Goal: Task Accomplishment & Management: Complete application form

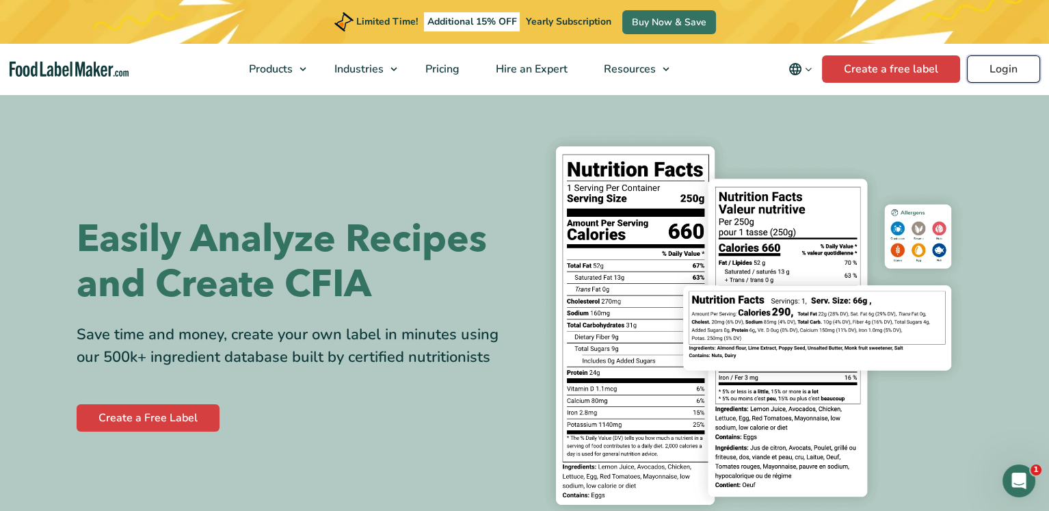
click at [1008, 71] on link "Login" at bounding box center [1003, 68] width 73 height 27
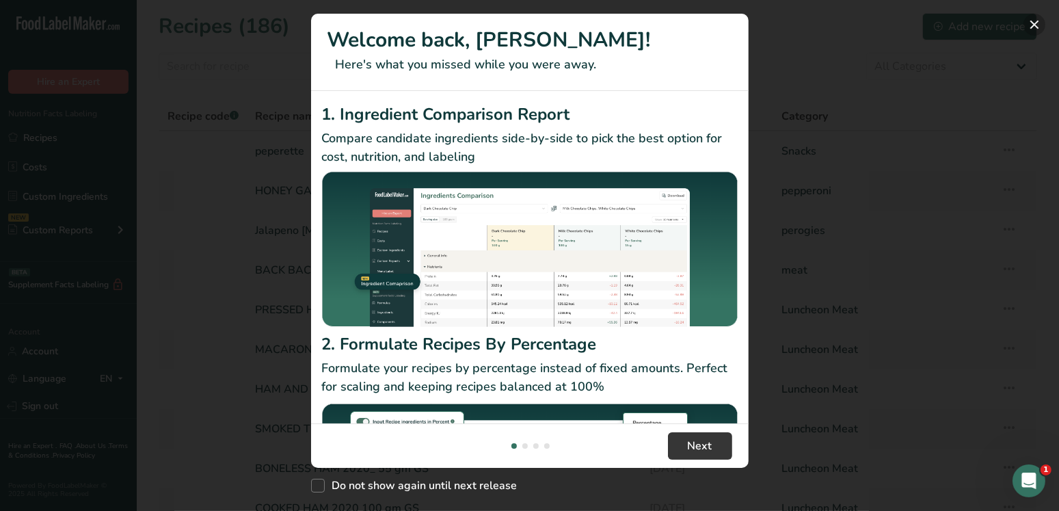
click at [1032, 22] on button "New Features" at bounding box center [1034, 25] width 22 height 22
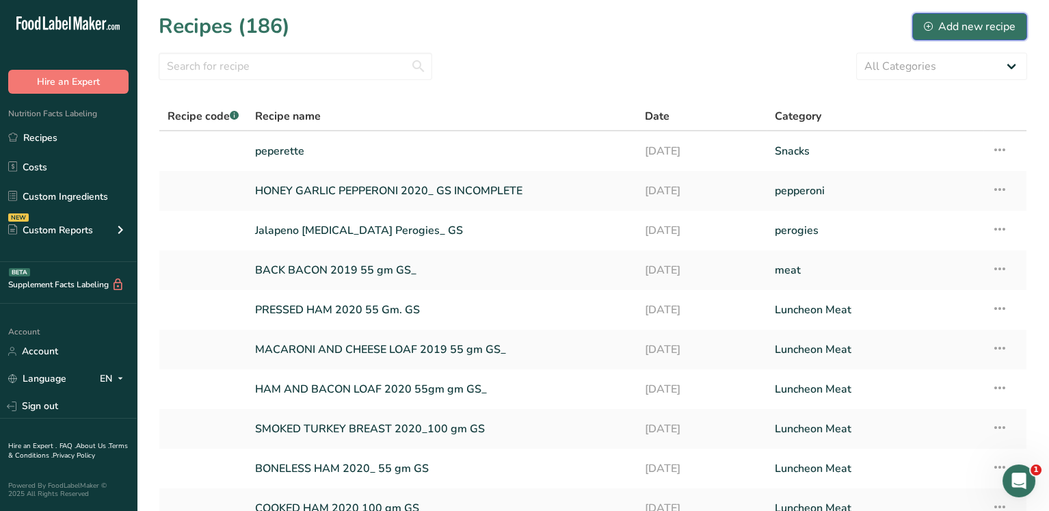
click at [950, 27] on div "Add new recipe" at bounding box center [970, 26] width 92 height 16
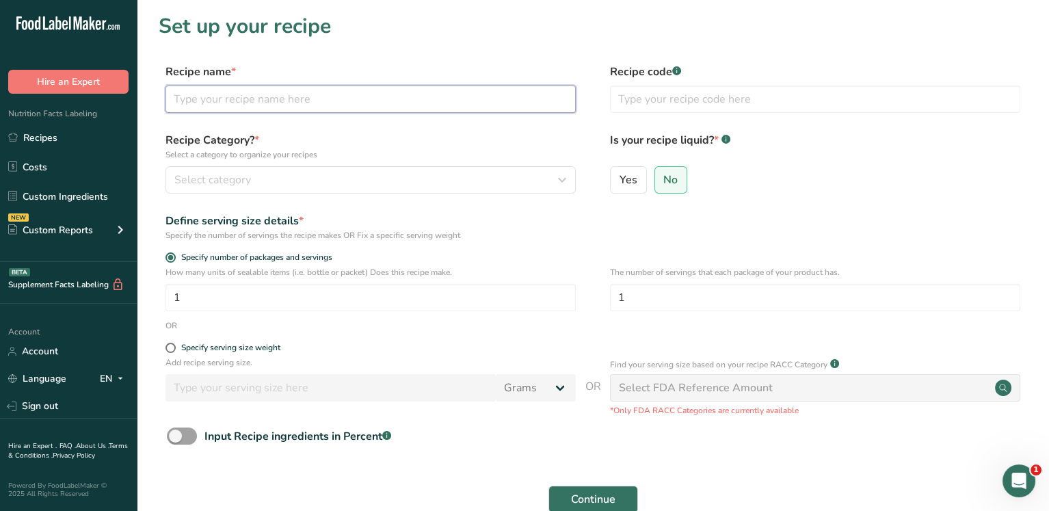
click at [268, 101] on input "text" at bounding box center [370, 98] width 410 height 27
type input "Regular Pepperettes"
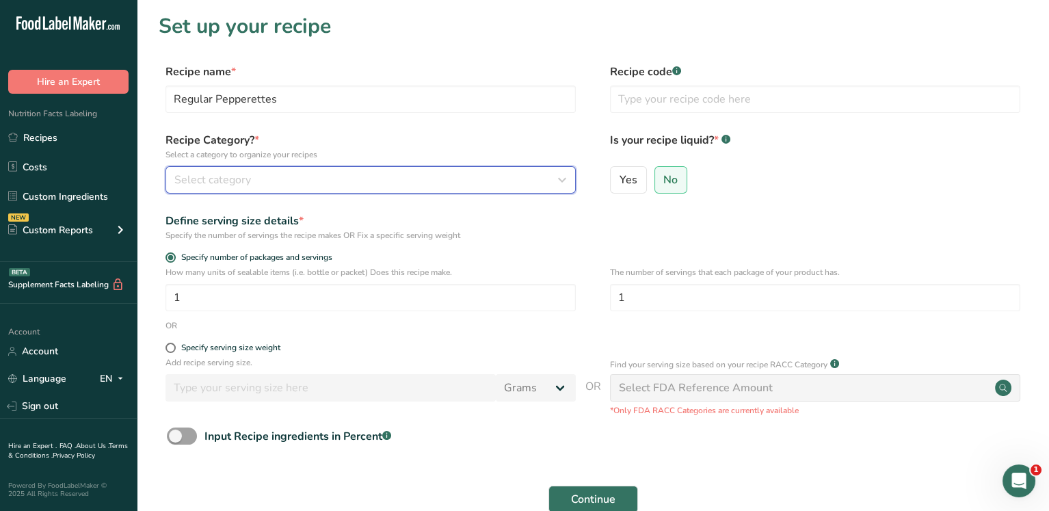
click at [262, 174] on div "Select category" at bounding box center [366, 180] width 384 height 16
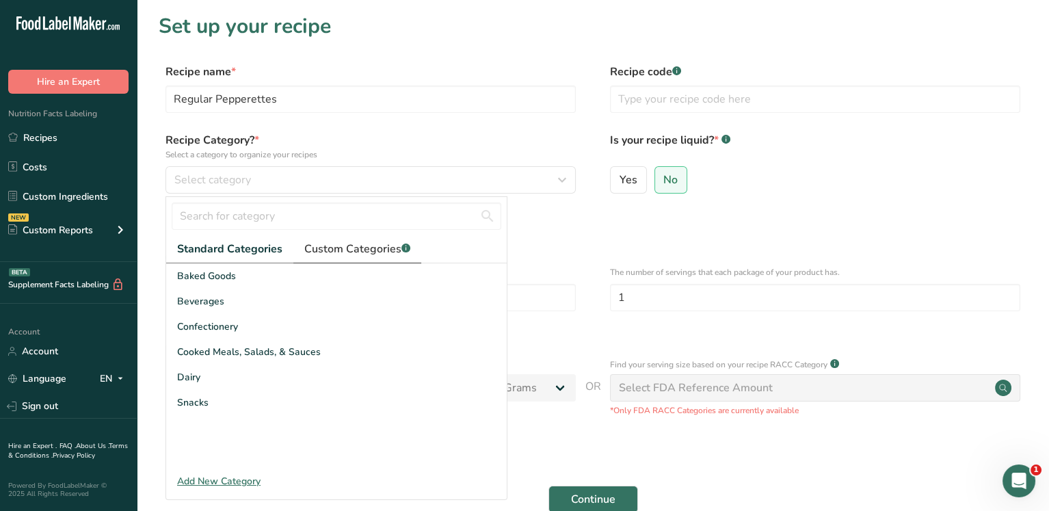
click at [336, 250] on span "Custom Categories .a-a{fill:#347362;}.b-a{fill:#fff;}" at bounding box center [357, 249] width 106 height 16
click at [236, 479] on div "Add New Category" at bounding box center [336, 481] width 340 height 14
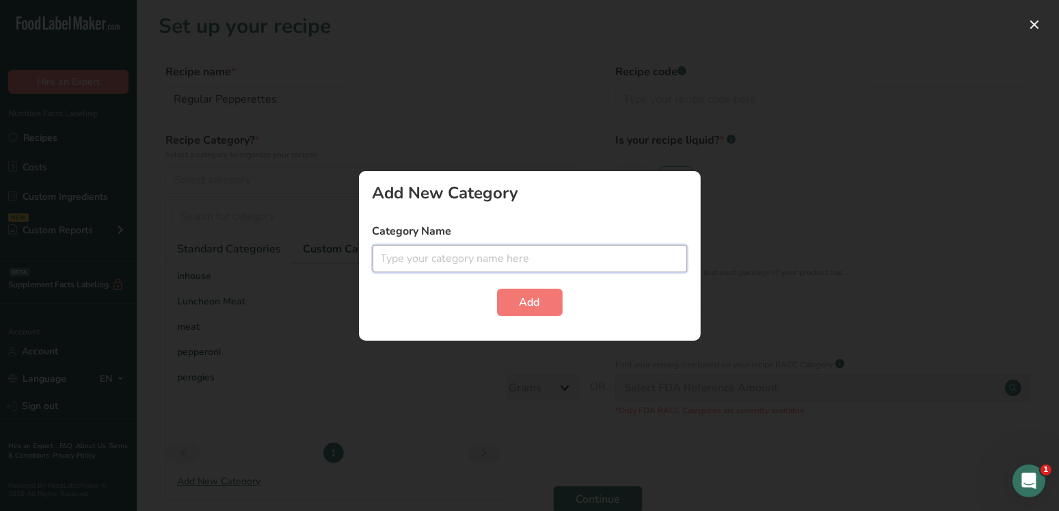
click at [470, 247] on input "text" at bounding box center [530, 258] width 314 height 27
type input "pepperettes"
click at [497, 288] on button "Add" at bounding box center [530, 301] width 66 height 27
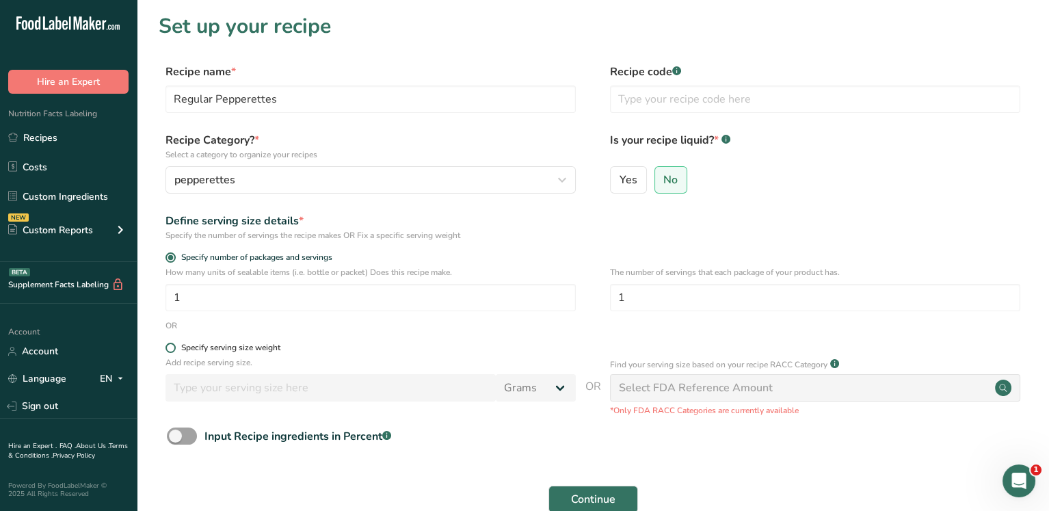
click at [170, 345] on span at bounding box center [170, 347] width 10 height 10
click at [170, 345] on input "Specify serving size weight" at bounding box center [169, 347] width 9 height 9
radio input "true"
radio input "false"
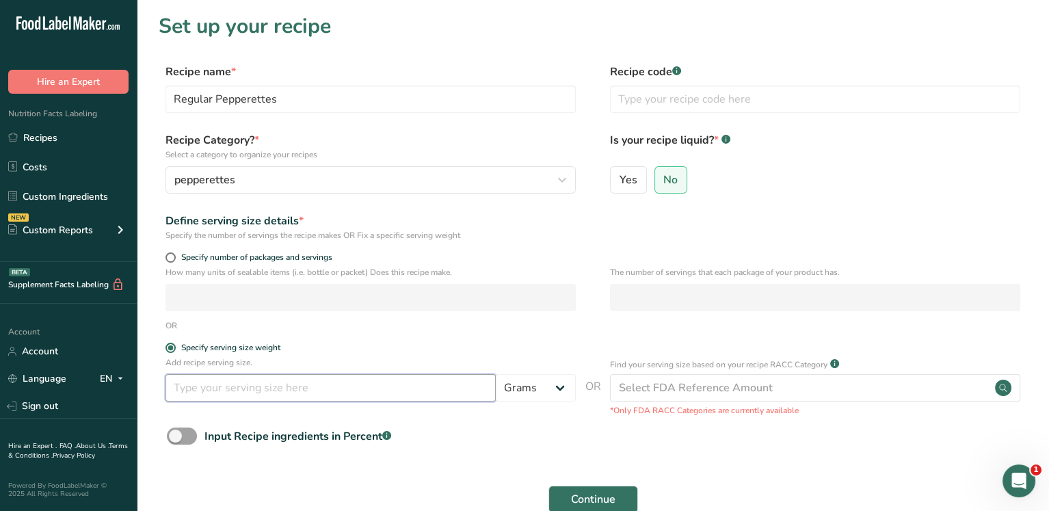
click at [216, 381] on input "number" at bounding box center [330, 387] width 330 height 27
click at [183, 401] on div "Add recipe serving size. Grams kg mg mcg lb oz l mL fl oz tbsp tsp cup qt gallon" at bounding box center [370, 382] width 410 height 52
click at [548, 485] on button "Continue" at bounding box center [593, 498] width 90 height 27
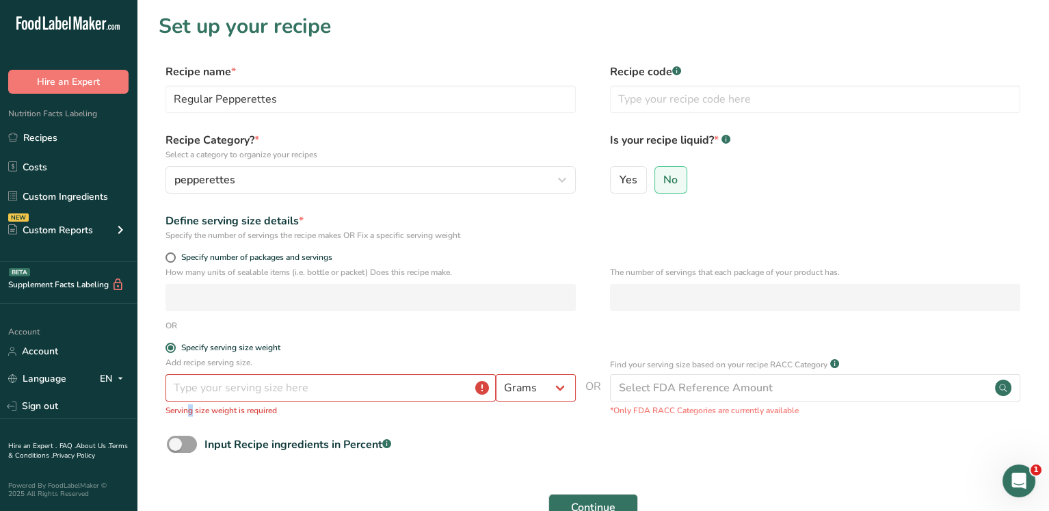
click at [187, 423] on div "Add recipe serving size. Grams kg mg mcg lb oz l mL fl oz tbsp tsp cup qt gallo…" at bounding box center [593, 390] width 868 height 68
click at [192, 394] on input "number" at bounding box center [330, 387] width 330 height 27
click at [205, 387] on input "number" at bounding box center [330, 387] width 330 height 27
type input "3"
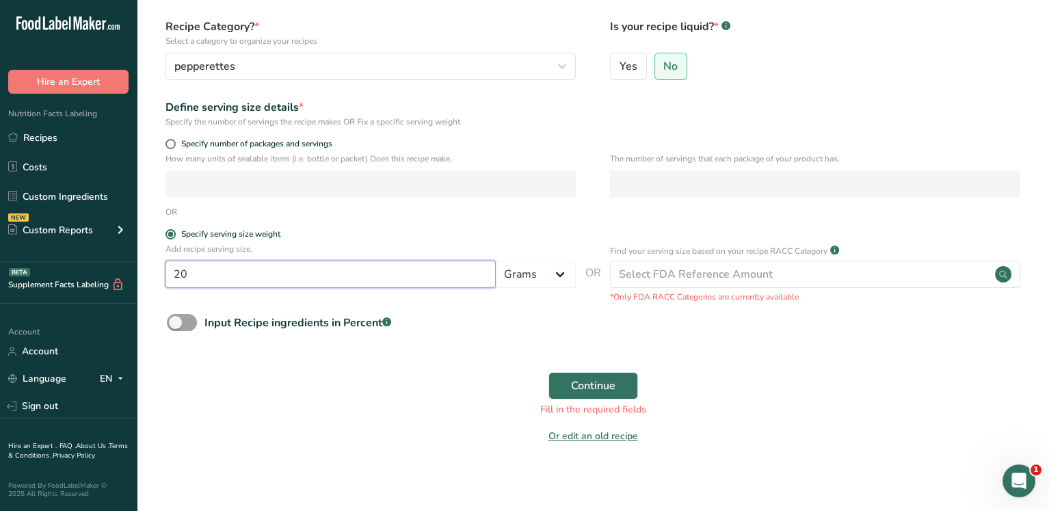
scroll to position [120, 0]
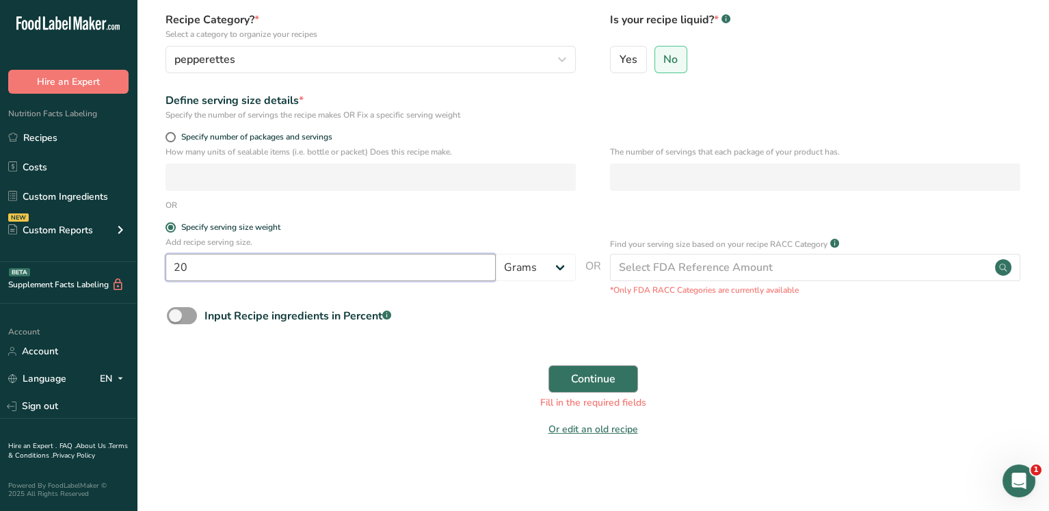
type input "20"
click at [579, 375] on span "Continue" at bounding box center [593, 378] width 44 height 16
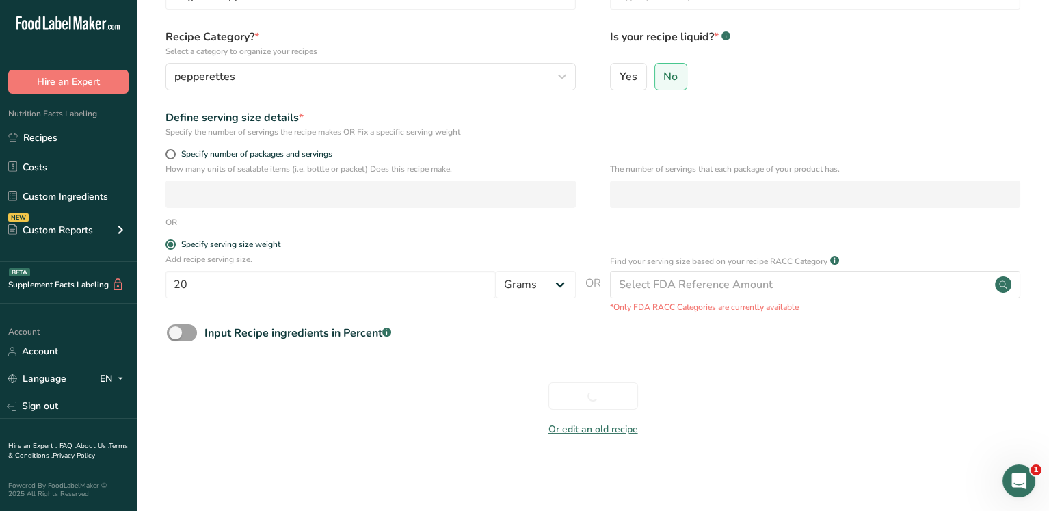
scroll to position [103, 0]
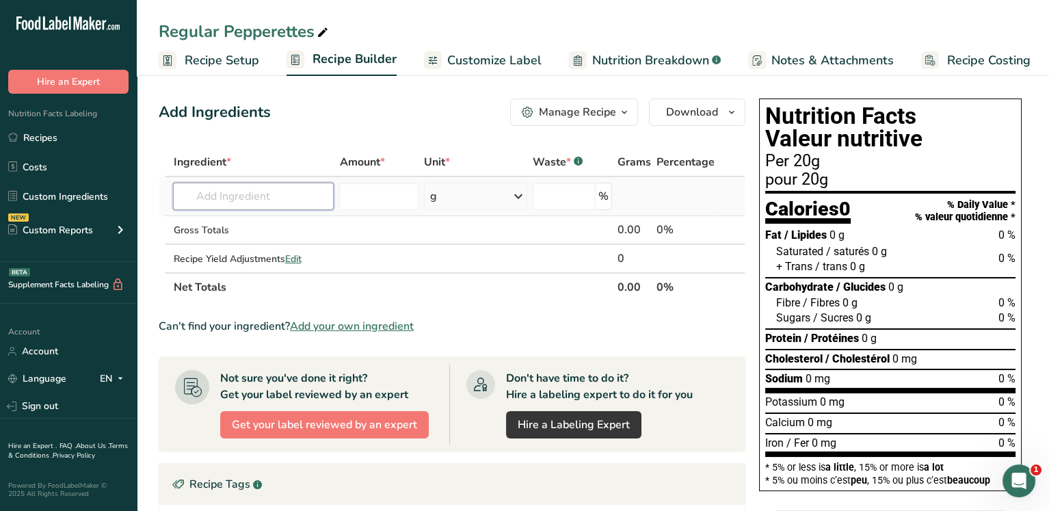
click at [237, 190] on input "text" at bounding box center [253, 196] width 161 height 27
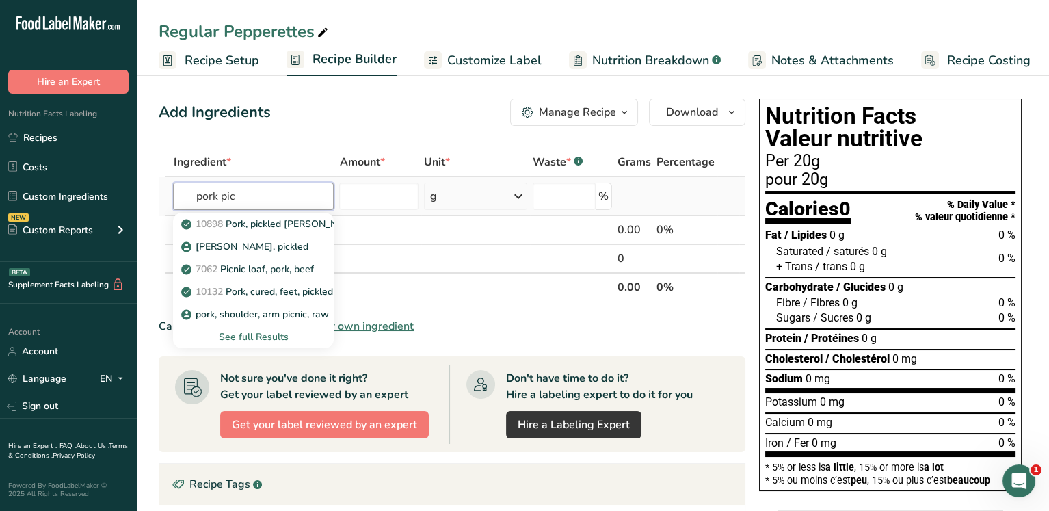
type input "pork pic"
click at [265, 335] on div "See full Results" at bounding box center [253, 336] width 139 height 14
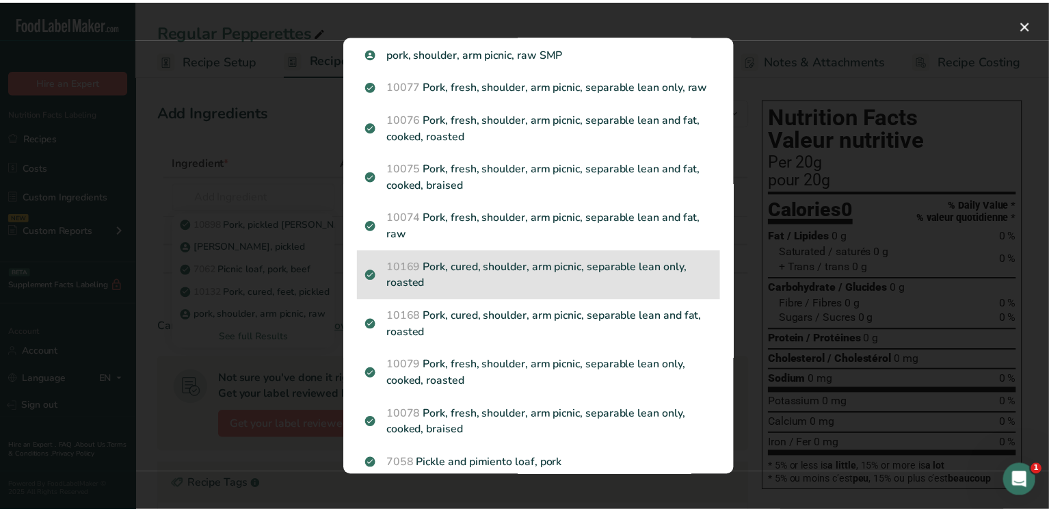
scroll to position [205, 0]
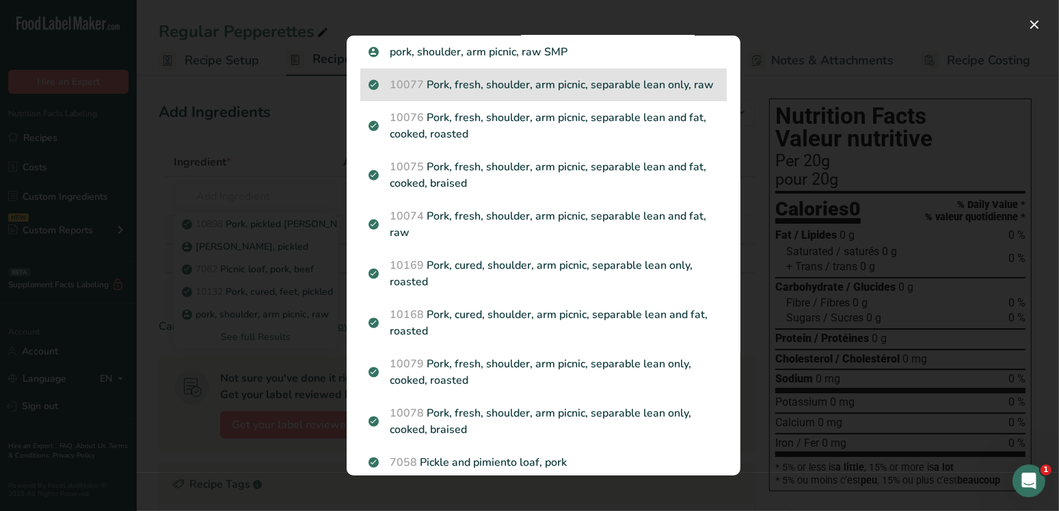
click at [664, 87] on p "10077 Pork, fresh, shoulder, arm picnic, separable lean only, raw" at bounding box center [543, 85] width 350 height 16
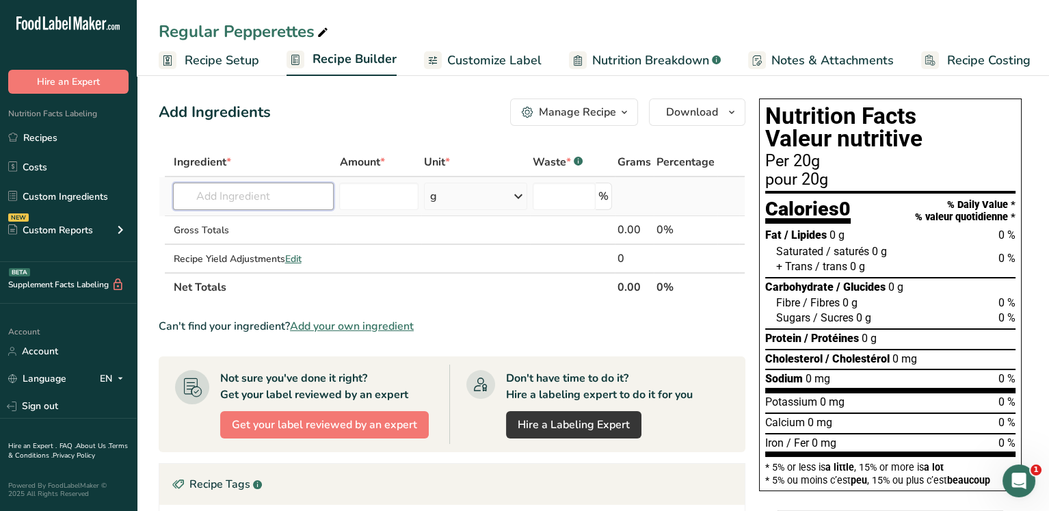
click at [244, 199] on input "text" at bounding box center [253, 196] width 161 height 27
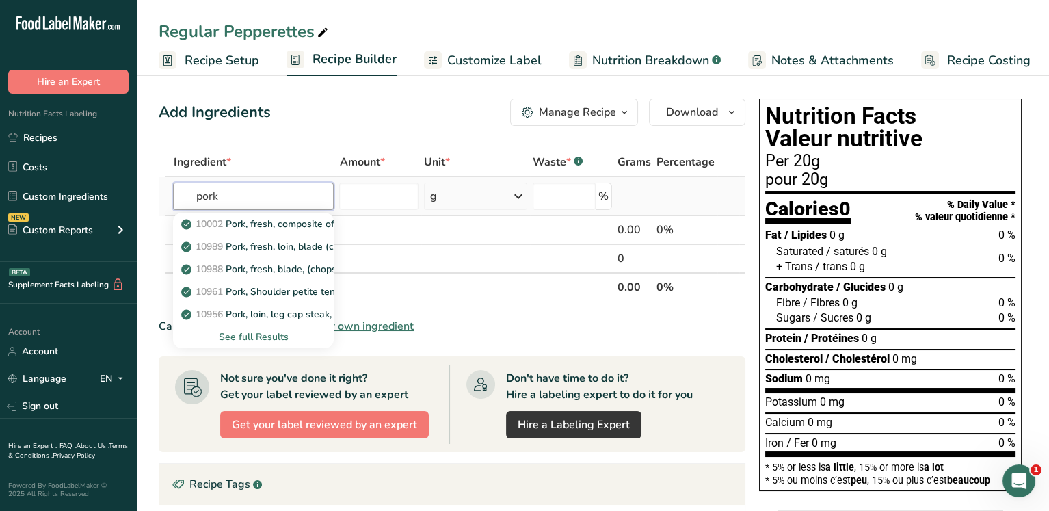
type input "pork"
click at [276, 338] on div "See full Results" at bounding box center [253, 336] width 139 height 14
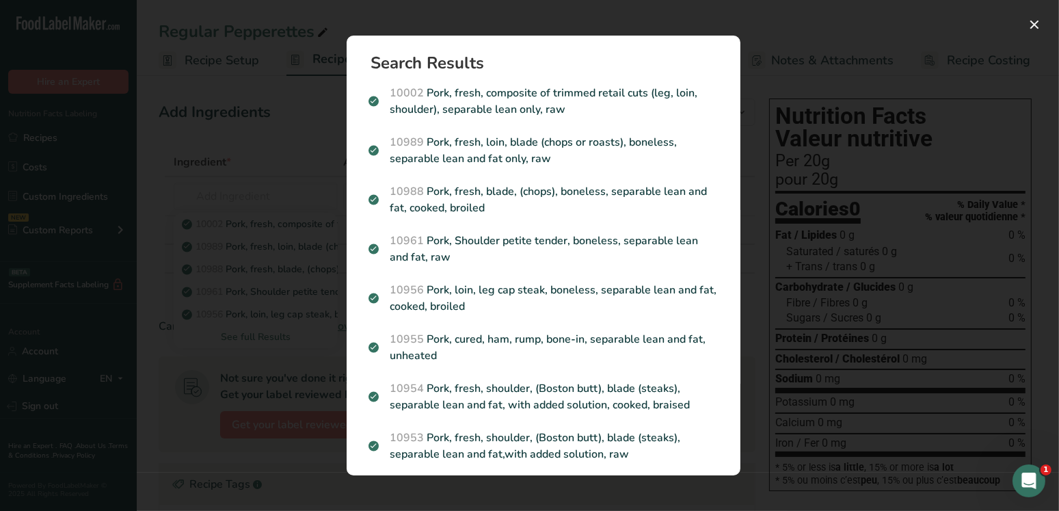
click at [273, 159] on div "Search results modal" at bounding box center [529, 255] width 1059 height 511
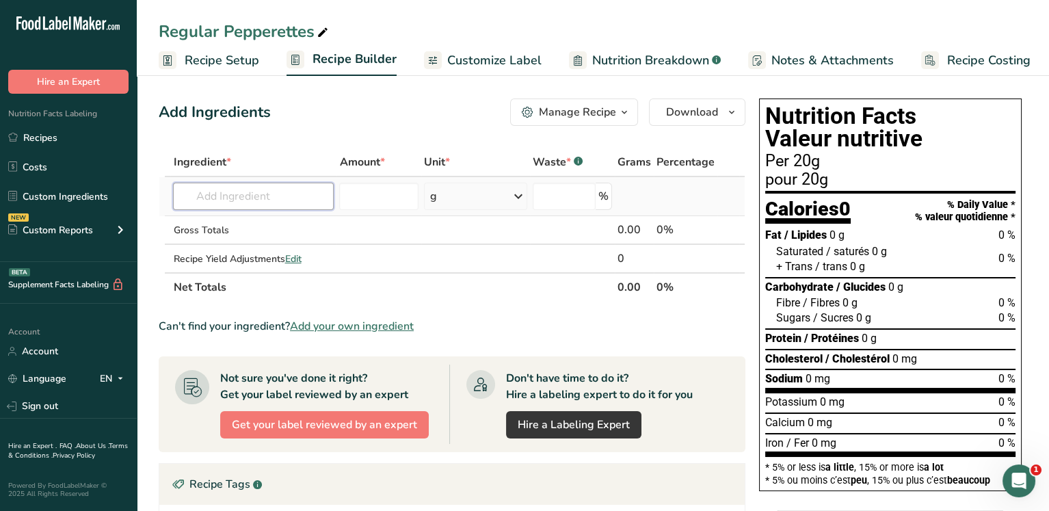
click at [242, 195] on input "text" at bounding box center [253, 196] width 161 height 27
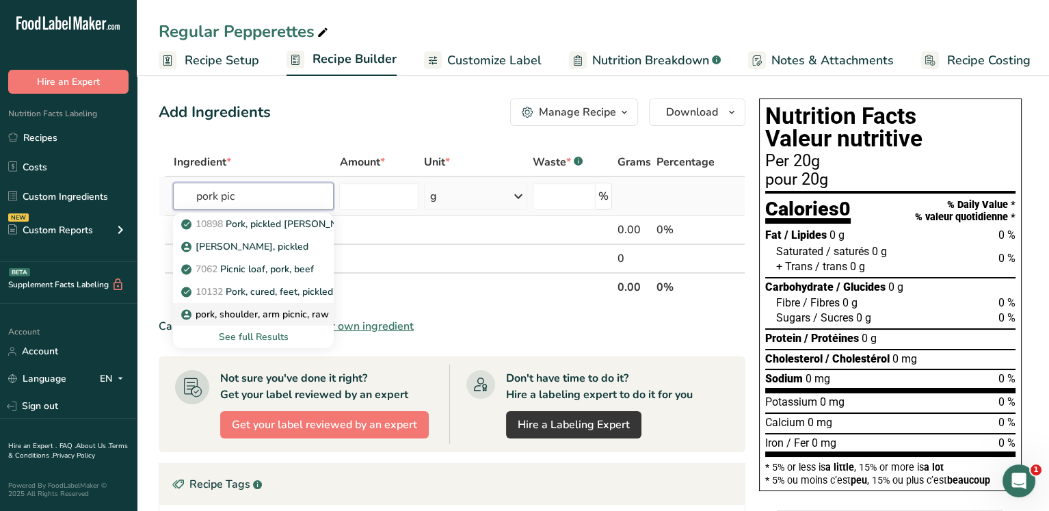
type input "pork pic"
click at [262, 313] on p "pork, shoulder, arm picnic, raw" at bounding box center [256, 314] width 144 height 14
type input "pork, shoulder, arm picnic, raw"
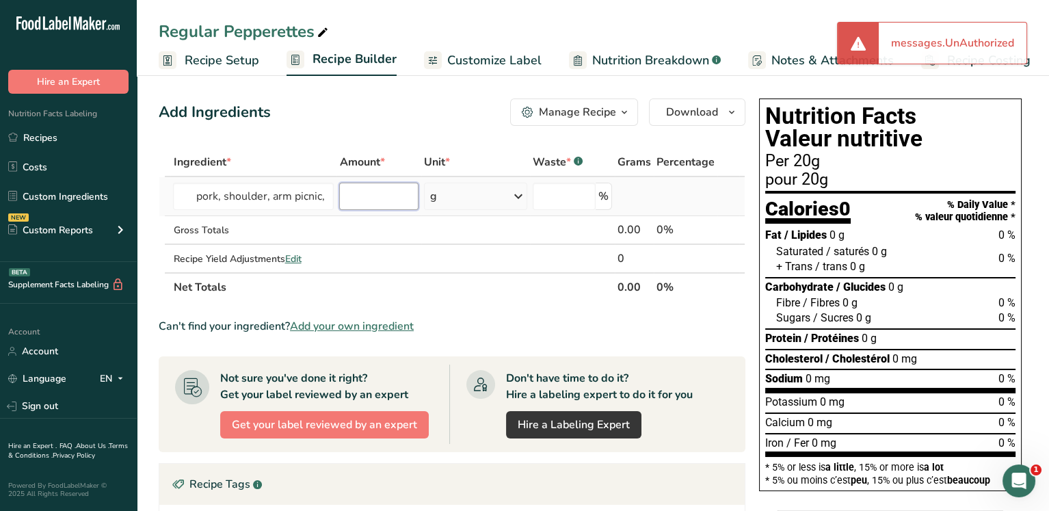
click at [379, 193] on input "number" at bounding box center [378, 196] width 79 height 27
type input "20"
click at [455, 192] on div "g" at bounding box center [476, 196] width 104 height 27
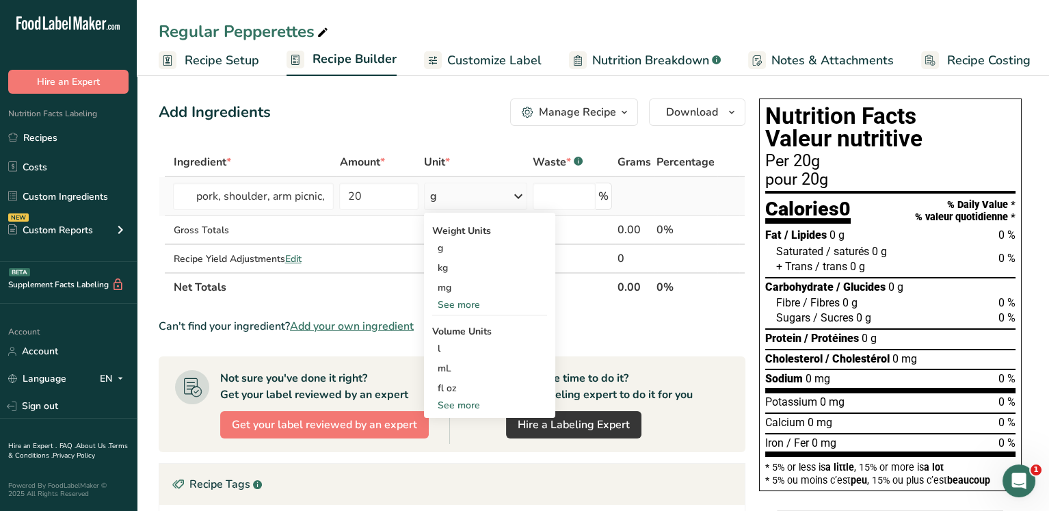
click at [462, 299] on div "See more" at bounding box center [489, 304] width 115 height 14
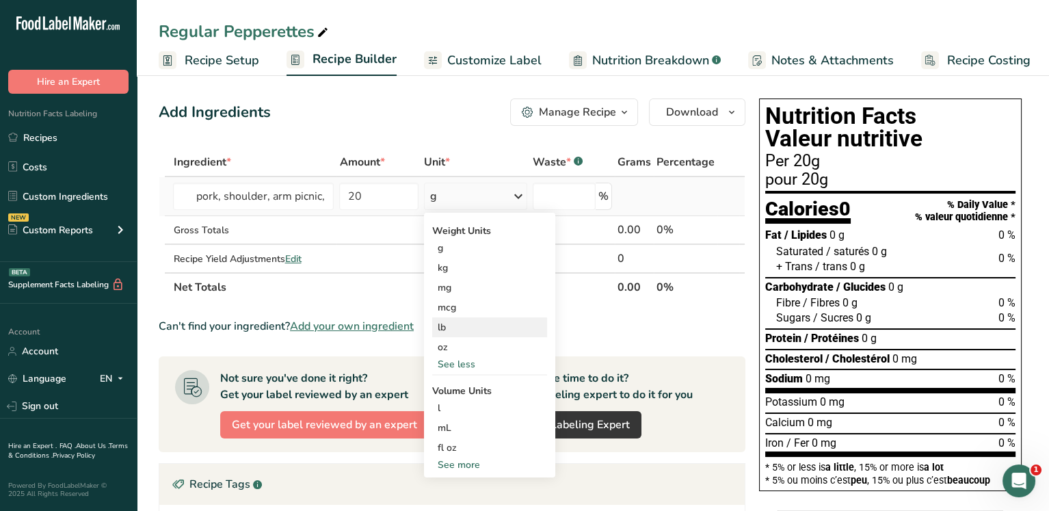
click at [461, 323] on div "lb" at bounding box center [489, 327] width 115 height 20
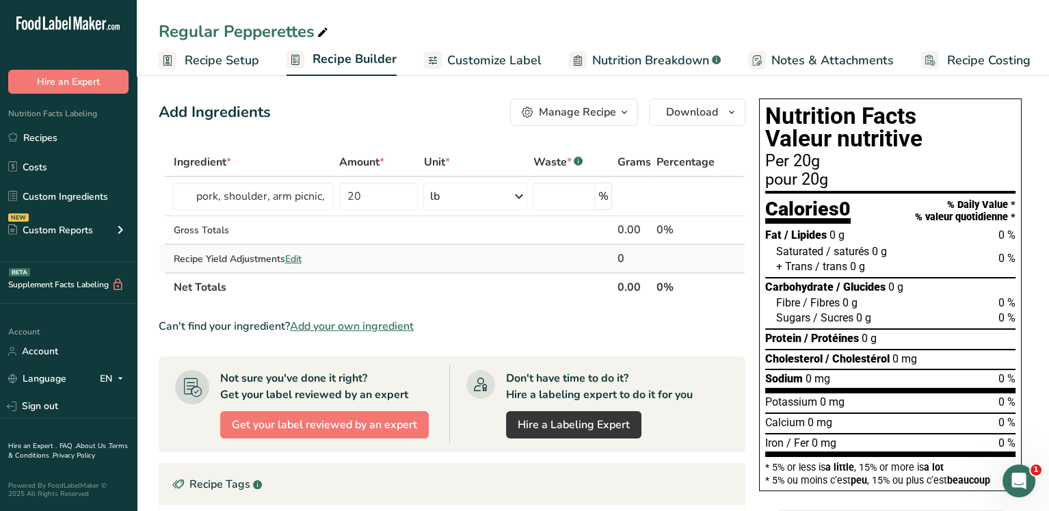
drag, startPoint x: 165, startPoint y: 194, endPoint x: 484, endPoint y: 269, distance: 327.3
click at [484, 269] on td at bounding box center [474, 258] width 109 height 27
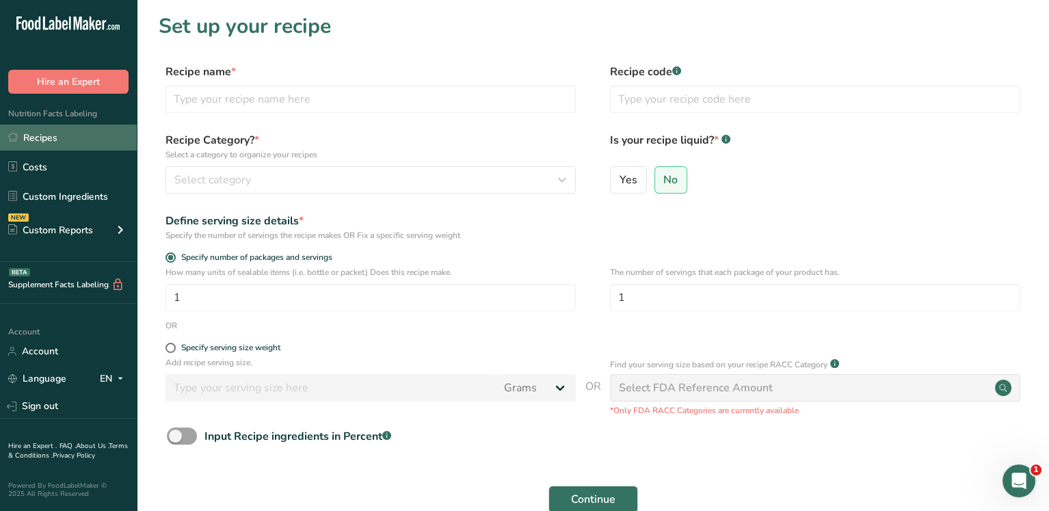
click at [61, 134] on link "Recipes" at bounding box center [68, 137] width 137 height 26
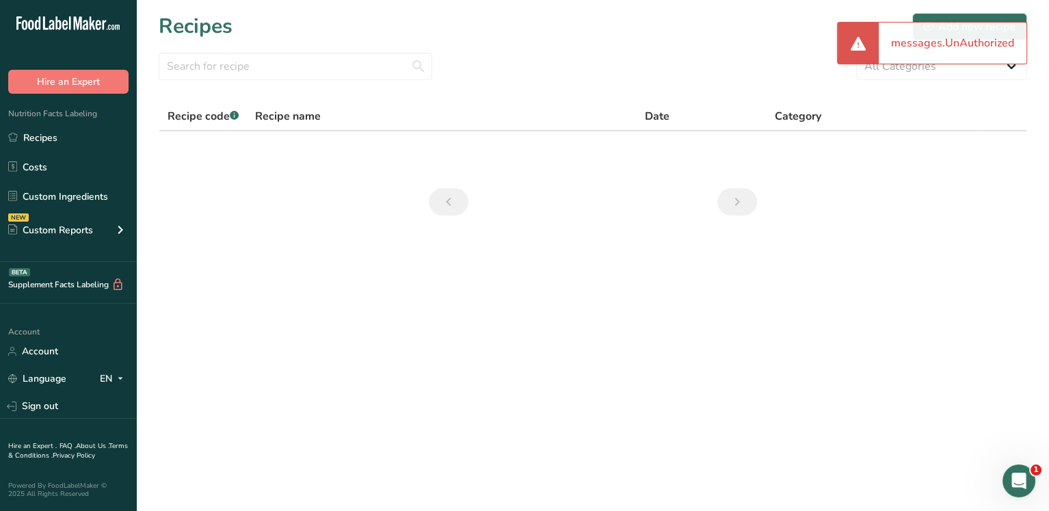
click at [783, 28] on div "Recipes Add new recipe" at bounding box center [593, 26] width 868 height 31
click at [923, 44] on div "messages.UnAuthorized" at bounding box center [952, 43] width 148 height 41
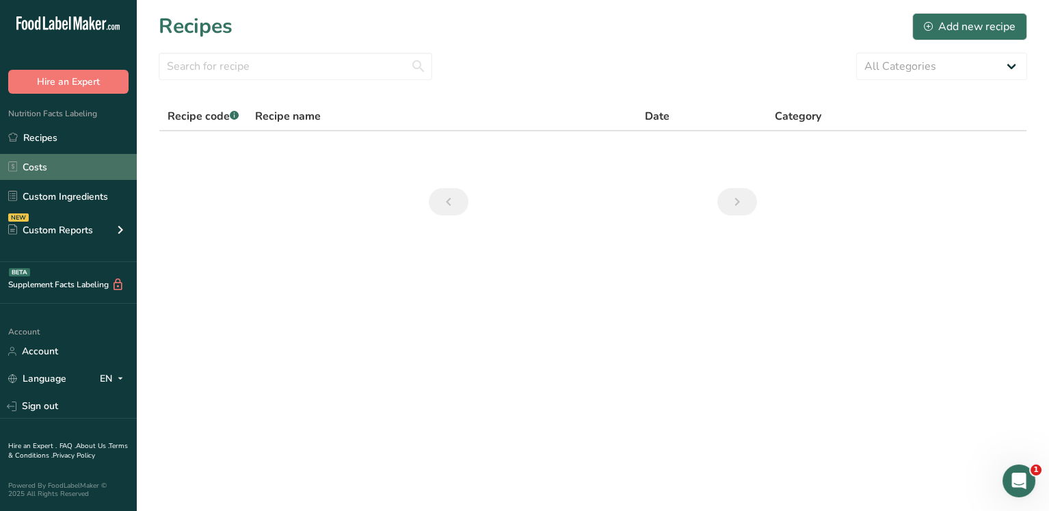
drag, startPoint x: 35, startPoint y: 132, endPoint x: 36, endPoint y: 163, distance: 31.5
click at [36, 133] on link "Recipes" at bounding box center [68, 137] width 137 height 26
click at [36, 164] on link "Costs" at bounding box center [68, 167] width 137 height 26
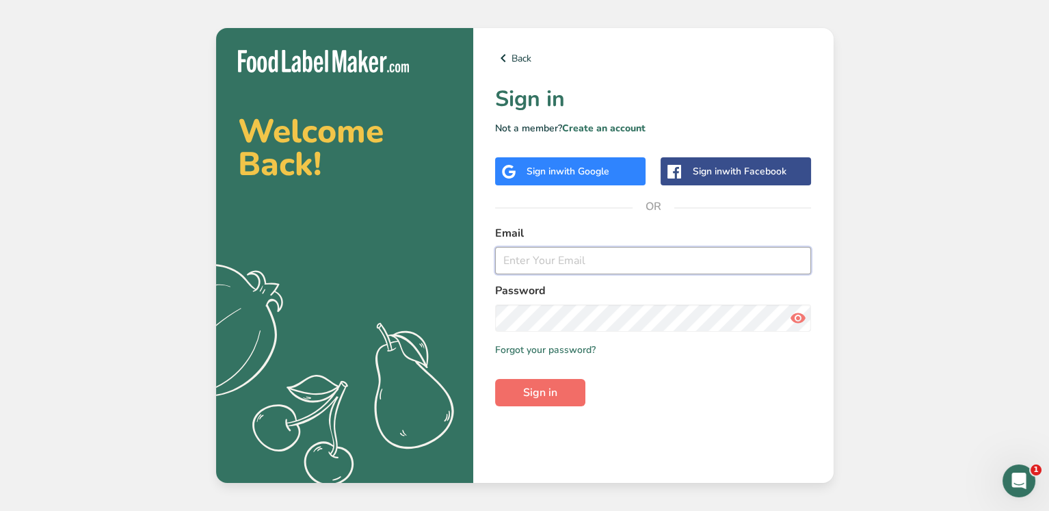
type input "[EMAIL_ADDRESS][DOMAIN_NAME]"
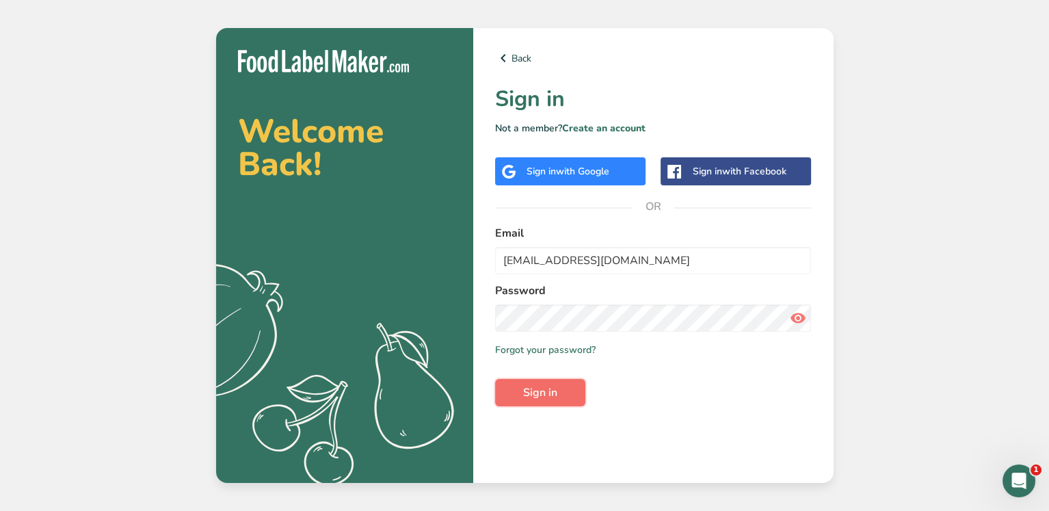
click at [539, 396] on span "Sign in" at bounding box center [540, 392] width 34 height 16
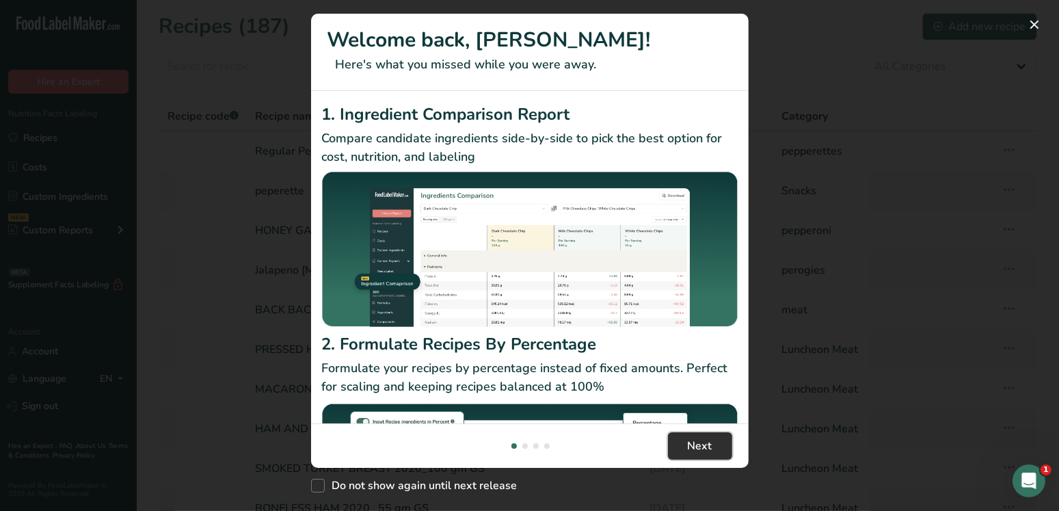
click at [710, 442] on span "Next" at bounding box center [700, 445] width 25 height 16
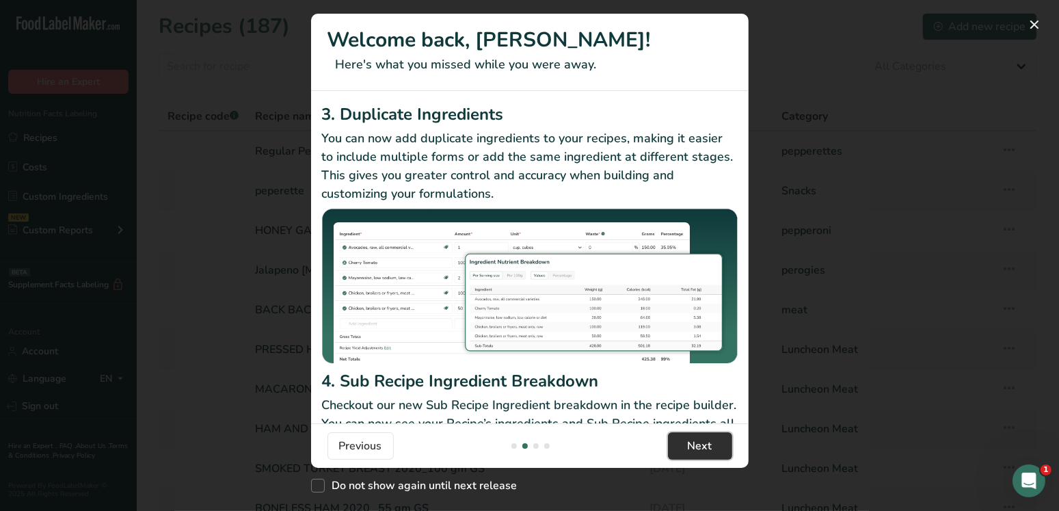
click at [708, 442] on span "Next" at bounding box center [700, 445] width 25 height 16
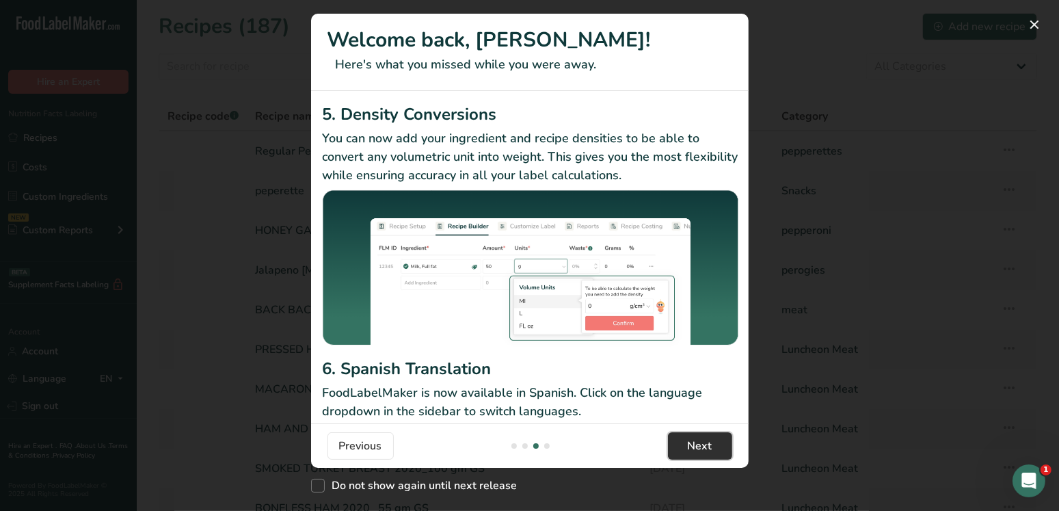
click at [708, 442] on span "Next" at bounding box center [700, 445] width 25 height 16
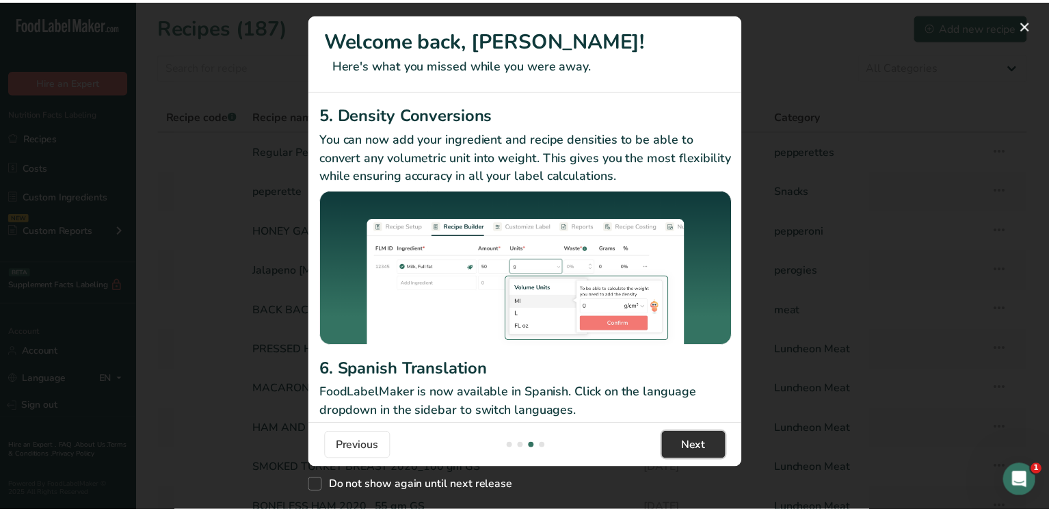
scroll to position [0, 1312]
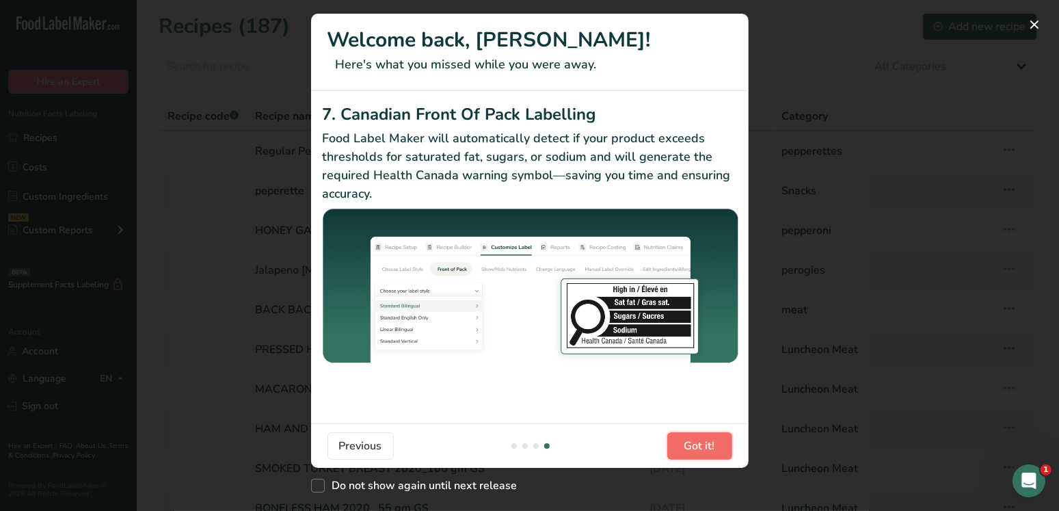
click at [708, 442] on span "Got it!" at bounding box center [699, 445] width 31 height 16
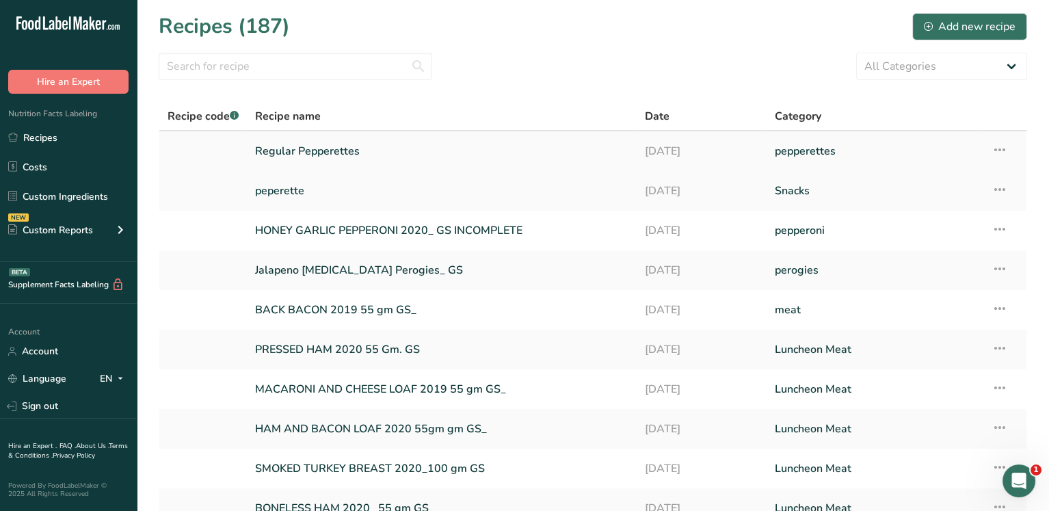
click at [327, 142] on link "Regular Pepperettes" at bounding box center [441, 151] width 373 height 29
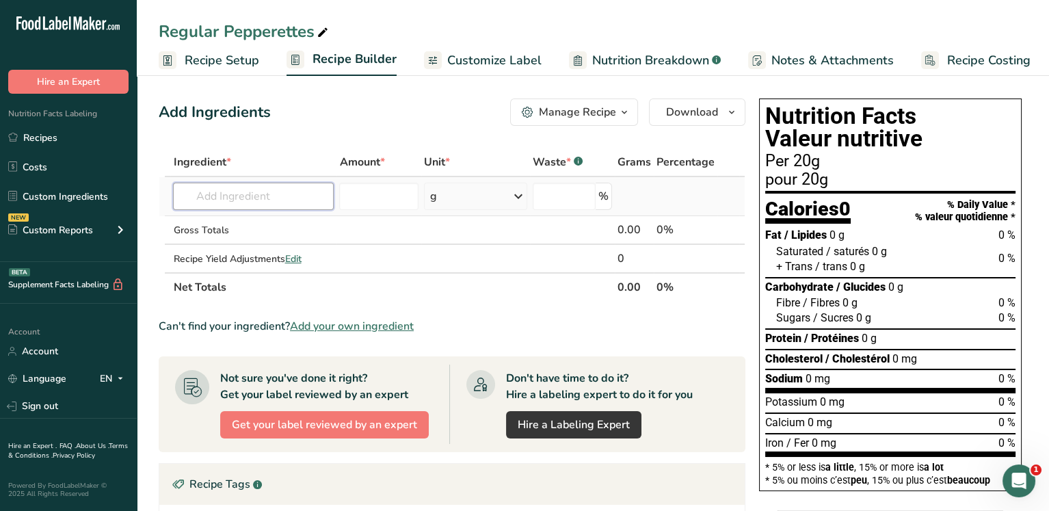
click at [216, 196] on input "text" at bounding box center [253, 196] width 161 height 27
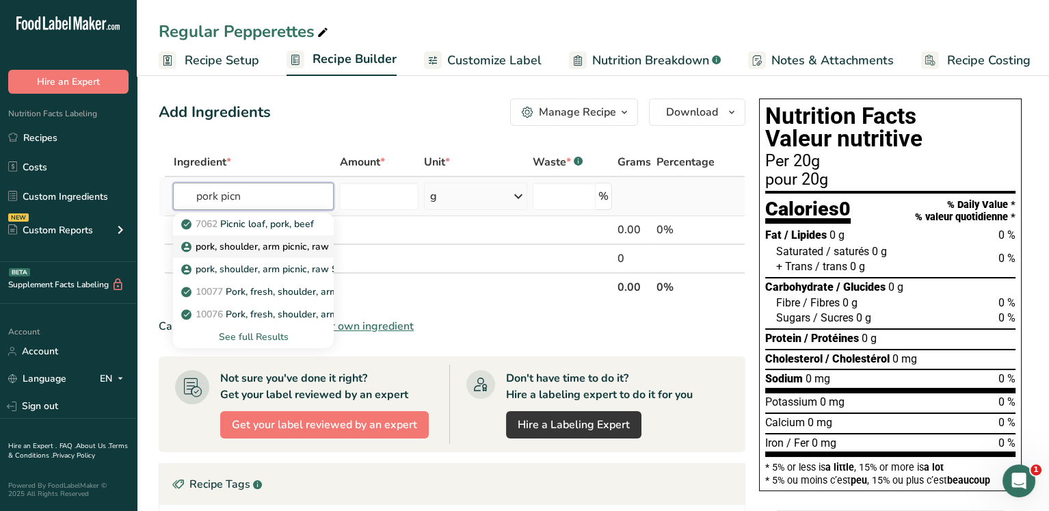
type input "pork picn"
click at [280, 243] on p "pork, shoulder, arm picnic, raw" at bounding box center [256, 246] width 144 height 14
type input "pork, shoulder, arm picnic, raw"
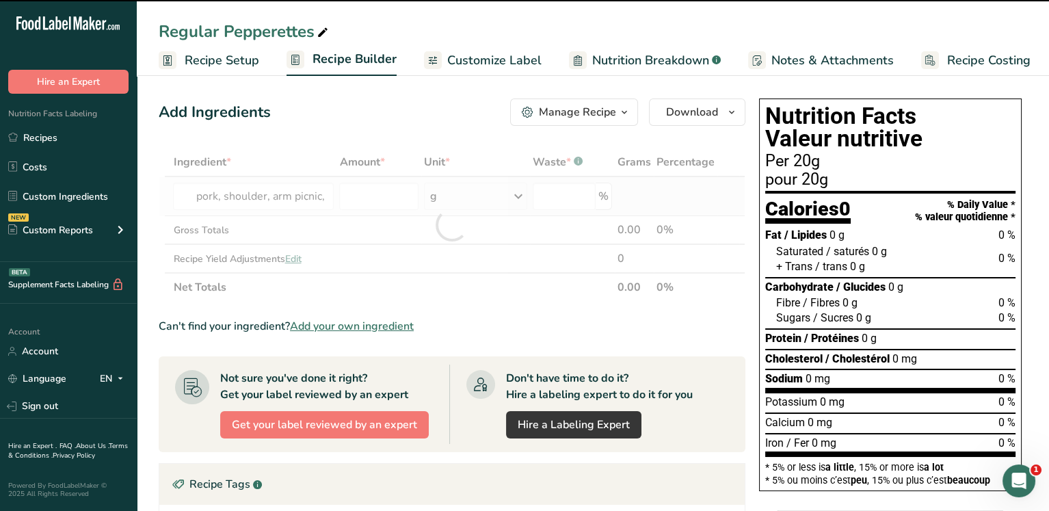
type input "0"
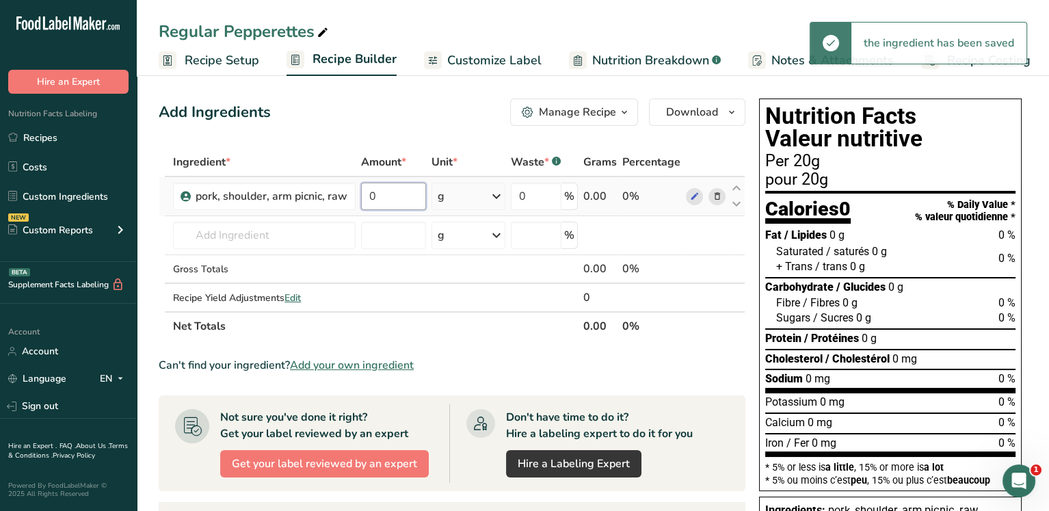
click at [370, 196] on input "0" at bounding box center [393, 196] width 65 height 27
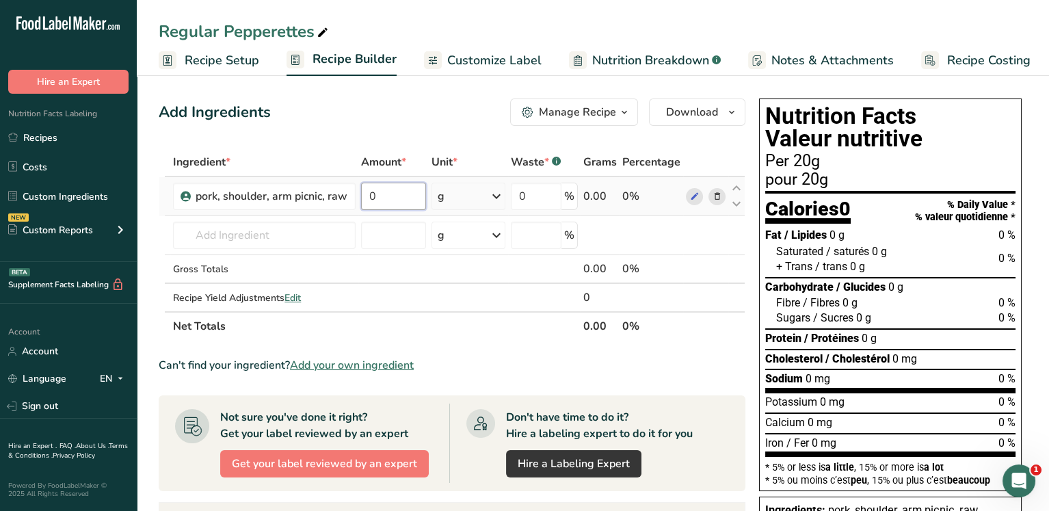
click at [383, 193] on input "0" at bounding box center [393, 196] width 65 height 27
type input "20"
click at [461, 197] on div "Ingredient * Amount * Unit * Waste * .a-a{fill:#347362;}.b-a{fill:#fff;} Grams …" at bounding box center [452, 244] width 587 height 193
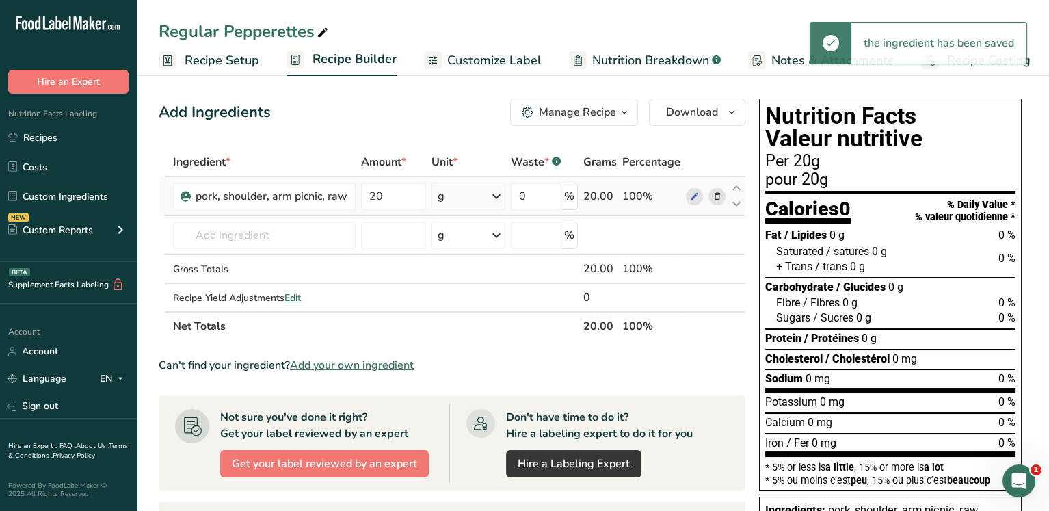
click at [480, 200] on div "g" at bounding box center [467, 196] width 73 height 27
click at [462, 299] on div "See more" at bounding box center [497, 304] width 115 height 14
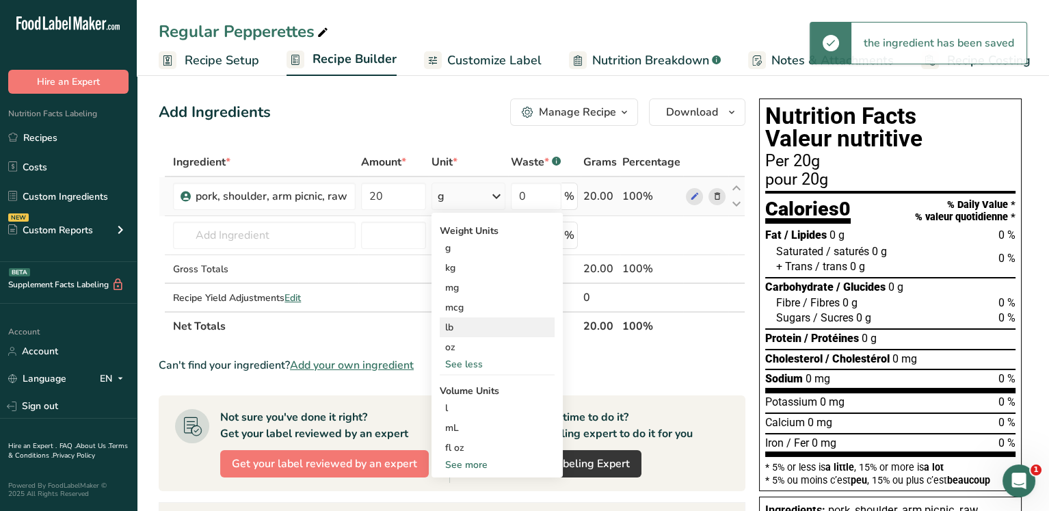
click at [461, 328] on div "lb" at bounding box center [497, 327] width 115 height 20
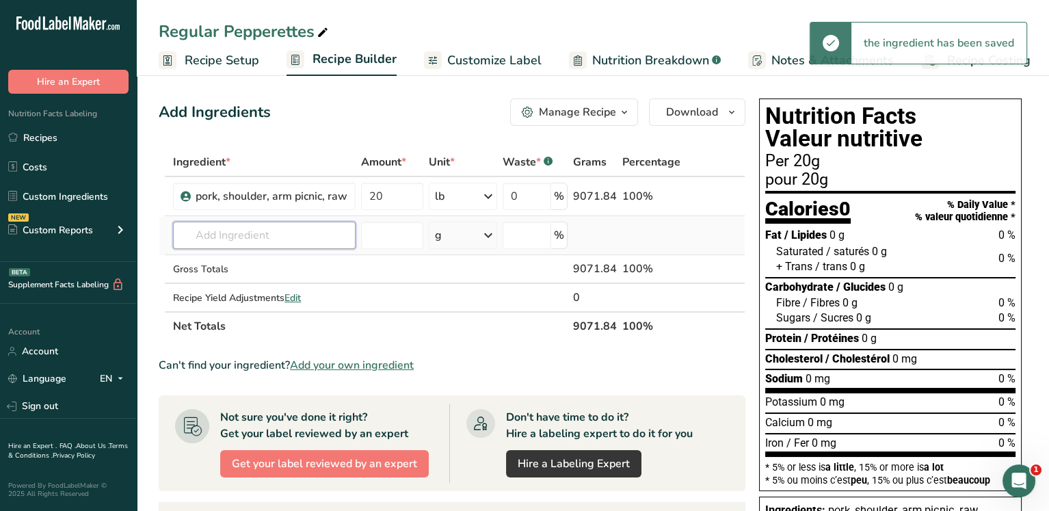
click at [256, 239] on input "text" at bounding box center [264, 234] width 183 height 27
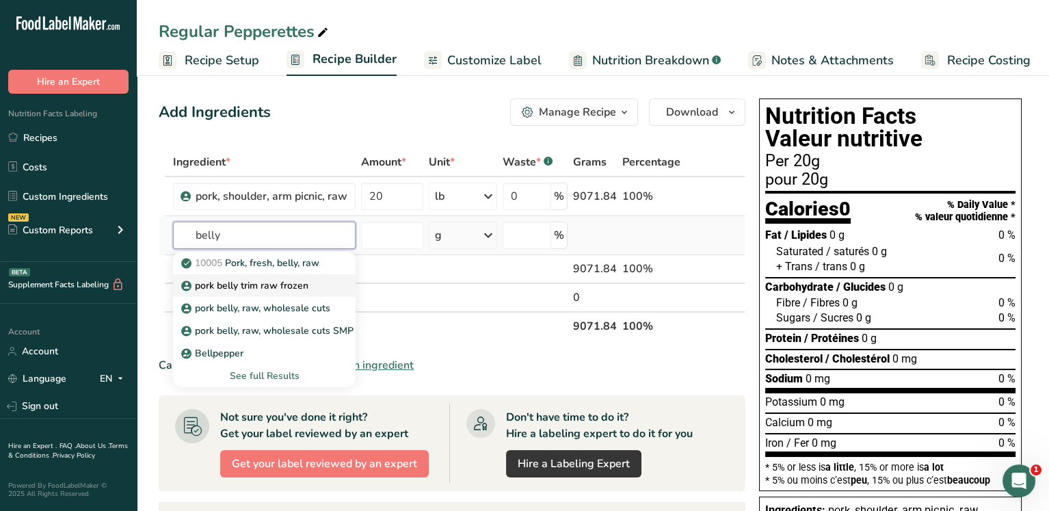
type input "belly"
click at [245, 291] on p "pork belly trim raw frozen" at bounding box center [246, 285] width 124 height 14
type input "pork belly trim raw frozen"
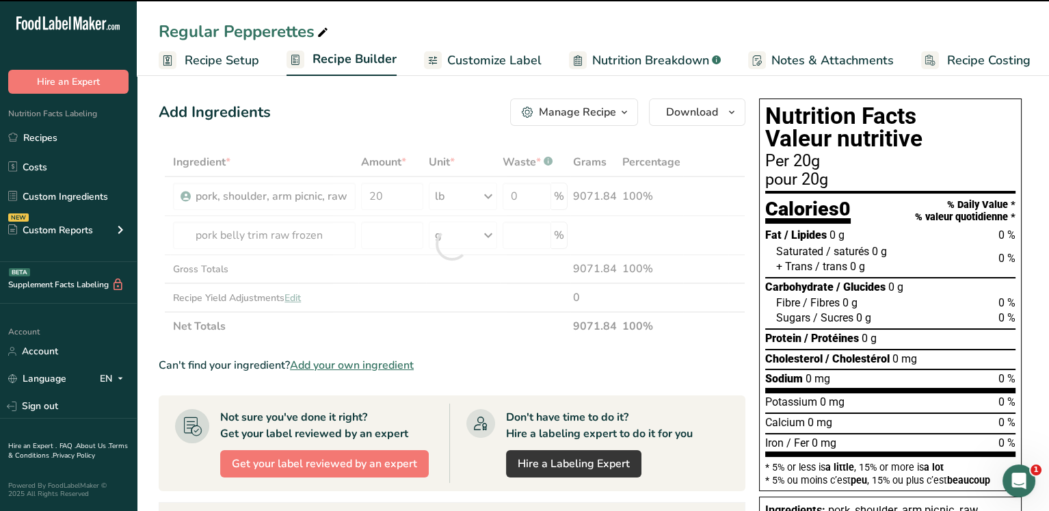
type input "0"
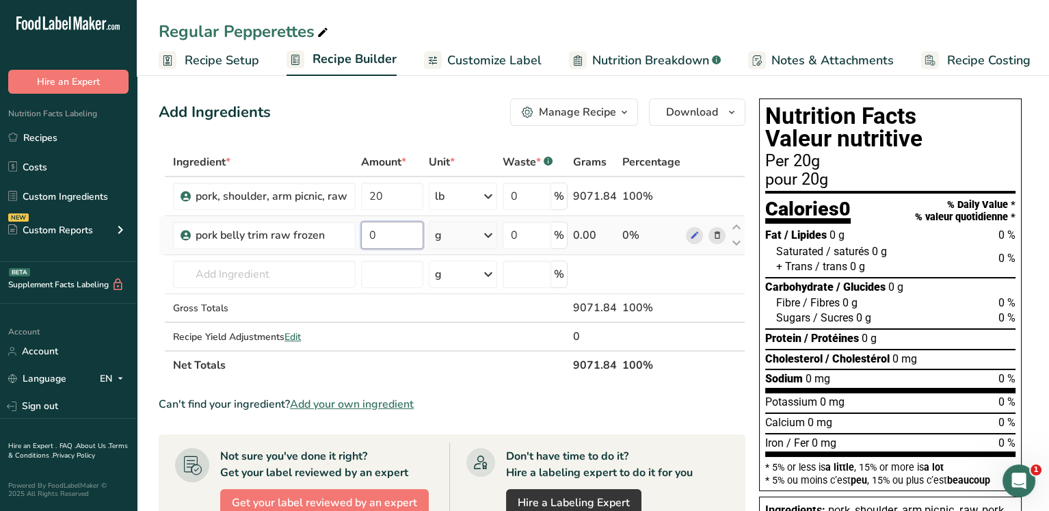
click at [392, 237] on input "0" at bounding box center [392, 234] width 62 height 27
type input "5"
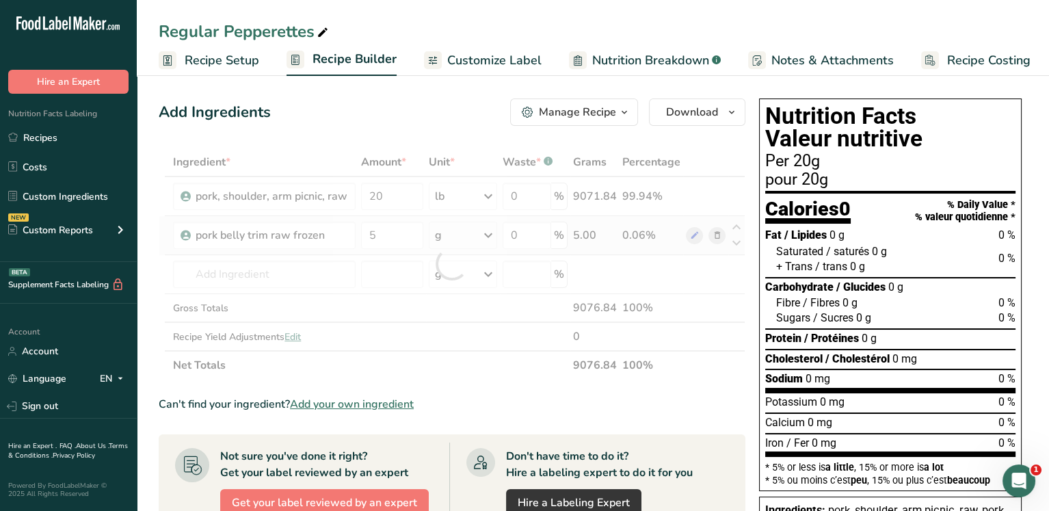
click at [481, 232] on div "Ingredient * Amount * Unit * Waste * .a-a{fill:#347362;}.b-a{fill:#fff;} Grams …" at bounding box center [452, 264] width 587 height 232
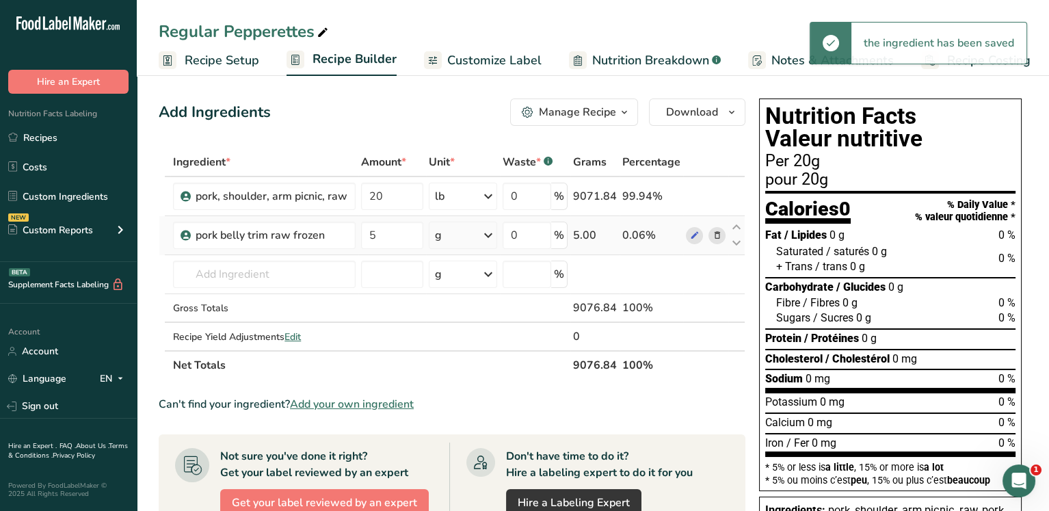
click at [468, 226] on div "g" at bounding box center [463, 234] width 68 height 27
click at [461, 339] on div "See more" at bounding box center [494, 343] width 115 height 14
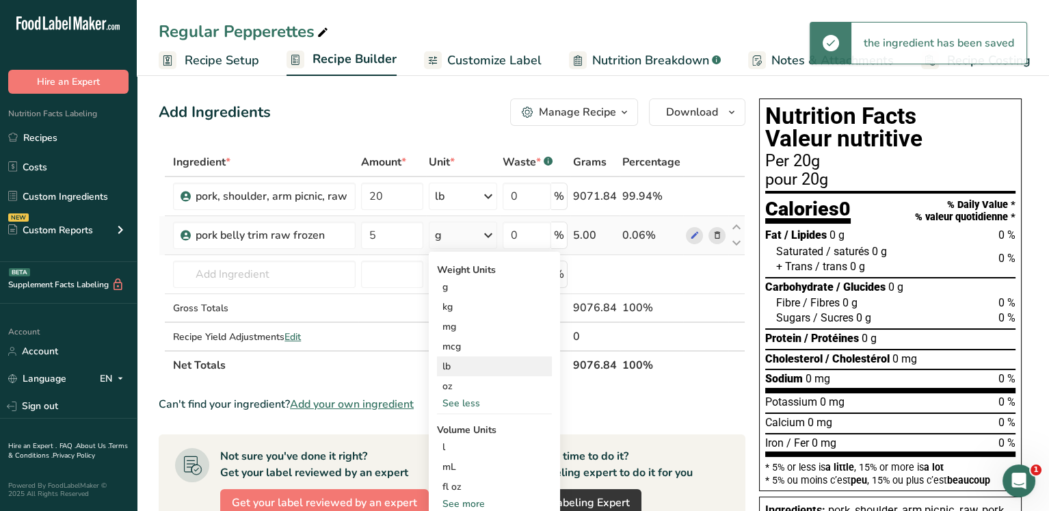
click at [461, 368] on div "lb" at bounding box center [494, 366] width 115 height 20
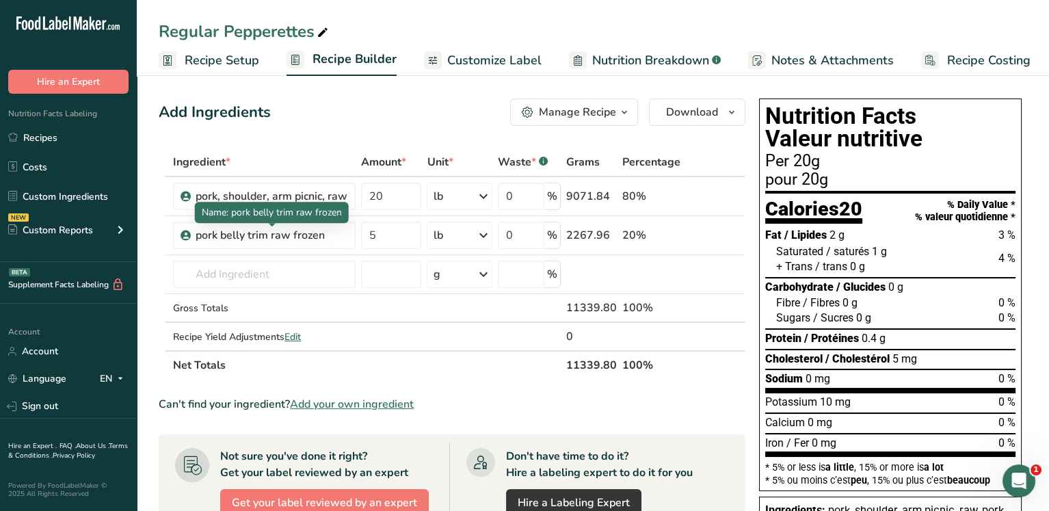
click at [281, 214] on span "Name: pork belly trim raw frozen" at bounding box center [272, 212] width 140 height 13
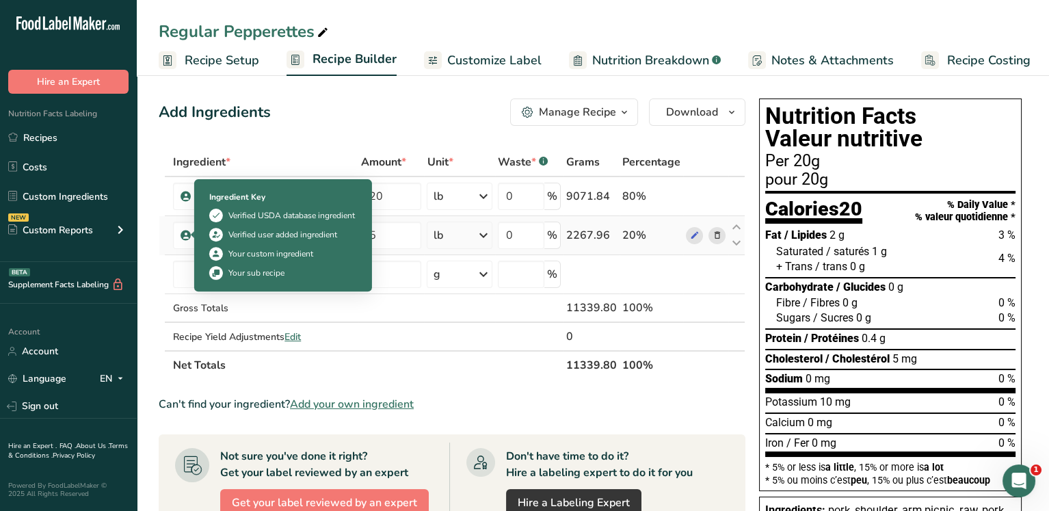
click at [184, 234] on icon at bounding box center [186, 235] width 8 height 12
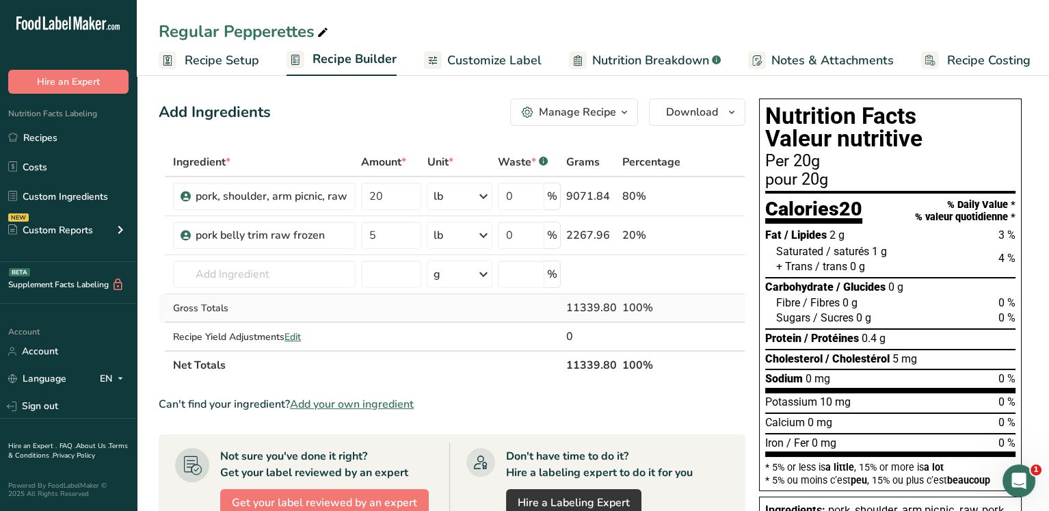
drag, startPoint x: 184, startPoint y: 234, endPoint x: 466, endPoint y: 300, distance: 290.0
click at [466, 300] on td at bounding box center [459, 308] width 70 height 29
click at [612, 265] on td at bounding box center [591, 274] width 56 height 39
click at [300, 232] on div "pork belly trim raw frozen" at bounding box center [272, 235] width 152 height 16
click at [306, 230] on div "pork belly trim raw frozen" at bounding box center [272, 235] width 152 height 16
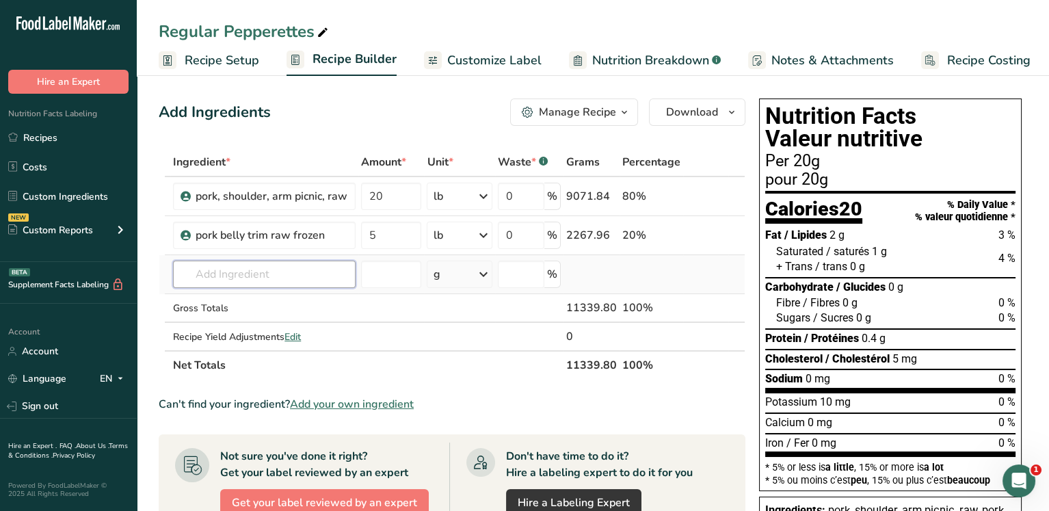
click at [237, 271] on input "text" at bounding box center [264, 273] width 183 height 27
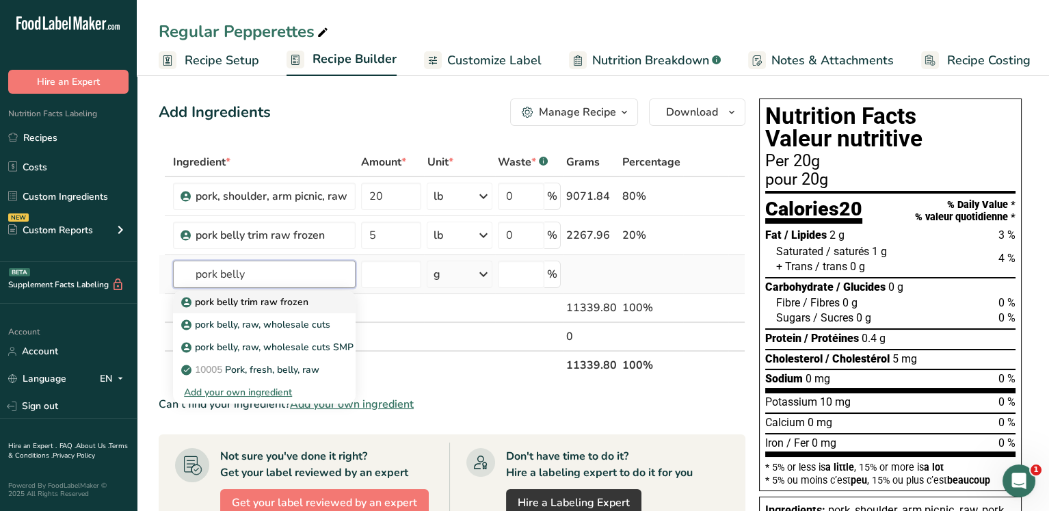
type input "pork belly"
drag, startPoint x: 269, startPoint y: 299, endPoint x: 242, endPoint y: 300, distance: 26.7
click at [242, 300] on p "pork belly trim raw frozen" at bounding box center [246, 302] width 124 height 14
type input "pork belly trim raw frozen"
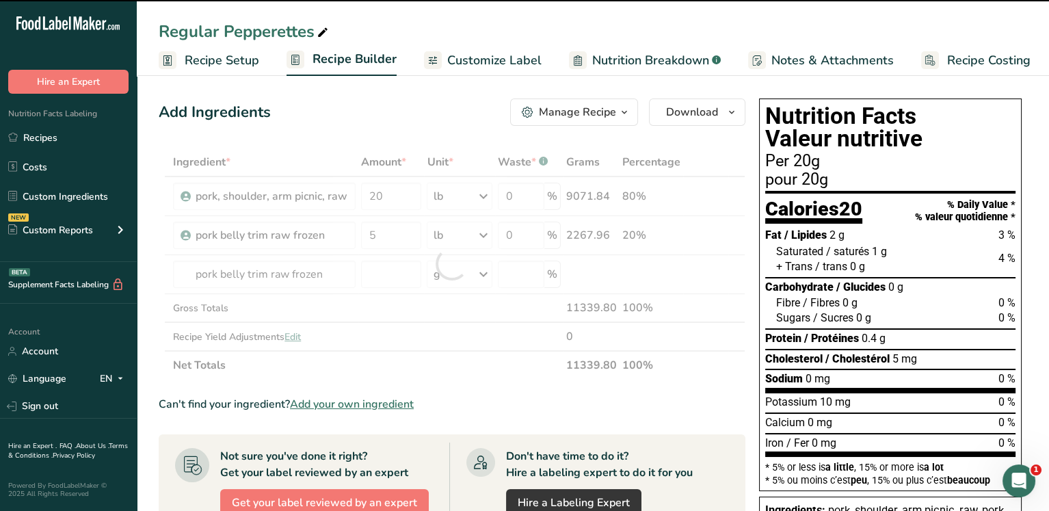
type input "0"
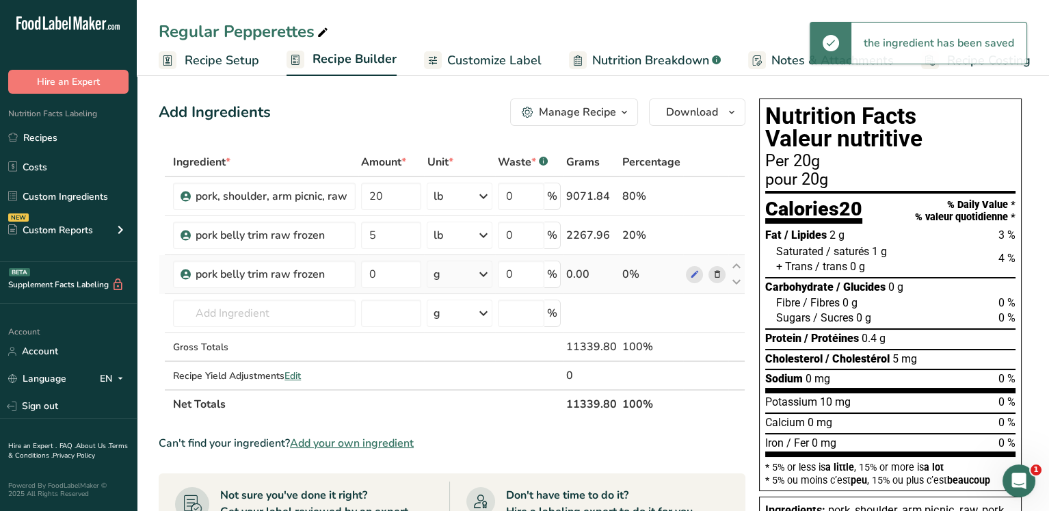
click at [723, 274] on span at bounding box center [716, 274] width 16 height 16
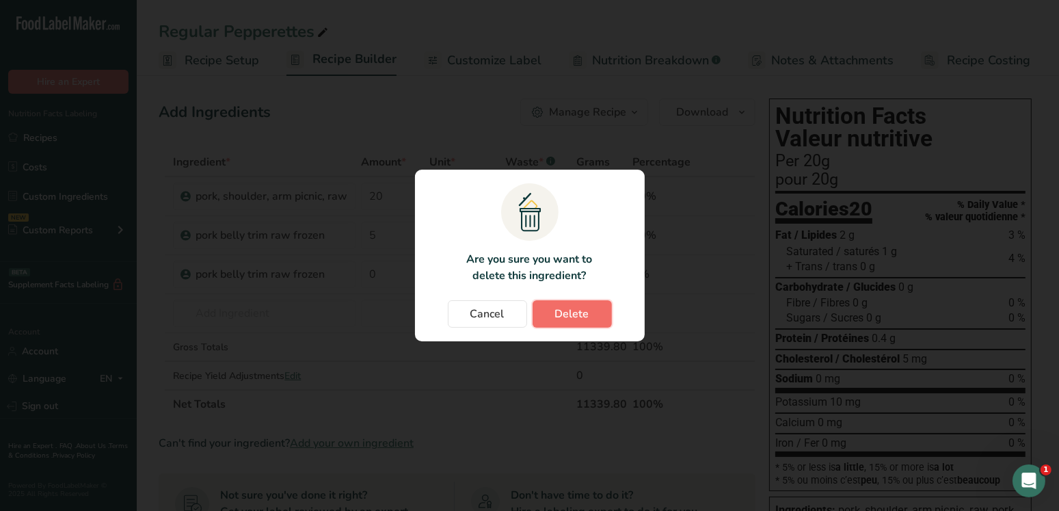
click at [576, 308] on span "Delete" at bounding box center [572, 314] width 34 height 16
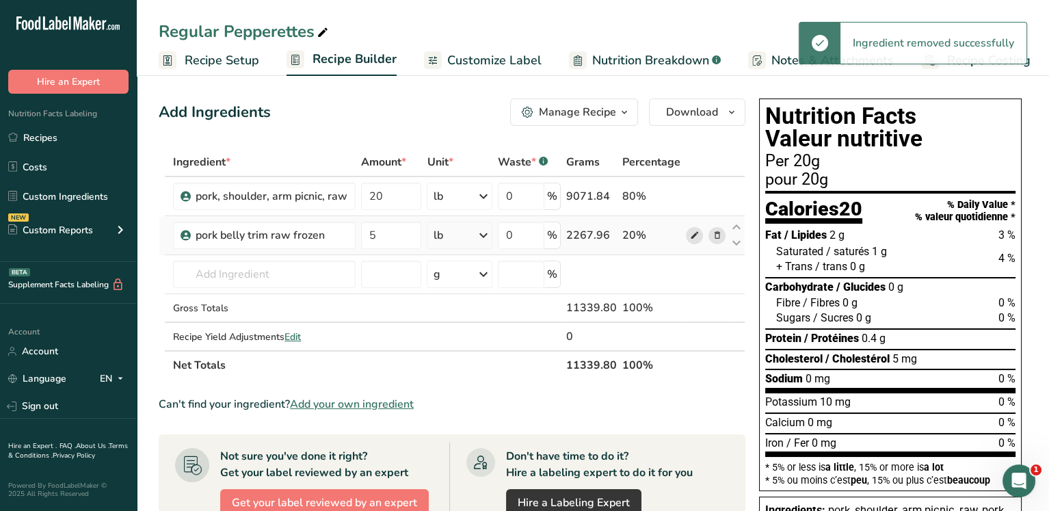
click at [697, 232] on icon at bounding box center [694, 235] width 10 height 14
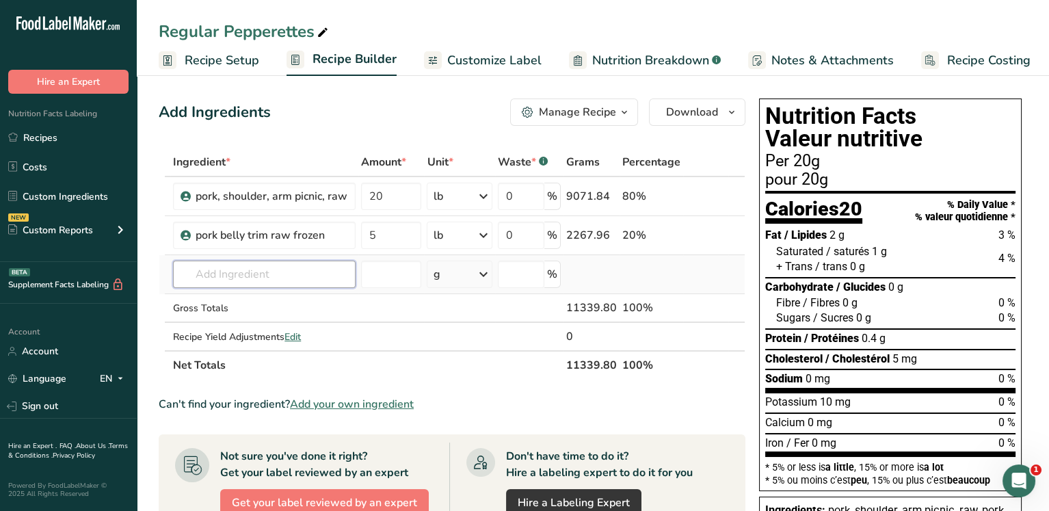
click at [245, 278] on input "text" at bounding box center [264, 273] width 183 height 27
drag, startPoint x: 247, startPoint y: 275, endPoint x: 214, endPoint y: 275, distance: 33.5
click at [214, 275] on input "text" at bounding box center [264, 273] width 183 height 27
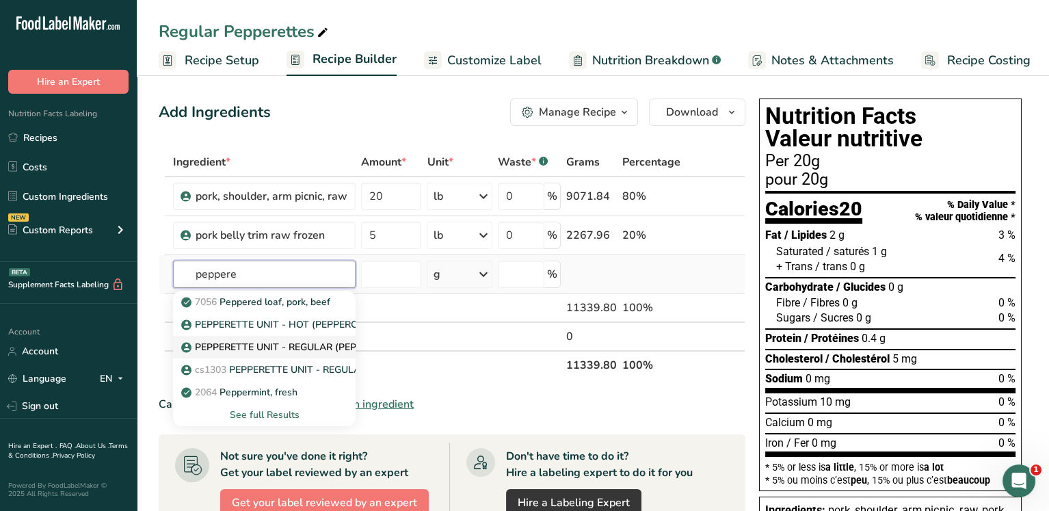
type input "peppere"
click at [255, 344] on p "PEPPERETTE UNIT - REGULAR (PEPPERONI STICK)" at bounding box center [304, 347] width 241 height 14
type input "PEPPERETTE UNIT - REGULAR (PEPPERONI STICK)"
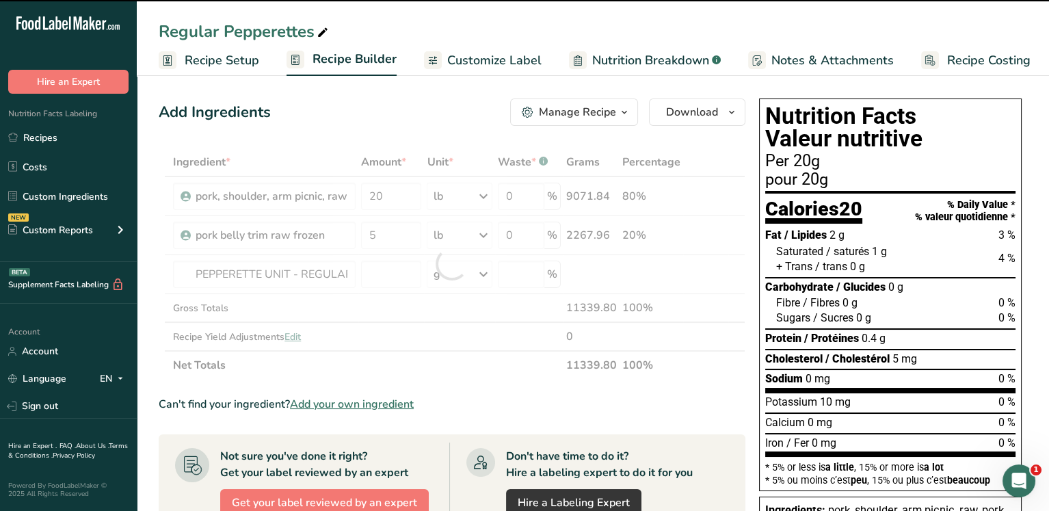
type input "0"
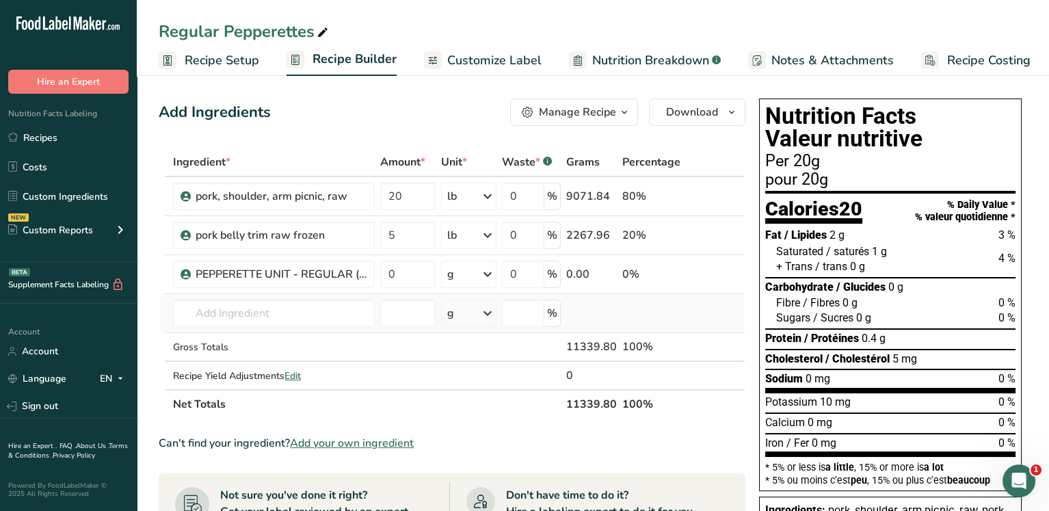
click at [581, 316] on td at bounding box center [591, 313] width 56 height 39
click at [427, 308] on input "number" at bounding box center [407, 312] width 55 height 27
type input "0.52"
click at [474, 313] on div "g" at bounding box center [468, 312] width 55 height 27
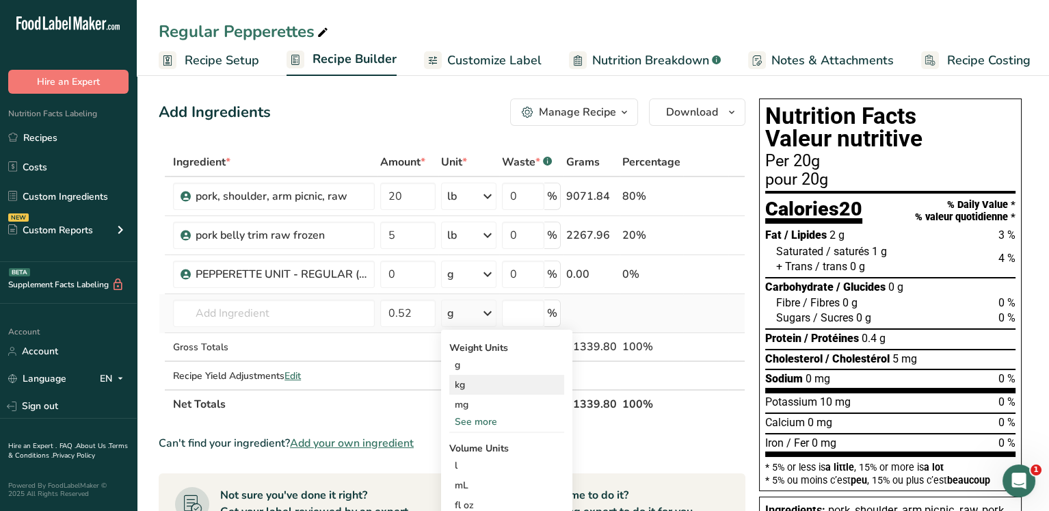
click at [472, 381] on div "kg" at bounding box center [506, 385] width 115 height 20
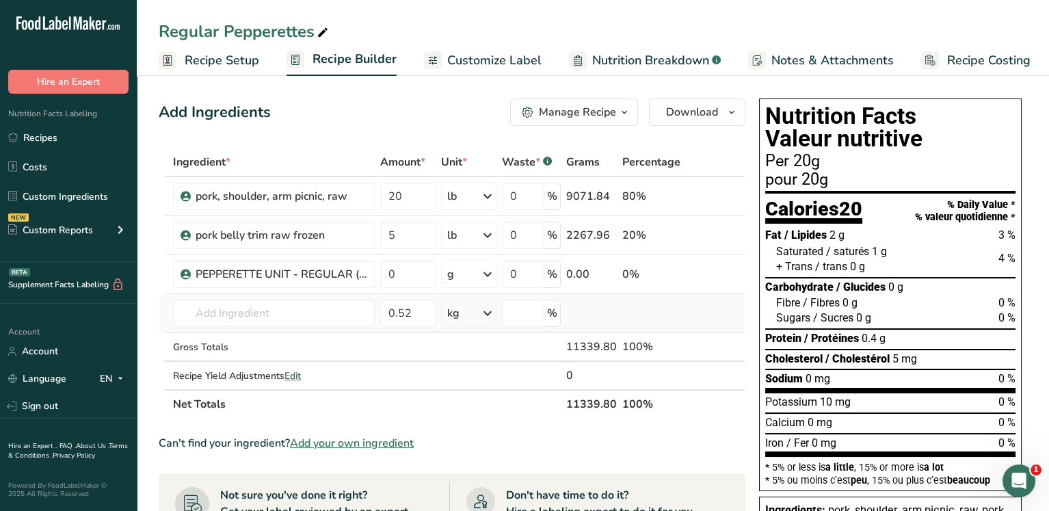
click at [636, 314] on td at bounding box center [651, 313] width 64 height 39
drag, startPoint x: 675, startPoint y: 316, endPoint x: 660, endPoint y: 317, distance: 15.1
click at [670, 316] on td at bounding box center [651, 313] width 64 height 39
click at [409, 280] on input "0" at bounding box center [407, 273] width 55 height 27
type input "0.52"
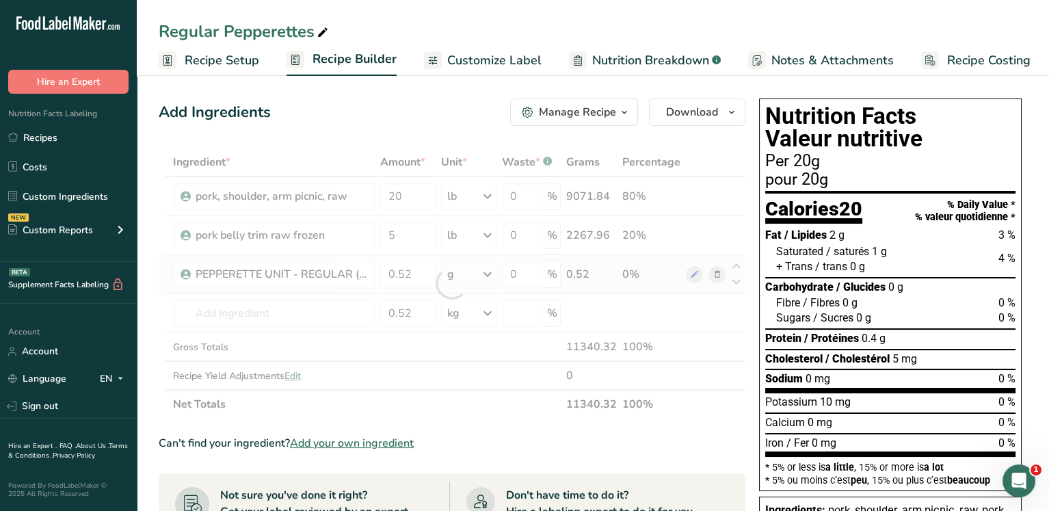
click at [478, 273] on div "Ingredient * Amount * Unit * Waste * .a-a{fill:#347362;}.b-a{fill:#fff;} Grams …" at bounding box center [452, 283] width 587 height 271
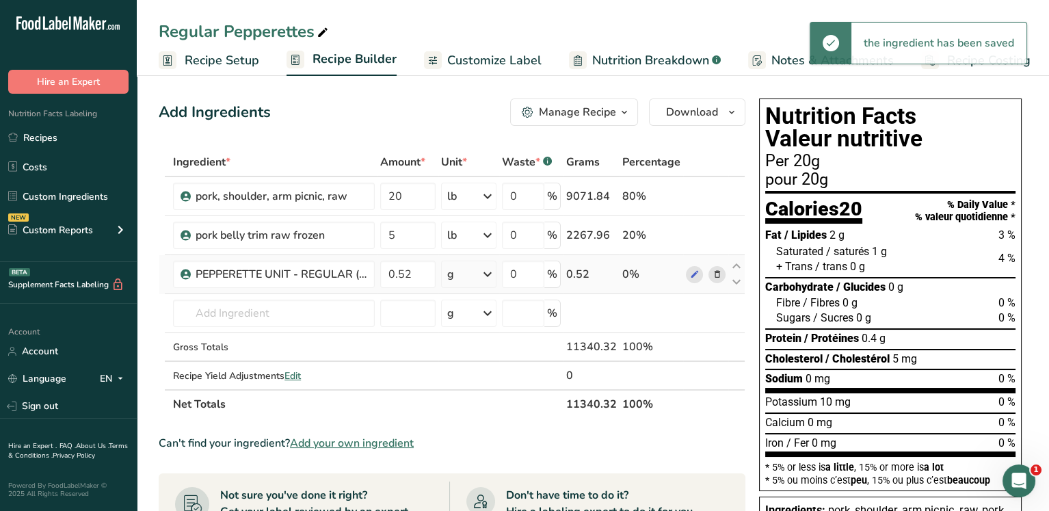
click at [472, 275] on div "g" at bounding box center [468, 273] width 55 height 27
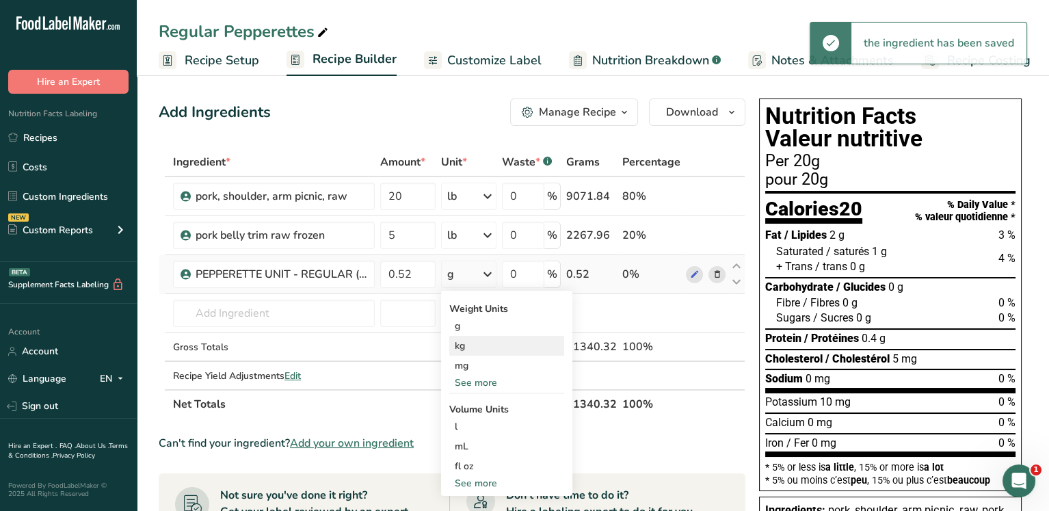
click at [468, 347] on div "kg" at bounding box center [506, 346] width 115 height 20
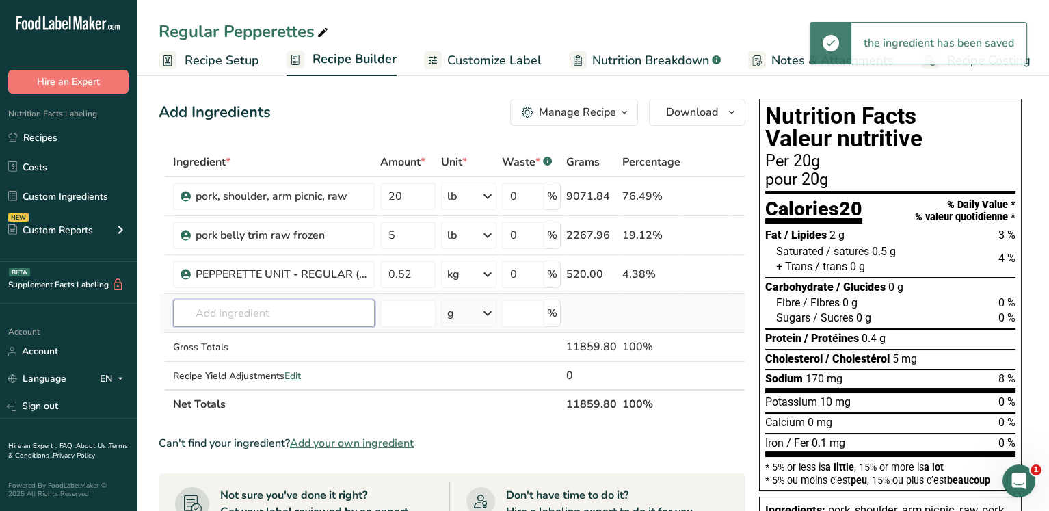
click at [230, 315] on input "text" at bounding box center [274, 312] width 202 height 27
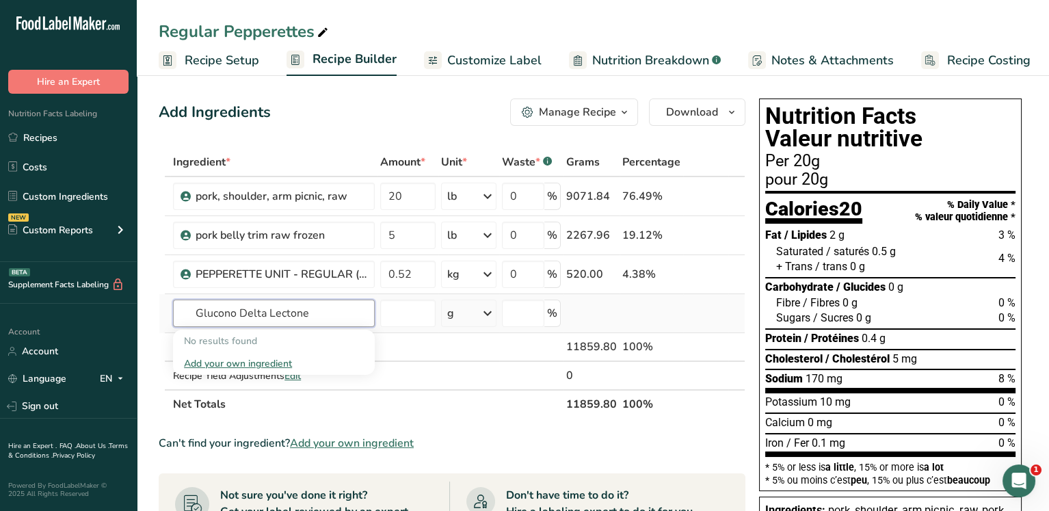
click at [280, 311] on input "Glucono Delta Lectone" at bounding box center [274, 312] width 202 height 27
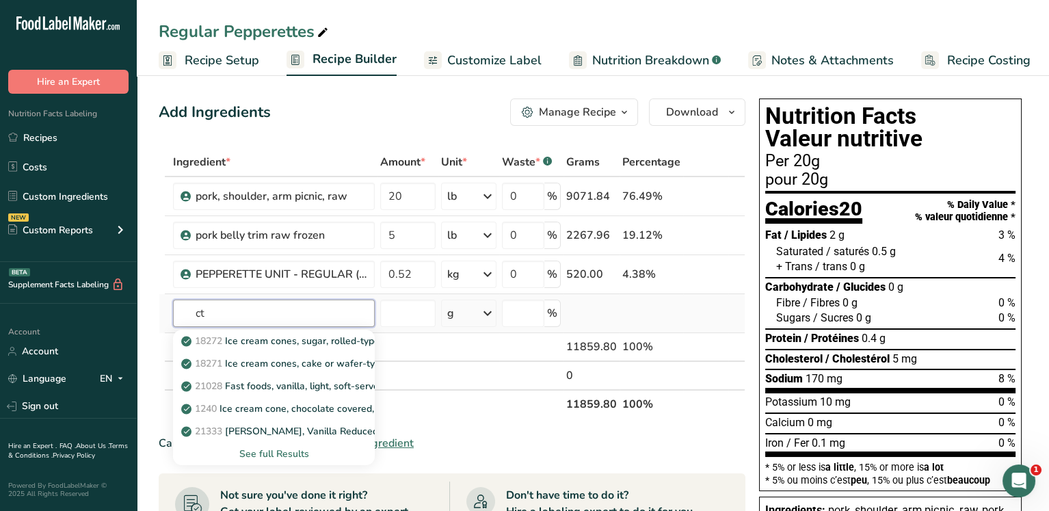
type input "c"
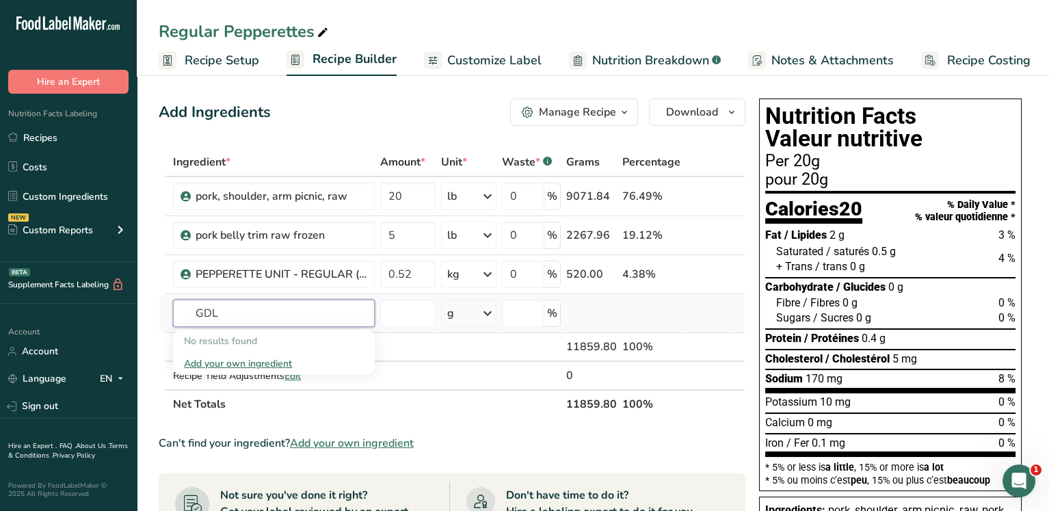
type input "GDL"
click at [257, 360] on div "Add your own ingredient" at bounding box center [274, 363] width 180 height 14
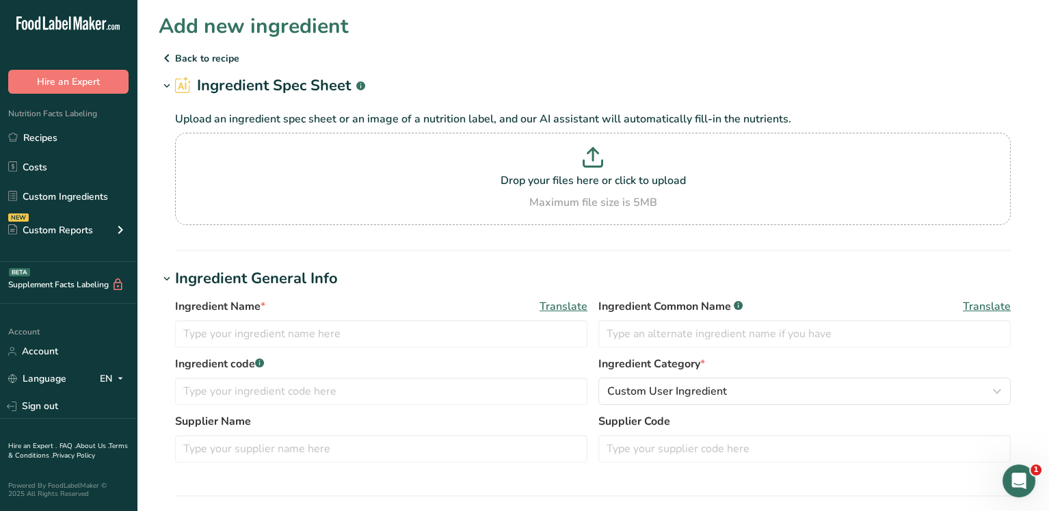
click at [169, 56] on icon at bounding box center [167, 58] width 16 height 25
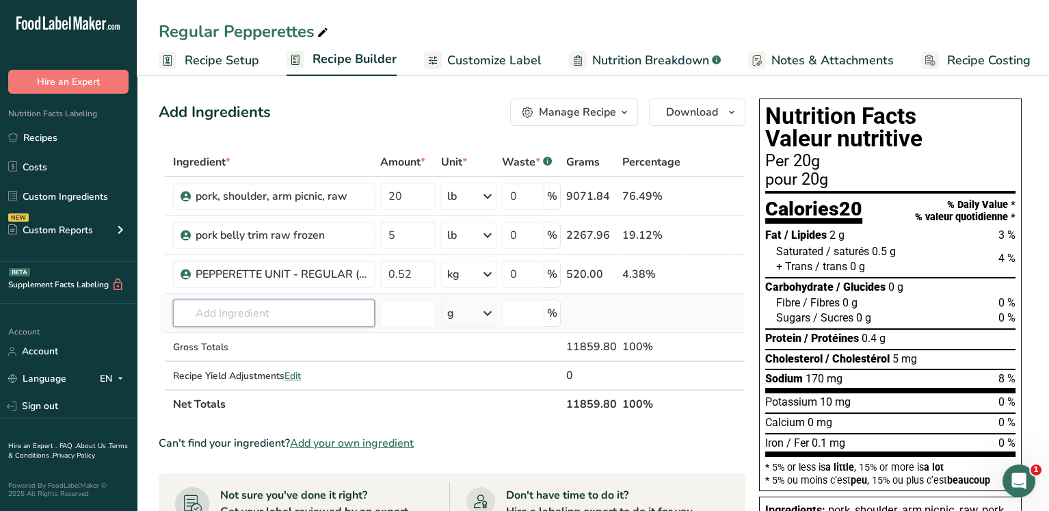
click at [216, 303] on input "text" at bounding box center [274, 312] width 202 height 27
type input "GLUCONO"
click at [229, 340] on p "Glucono-delta-Lactone" at bounding box center [240, 341] width 113 height 14
type input "Glucono-delta-Lactone"
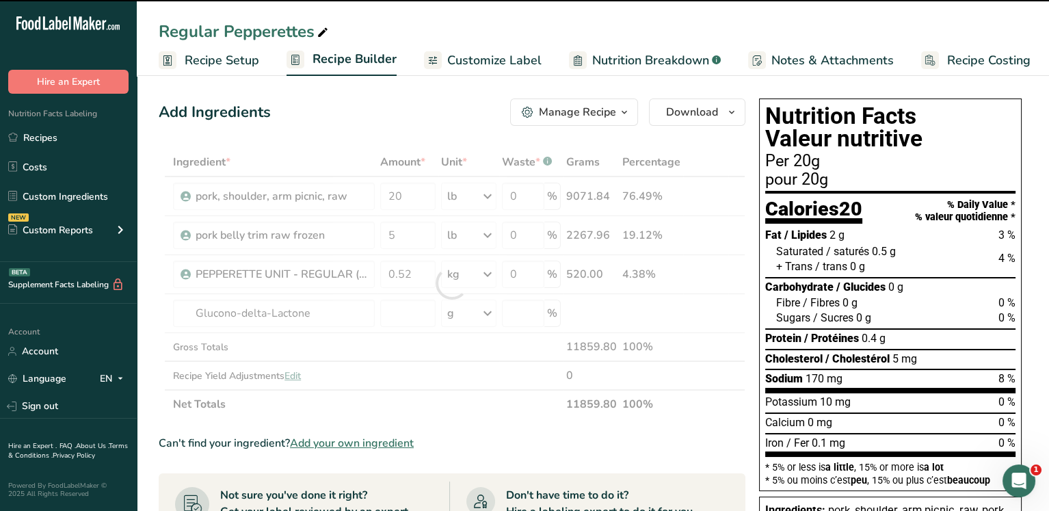
type input "0"
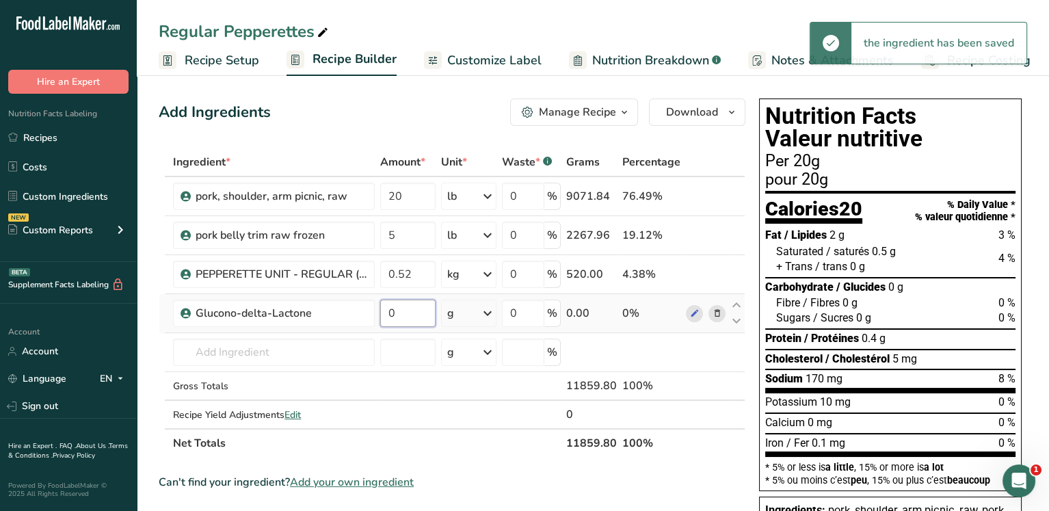
click at [412, 314] on input "0" at bounding box center [407, 312] width 55 height 27
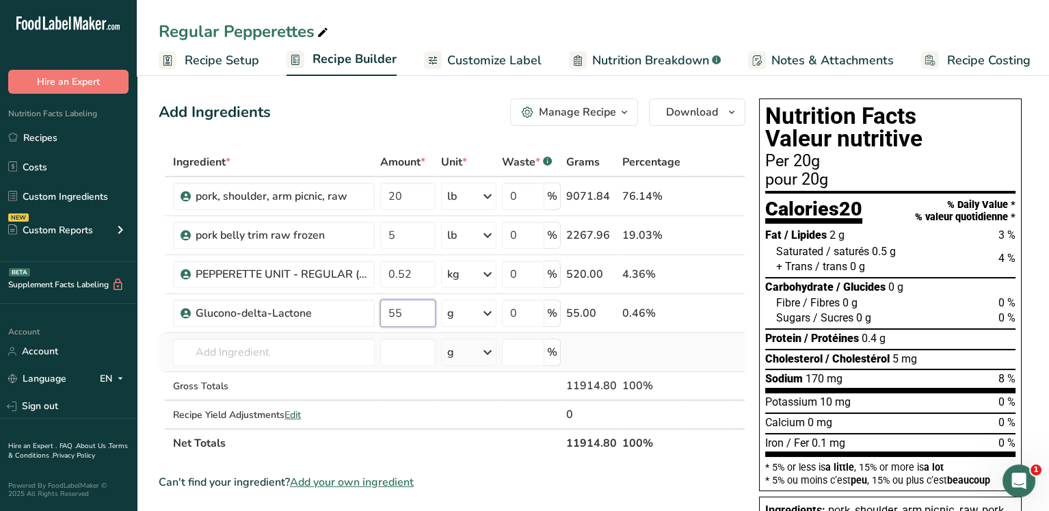
type input "55"
click at [633, 345] on div "Ingredient * Amount * Unit * Waste * .a-a{fill:#347362;}.b-a{fill:#fff;} Grams …" at bounding box center [452, 303] width 587 height 310
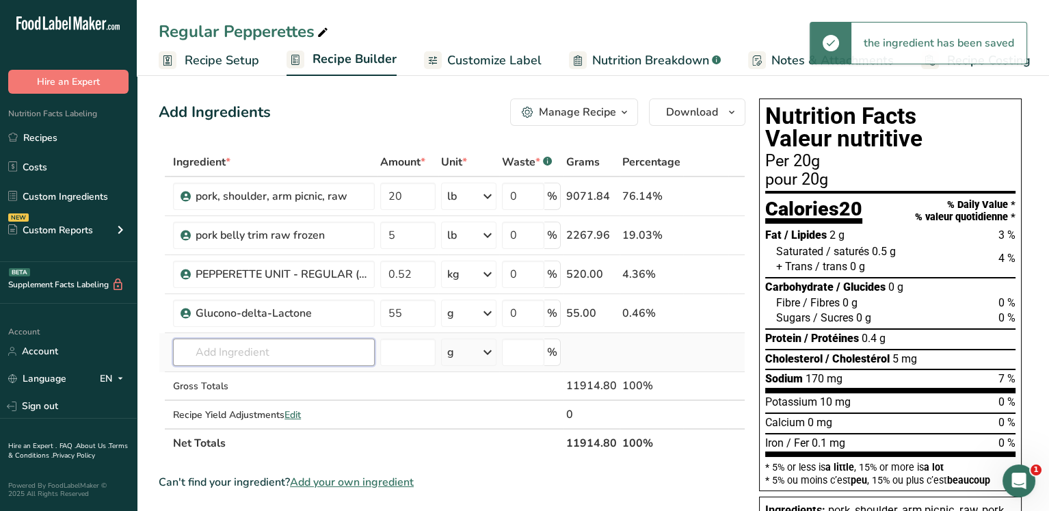
click at [295, 342] on input "text" at bounding box center [274, 351] width 202 height 27
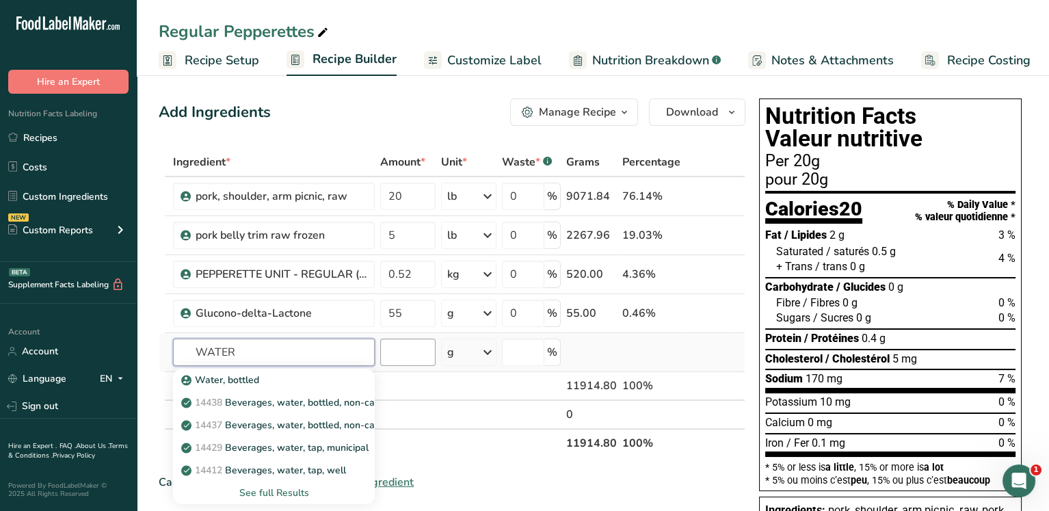
type input "WATER"
click at [390, 349] on input "number" at bounding box center [407, 351] width 55 height 27
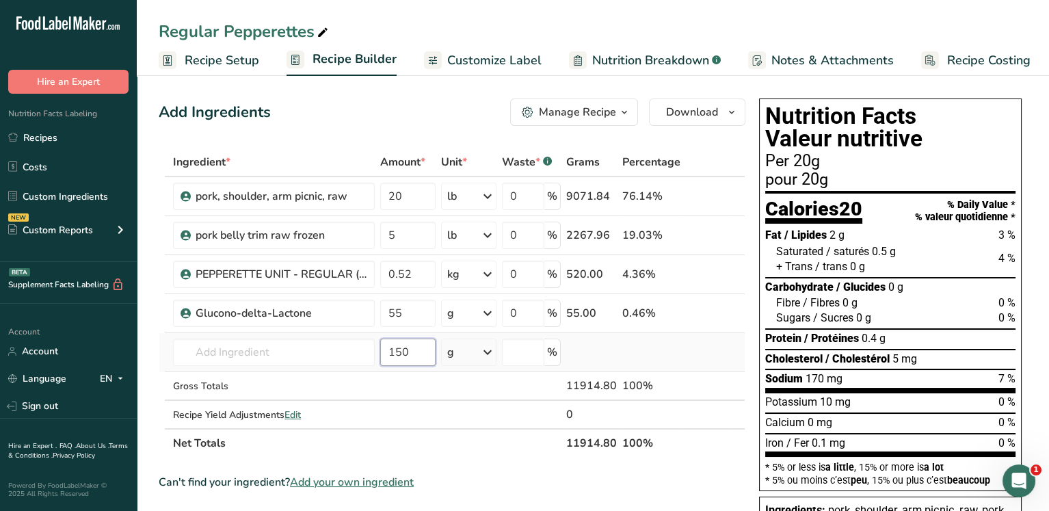
type input "150"
click at [460, 357] on div "g" at bounding box center [469, 351] width 56 height 27
click at [474, 458] on div "See more" at bounding box center [506, 460] width 115 height 14
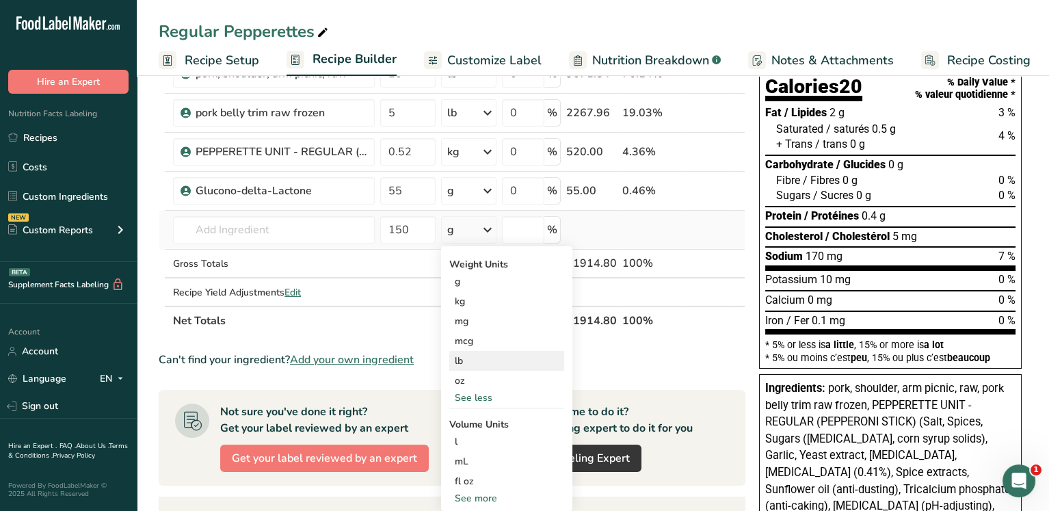
scroll to position [137, 0]
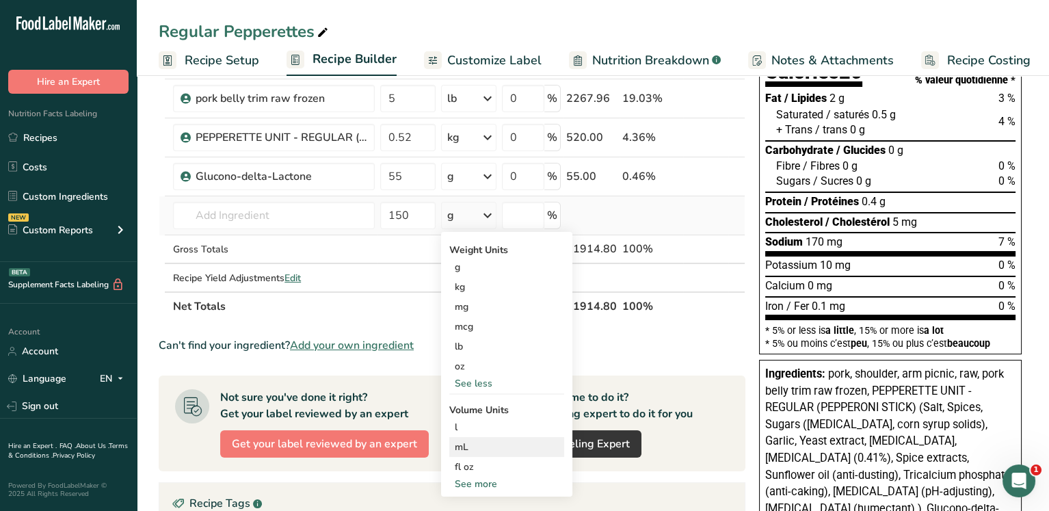
click at [476, 440] on div "mL" at bounding box center [507, 447] width 104 height 14
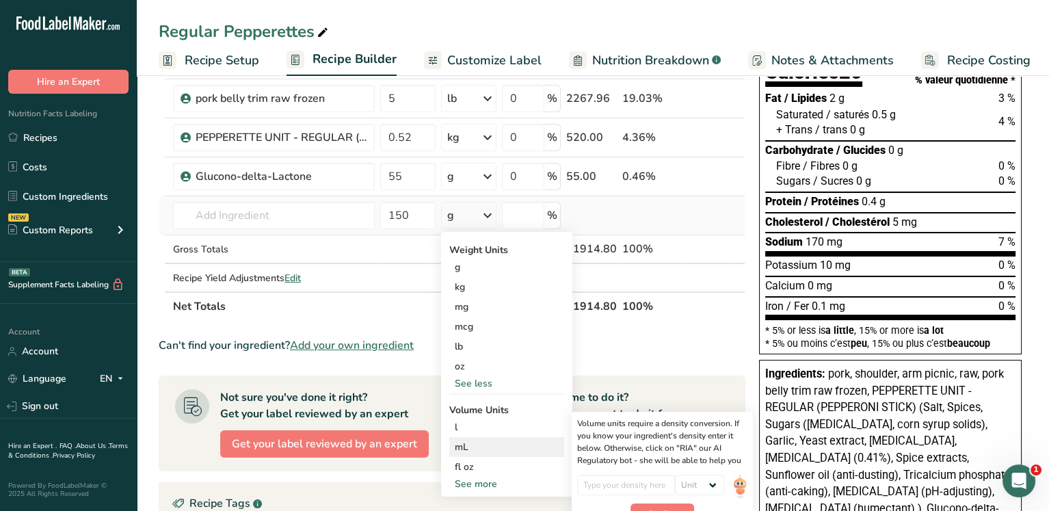
click at [469, 446] on div "mL" at bounding box center [507, 447] width 104 height 14
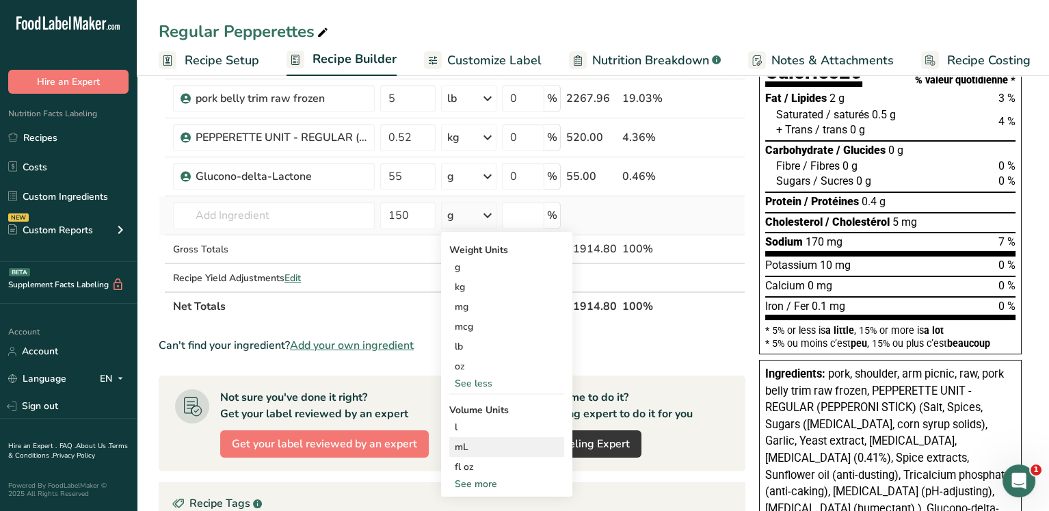
click at [464, 447] on div "mL" at bounding box center [507, 447] width 104 height 14
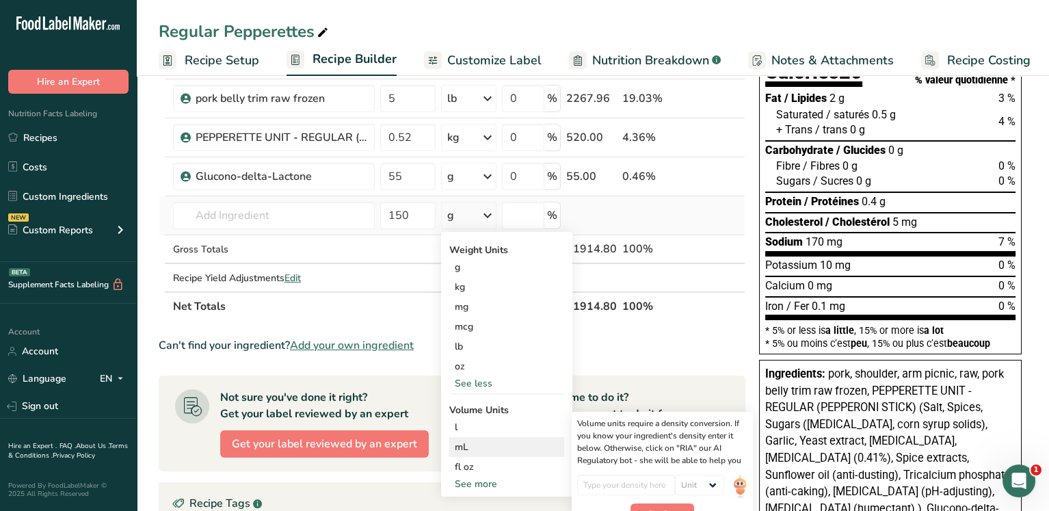
click at [464, 447] on div "mL" at bounding box center [507, 447] width 104 height 14
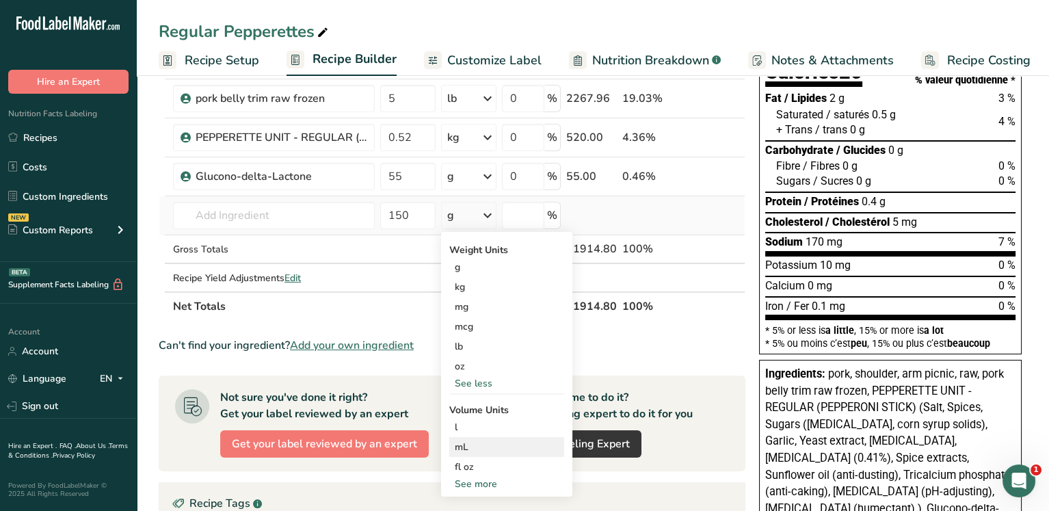
click at [464, 447] on div "mL" at bounding box center [507, 447] width 104 height 14
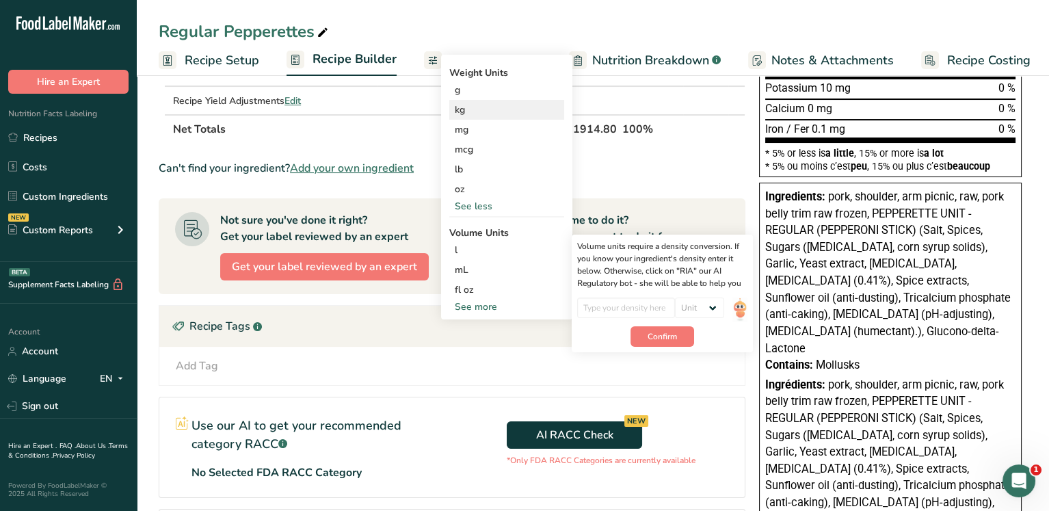
scroll to position [342, 0]
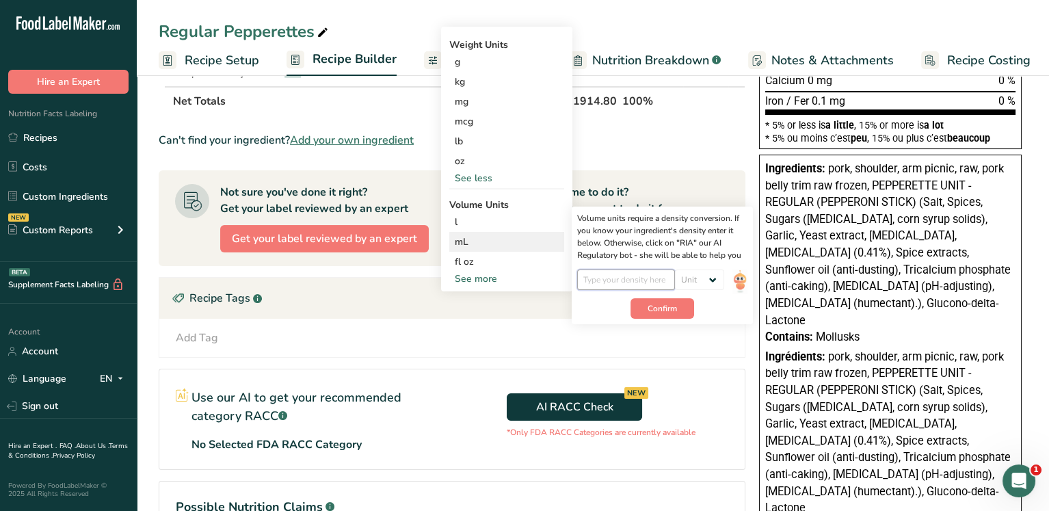
click at [621, 280] on input "number" at bounding box center [626, 279] width 98 height 21
click at [667, 302] on span "Confirm" at bounding box center [661, 308] width 29 height 12
click at [624, 276] on input "number" at bounding box center [622, 279] width 91 height 21
click at [619, 278] on input "number" at bounding box center [622, 279] width 91 height 21
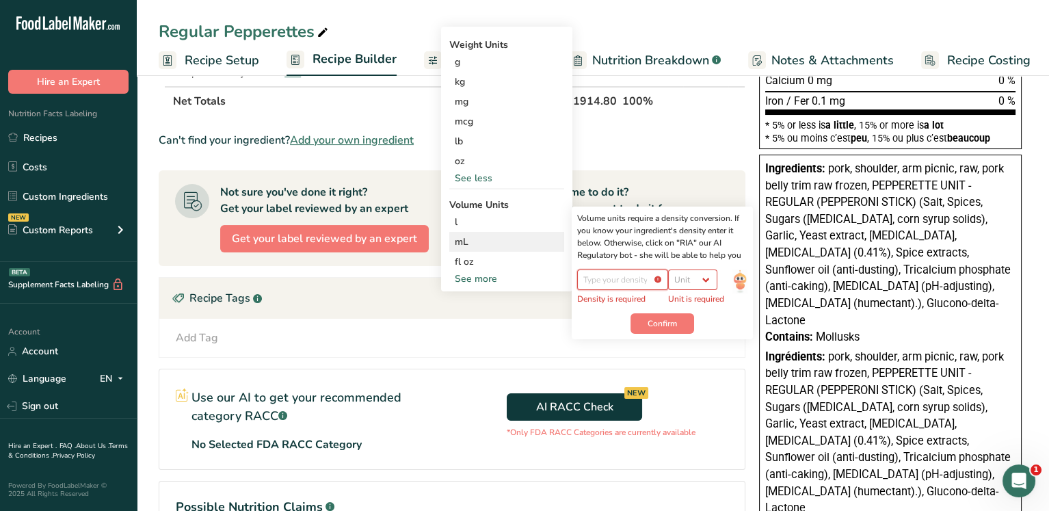
click at [619, 278] on input "number" at bounding box center [622, 279] width 91 height 21
click at [703, 277] on select "Unit lb/ft3 g/cm3" at bounding box center [692, 279] width 49 height 21
click at [675, 269] on select "Unit lb/ft3 g/cm3" at bounding box center [692, 279] width 49 height 21
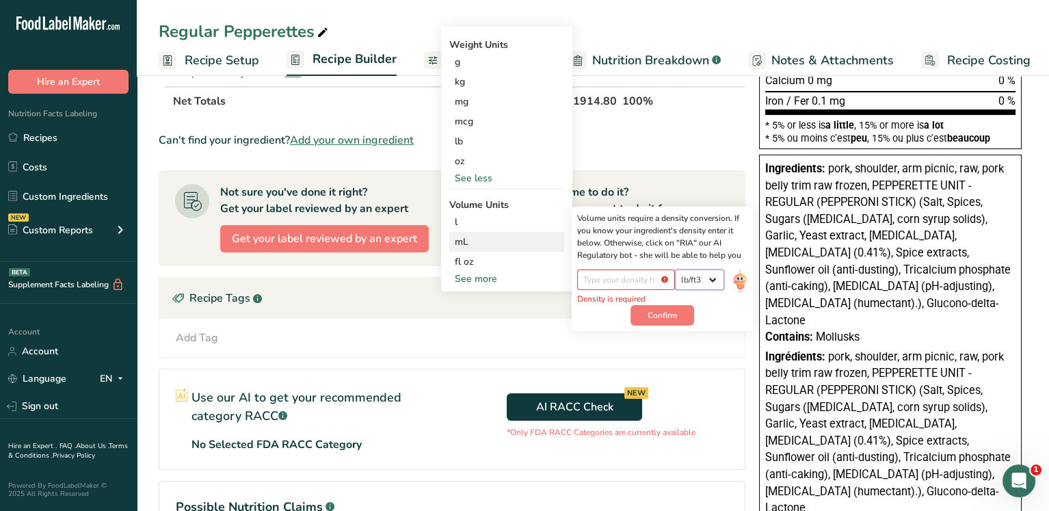
click at [699, 279] on select "lb/ft3 g/cm3" at bounding box center [699, 279] width 49 height 21
select select "22"
click at [675, 269] on select "lb/ft3 g/cm3" at bounding box center [699, 279] width 49 height 21
click at [640, 278] on input "number" at bounding box center [626, 279] width 98 height 21
click at [669, 280] on input "number" at bounding box center [626, 279] width 98 height 21
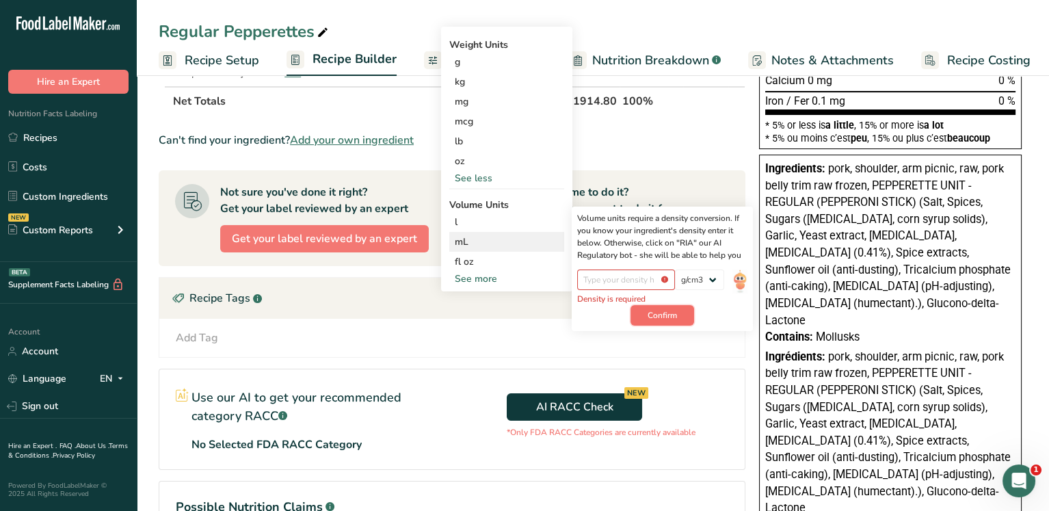
click at [666, 318] on span "Confirm" at bounding box center [661, 315] width 29 height 12
click at [458, 310] on div "Recipe Tags .a-a{fill:#347362;}.b-a{fill:#fff;}" at bounding box center [451, 298] width 585 height 41
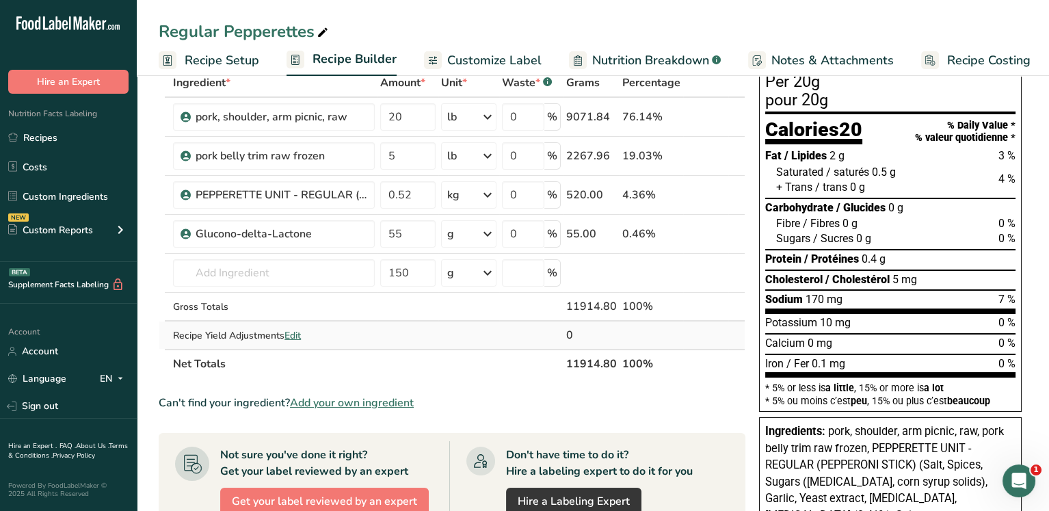
scroll to position [68, 0]
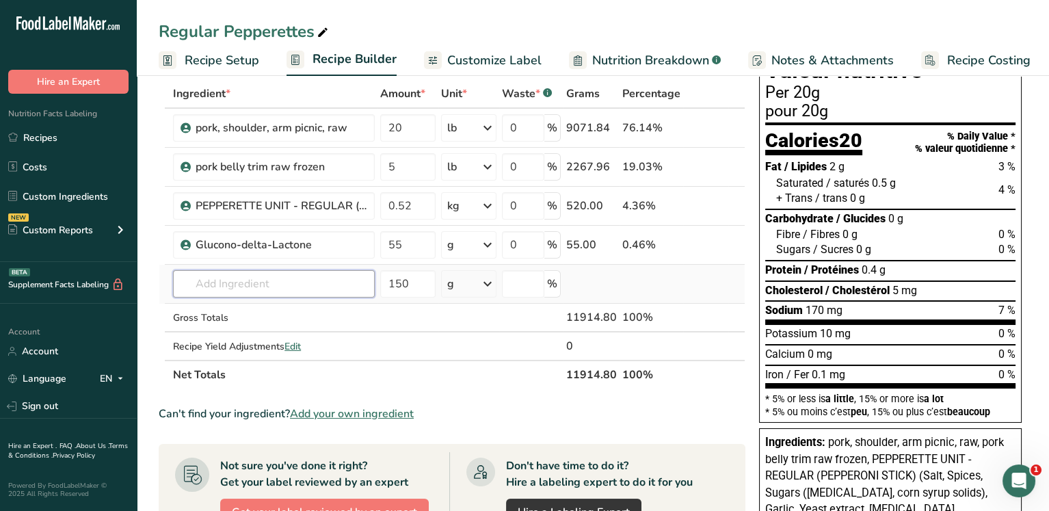
click at [301, 281] on input "text" at bounding box center [274, 283] width 202 height 27
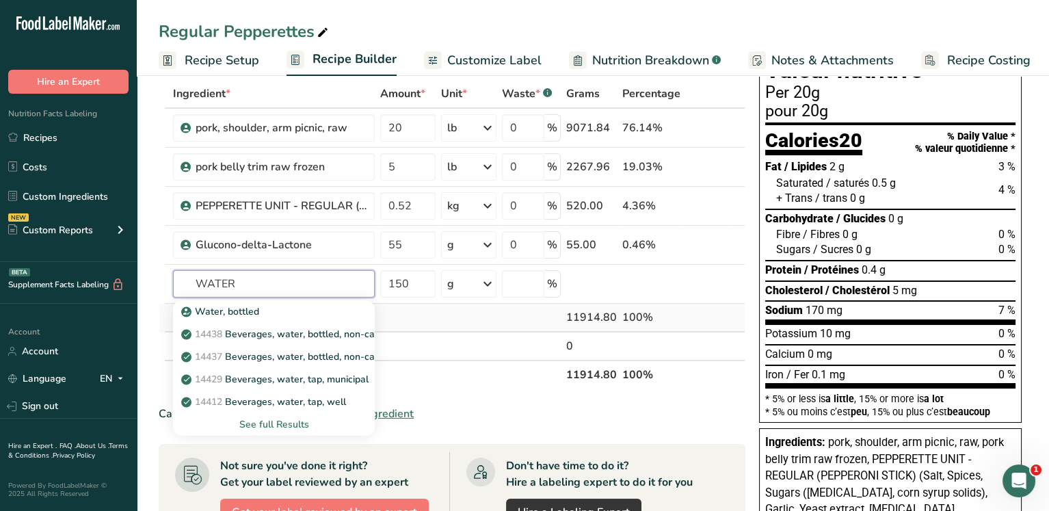
type input "WATER"
click at [471, 323] on td at bounding box center [469, 318] width 62 height 29
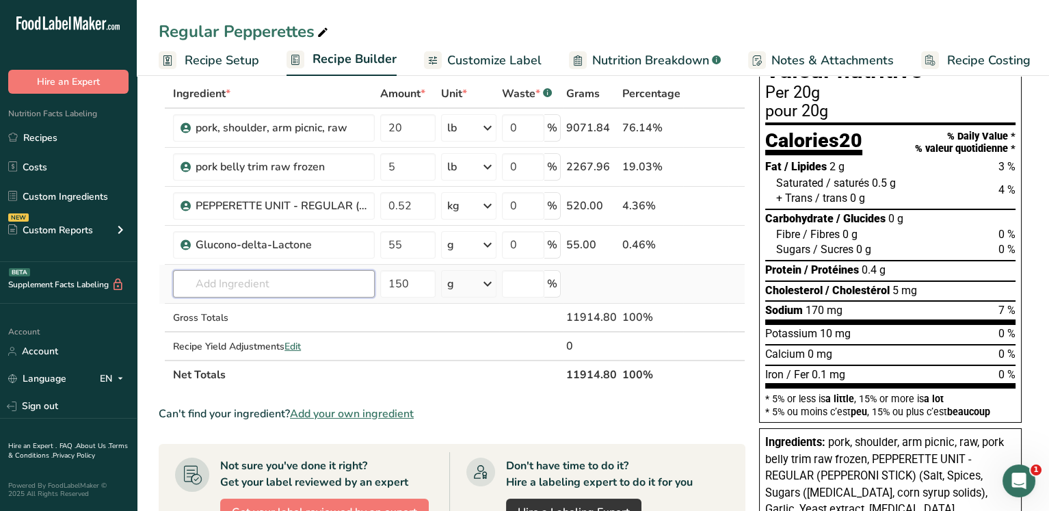
click at [312, 291] on input "text" at bounding box center [274, 283] width 202 height 27
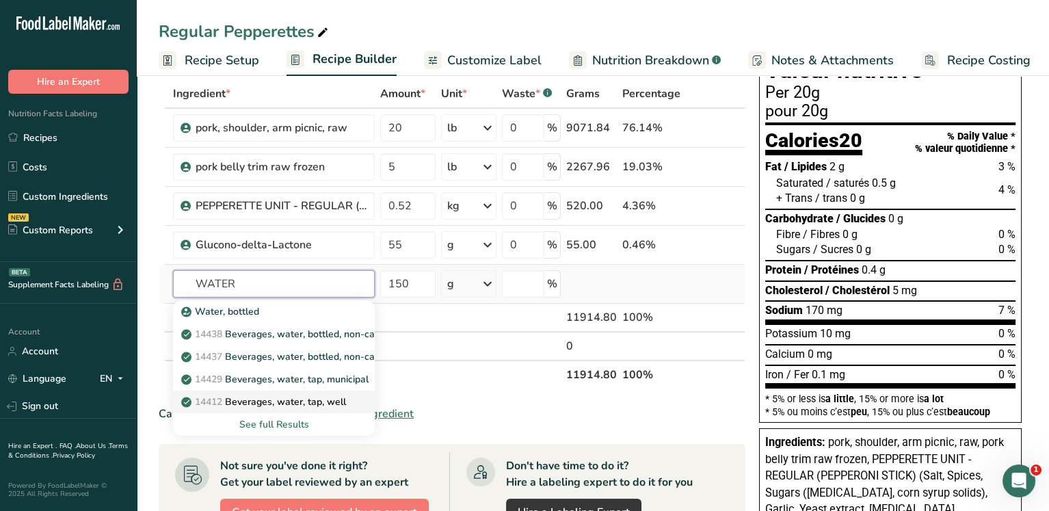
type input "WATER"
click at [302, 400] on p "14412 Beverages, water, tap, well" at bounding box center [265, 401] width 162 height 14
type input "Beverages, water, tap, well"
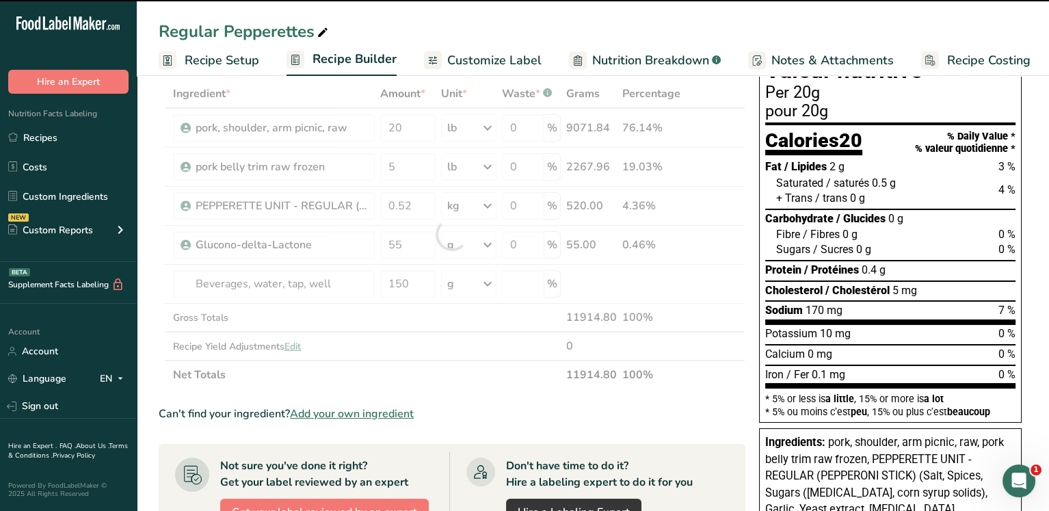
type input "0"
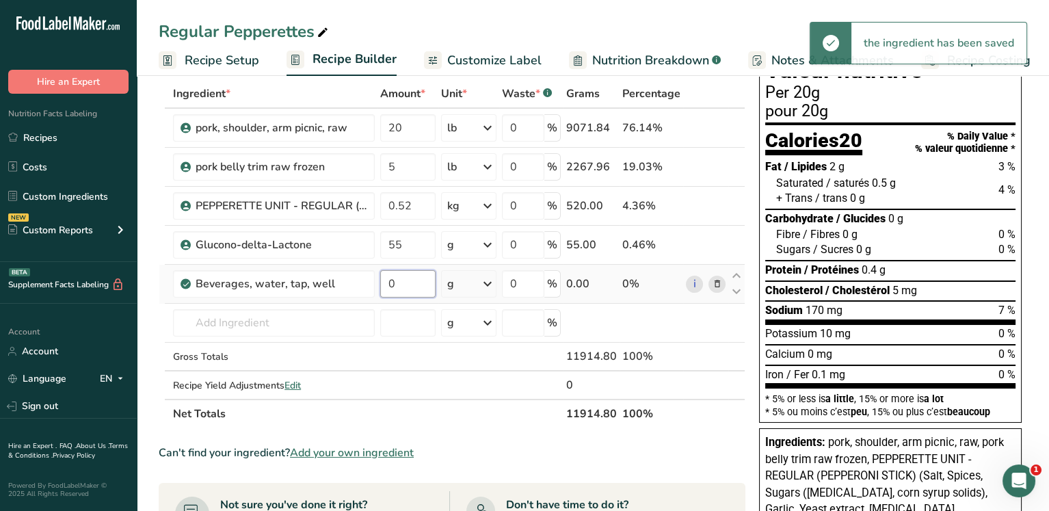
click at [418, 288] on input "0" at bounding box center [407, 283] width 55 height 27
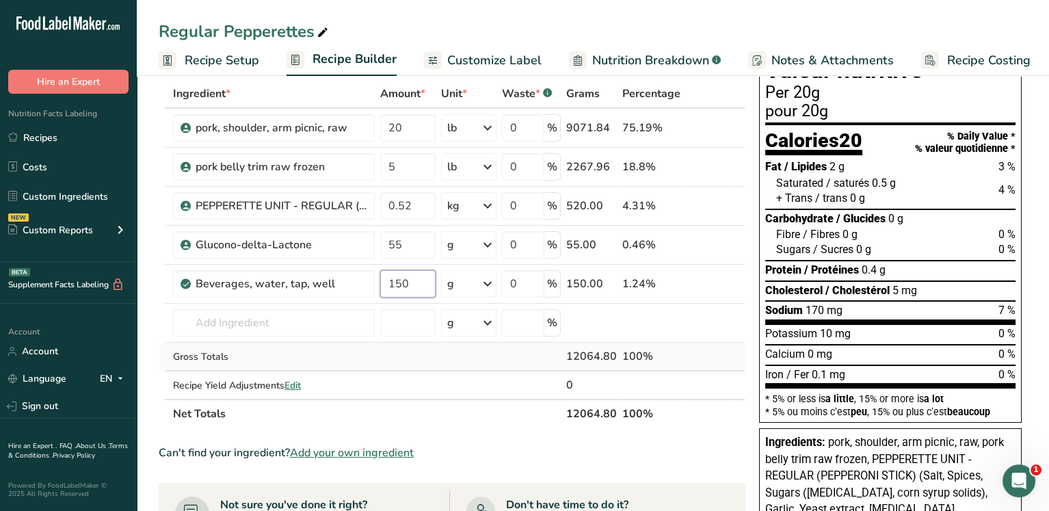
type input "150"
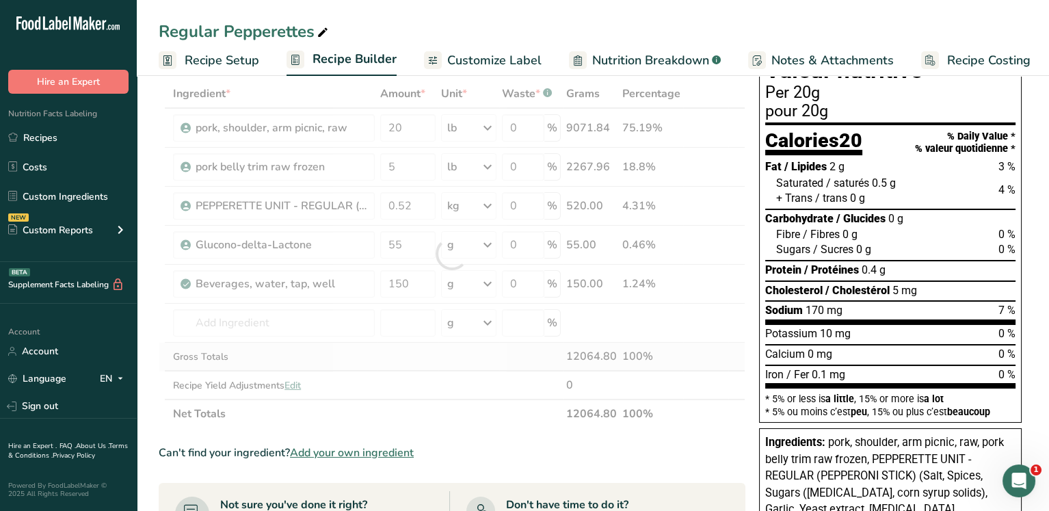
click at [520, 356] on div "Ingredient * Amount * Unit * Waste * .a-a{fill:#347362;}.b-a{fill:#fff;} Grams …" at bounding box center [452, 253] width 587 height 349
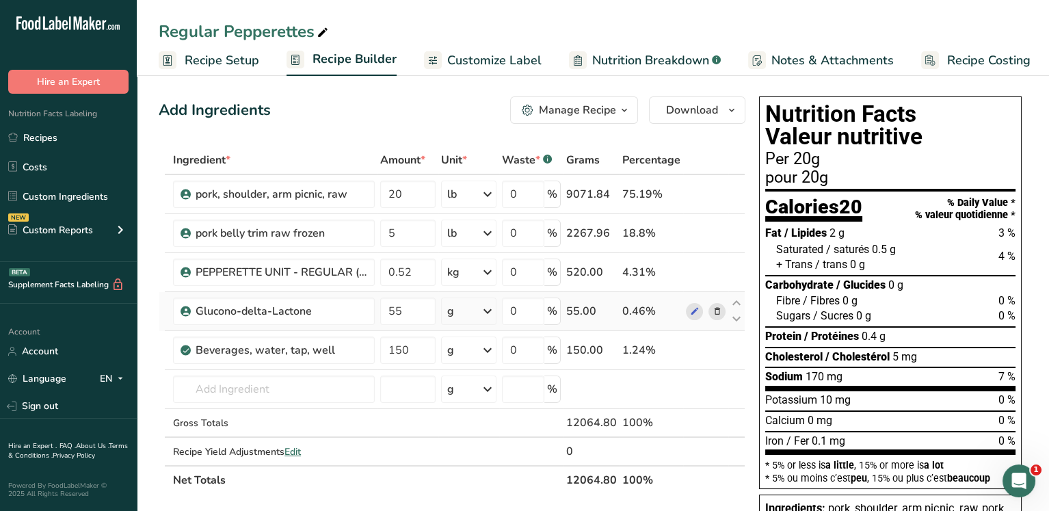
scroll to position [0, 0]
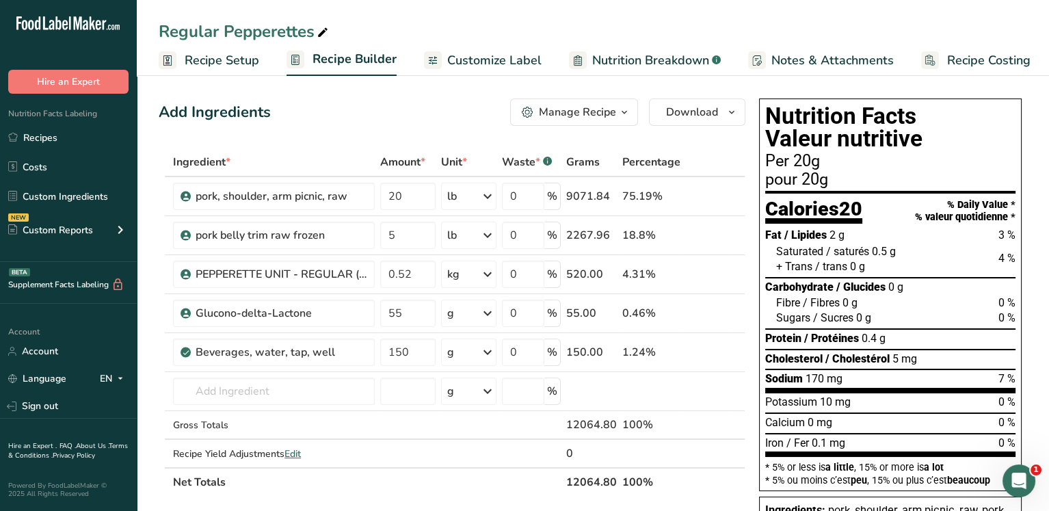
click at [586, 107] on div "Manage Recipe" at bounding box center [577, 112] width 77 height 16
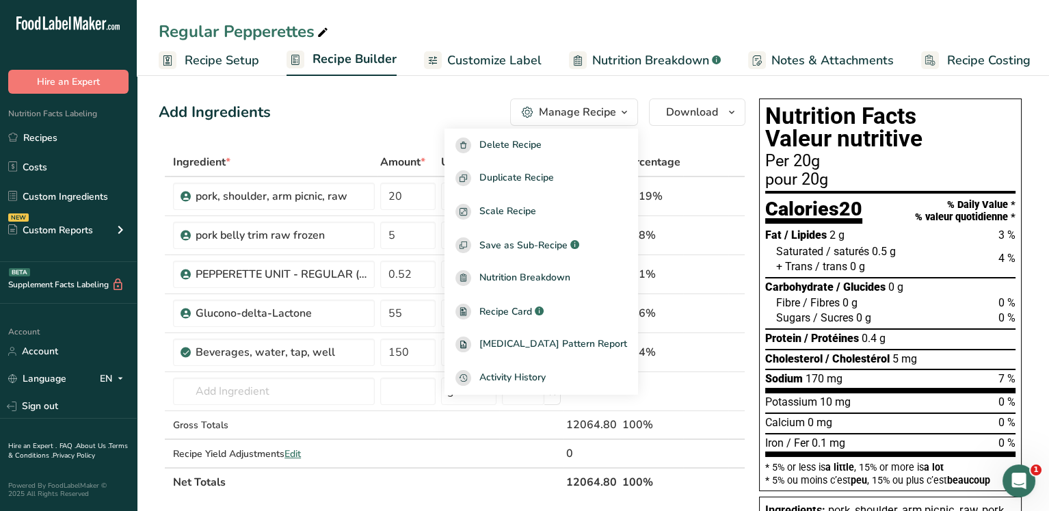
click at [494, 55] on span "Customize Label" at bounding box center [494, 60] width 94 height 18
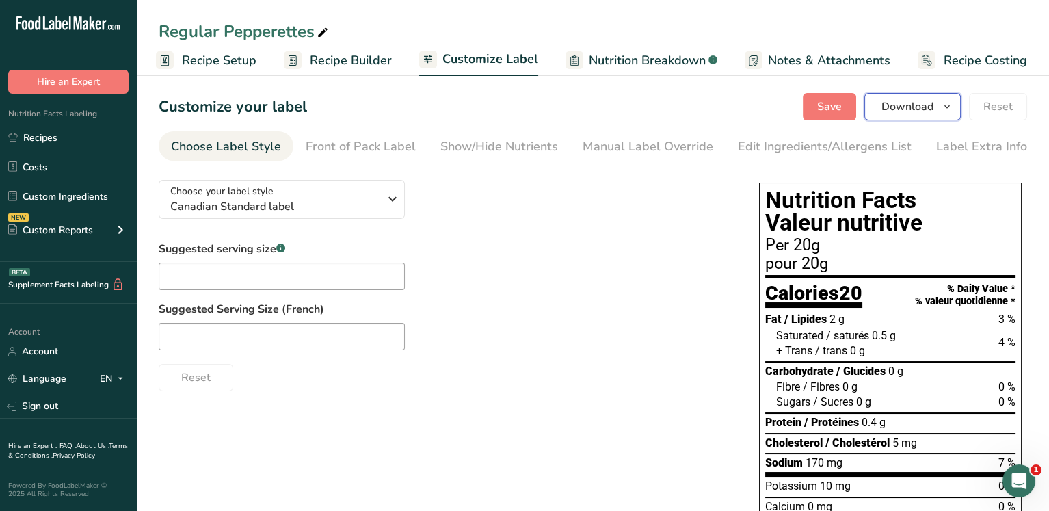
click at [885, 104] on span "Download" at bounding box center [907, 106] width 52 height 16
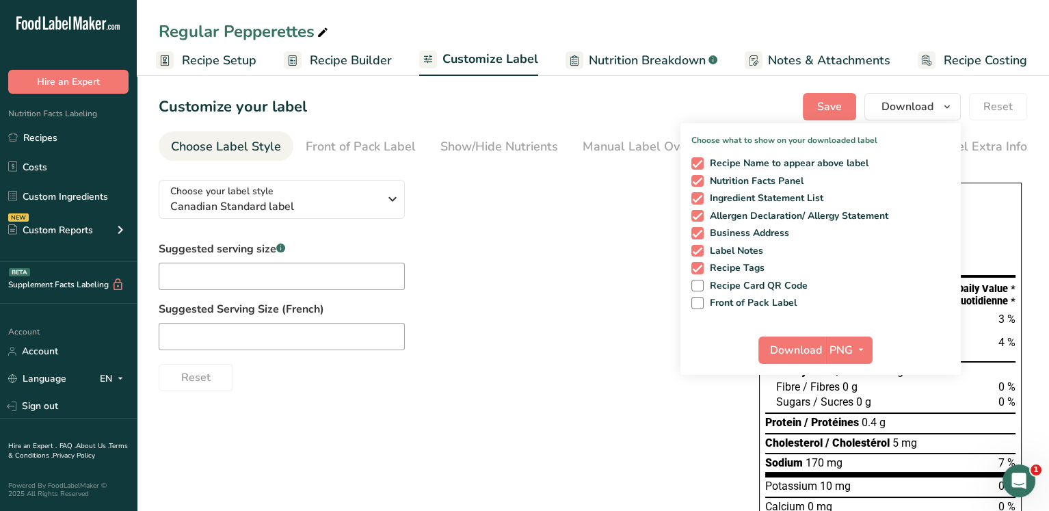
click at [537, 215] on div "Choose your label style Canadian Standard label USA (FDA) Standard FDA label Ta…" at bounding box center [445, 280] width 573 height 222
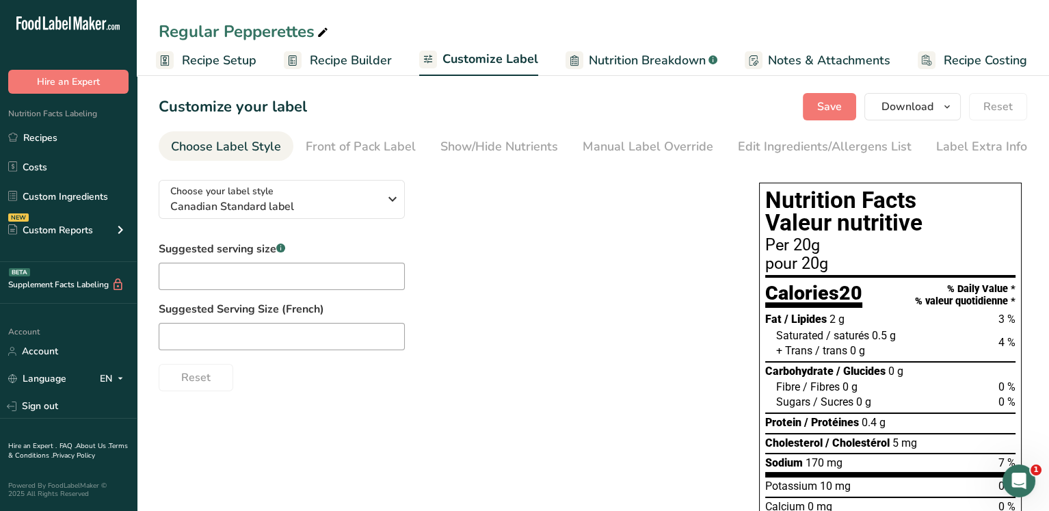
click at [667, 59] on span "Nutrition Breakdown" at bounding box center [647, 60] width 117 height 18
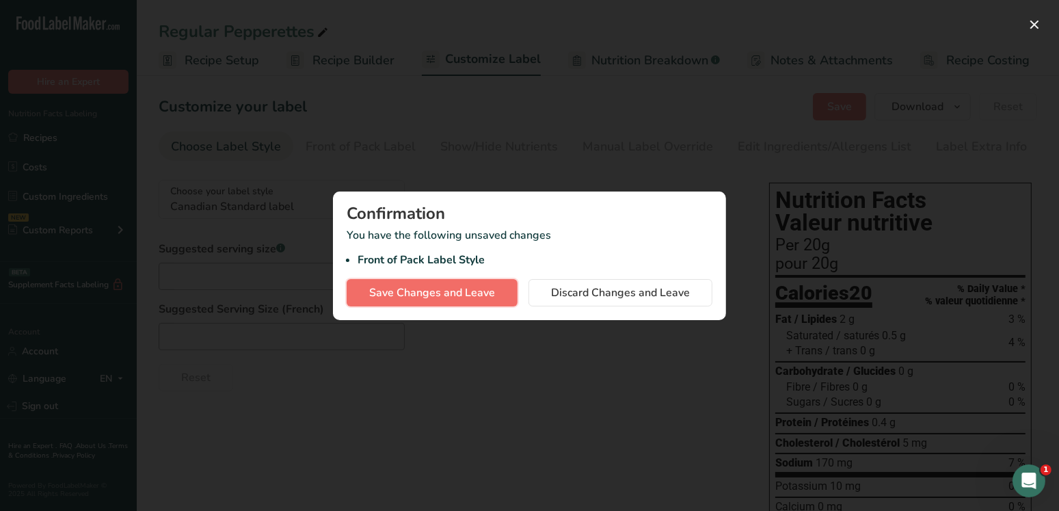
click at [481, 293] on span "Save Changes and Leave" at bounding box center [432, 292] width 126 height 16
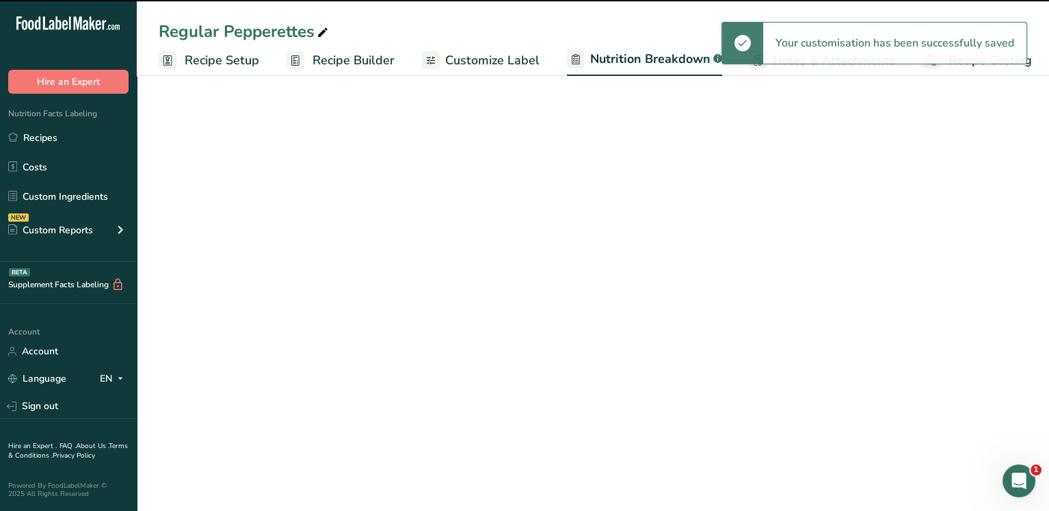
select select "Calories"
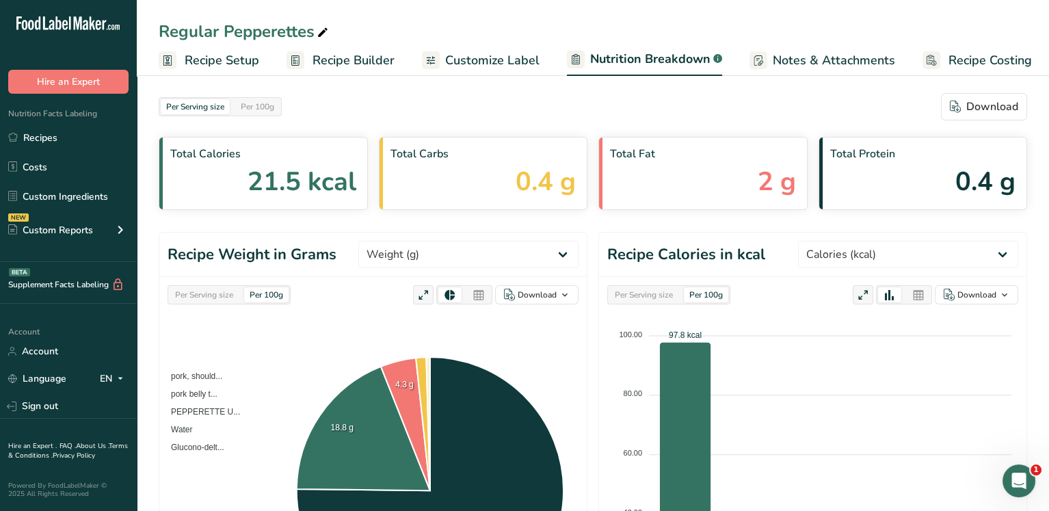
click at [206, 58] on span "Recipe Setup" at bounding box center [222, 60] width 75 height 18
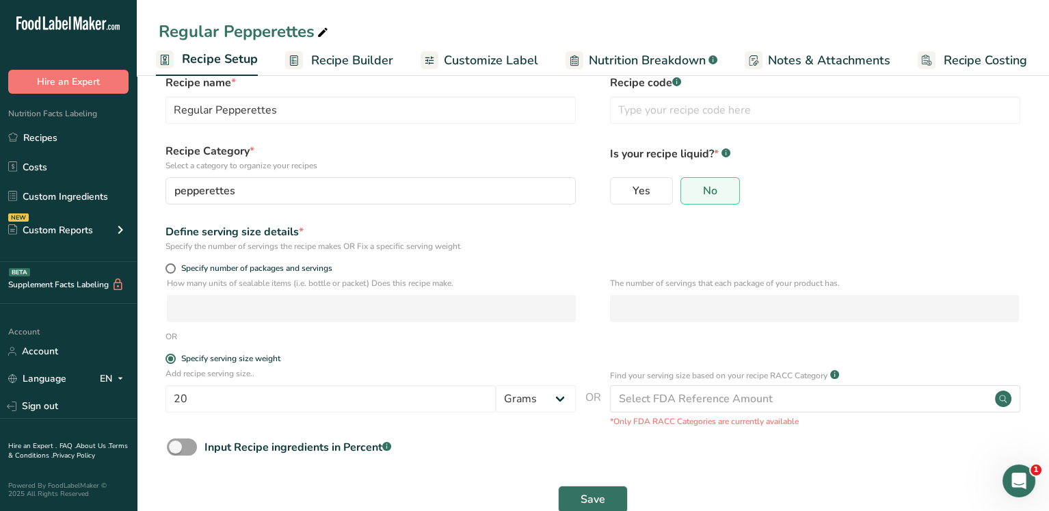
scroll to position [56, 0]
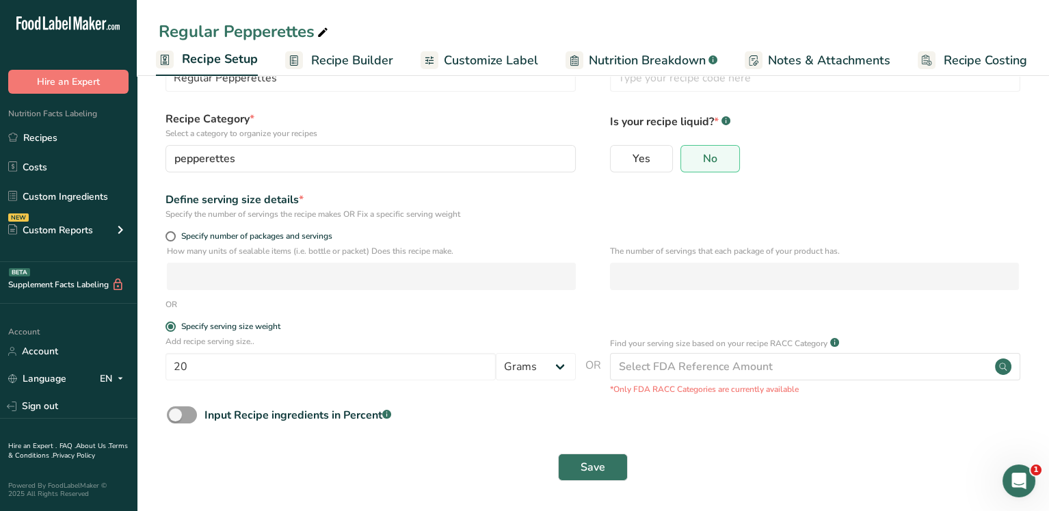
click at [357, 66] on span "Recipe Builder" at bounding box center [352, 60] width 82 height 18
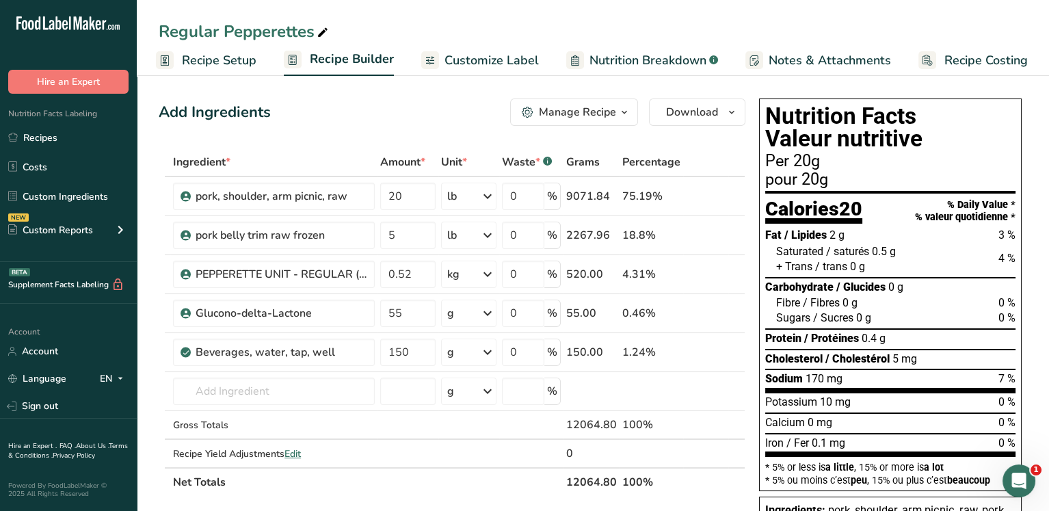
click at [468, 66] on span "Customize Label" at bounding box center [491, 60] width 94 height 18
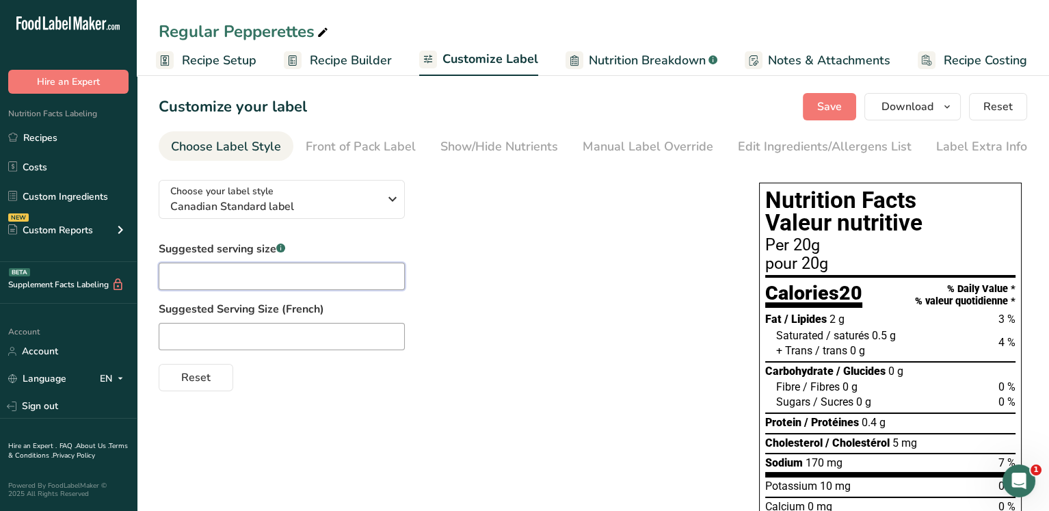
click at [212, 268] on input "text" at bounding box center [282, 275] width 246 height 27
click at [637, 146] on div "Manual Label Override" at bounding box center [647, 146] width 131 height 18
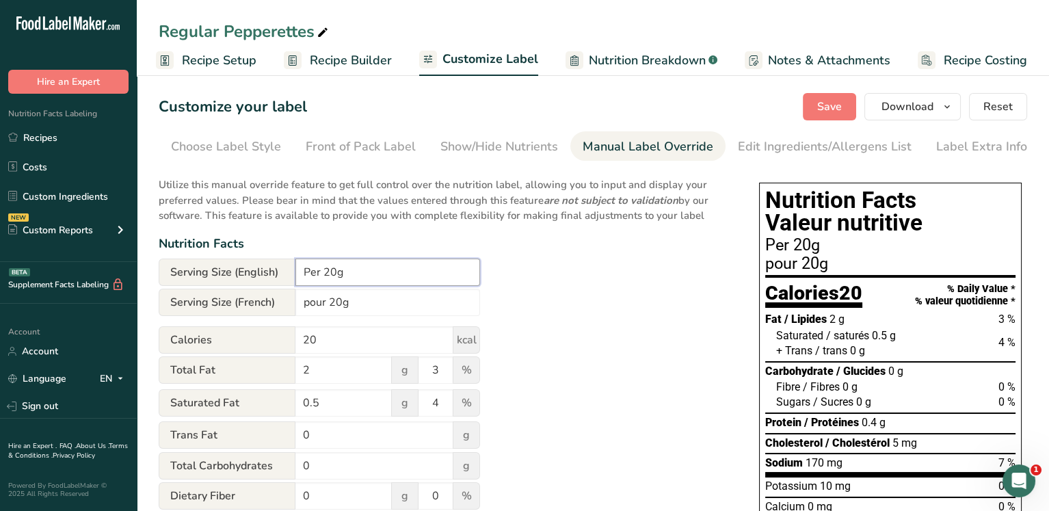
click at [322, 273] on input "Per 20g" at bounding box center [387, 271] width 185 height 27
click at [345, 271] on input "Per 20g" at bounding box center [387, 271] width 185 height 27
click at [348, 268] on input "Per 20g(" at bounding box center [387, 271] width 185 height 27
click at [372, 273] on input "Per 1 Stick(20g)" at bounding box center [387, 271] width 185 height 27
click at [394, 275] on input "Per 1 Stick(20 g)" at bounding box center [387, 271] width 185 height 27
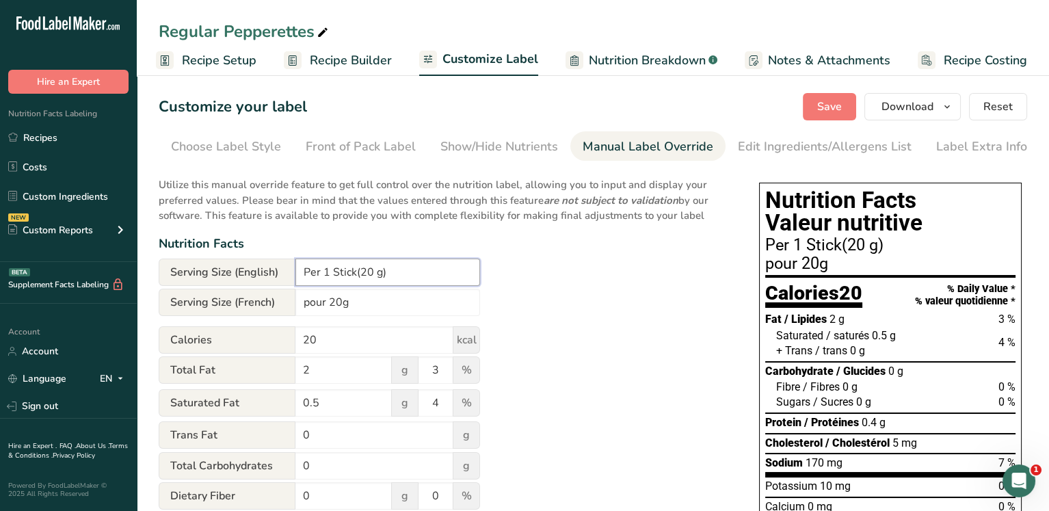
type input "Per 1 Stick(20 g)"
click at [330, 305] on input "pour 20g" at bounding box center [387, 301] width 185 height 27
type input "pour 1 Baton (20 g)"
click at [568, 291] on div "Utilize this manual override feature to get full control over the nutrition lab…" at bounding box center [445, 471] width 573 height 605
click at [353, 272] on input "Per 1 Stick(20 g)" at bounding box center [387, 271] width 185 height 27
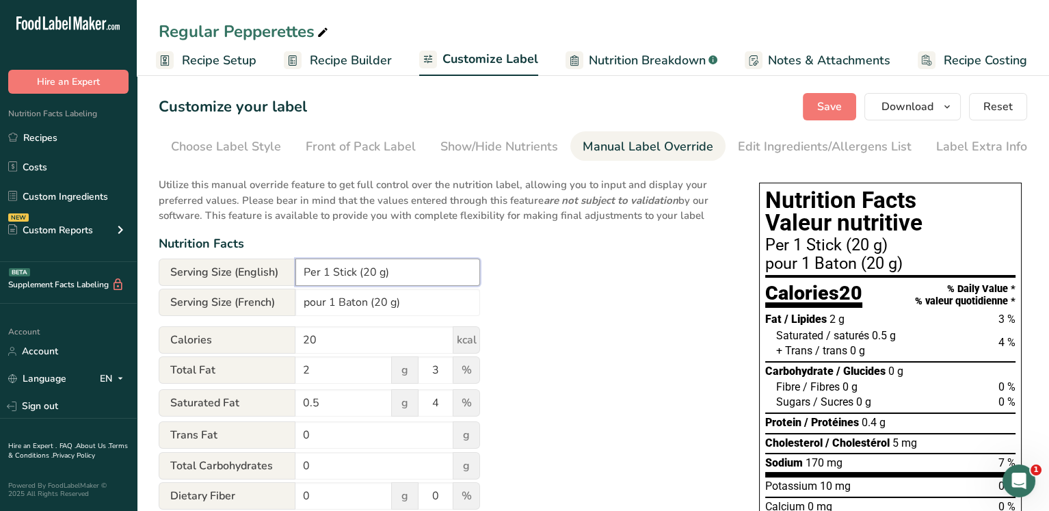
click at [425, 278] on input "Per 1 Stick (20 g)" at bounding box center [387, 271] width 185 height 27
type input "Per 1 Stick (20 g)"
click at [812, 104] on button "Save" at bounding box center [829, 106] width 53 height 27
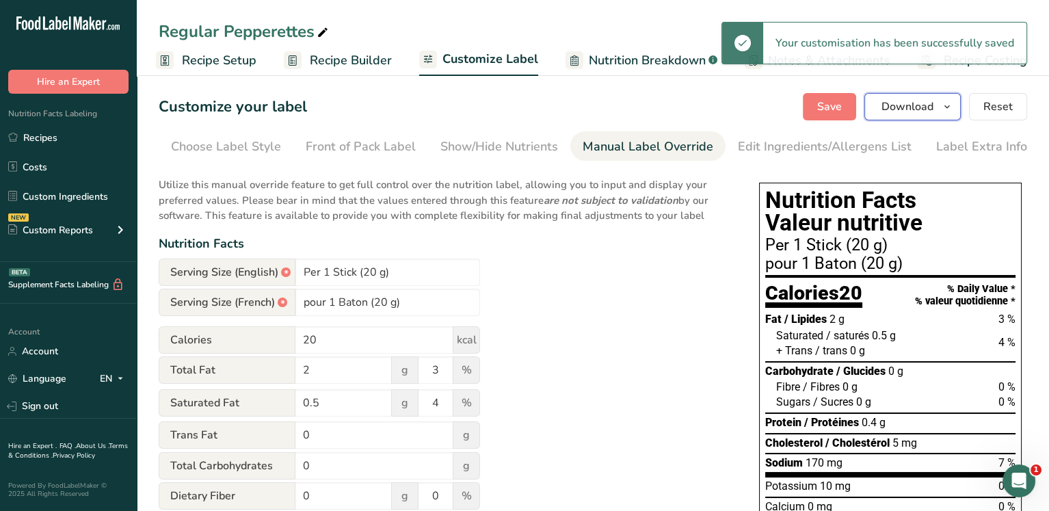
click at [898, 110] on span "Download" at bounding box center [907, 106] width 52 height 16
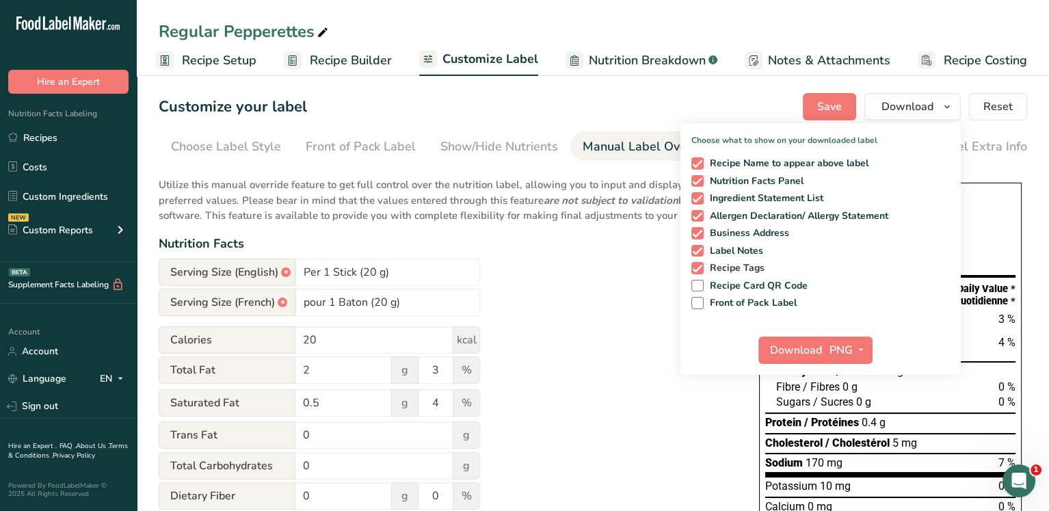
click at [706, 267] on span "Recipe Tags" at bounding box center [734, 268] width 62 height 12
click at [700, 267] on input "Recipe Tags" at bounding box center [695, 267] width 9 height 9
checkbox input "false"
click at [697, 249] on span at bounding box center [697, 251] width 12 height 12
click at [697, 249] on input "Label Notes" at bounding box center [695, 250] width 9 height 9
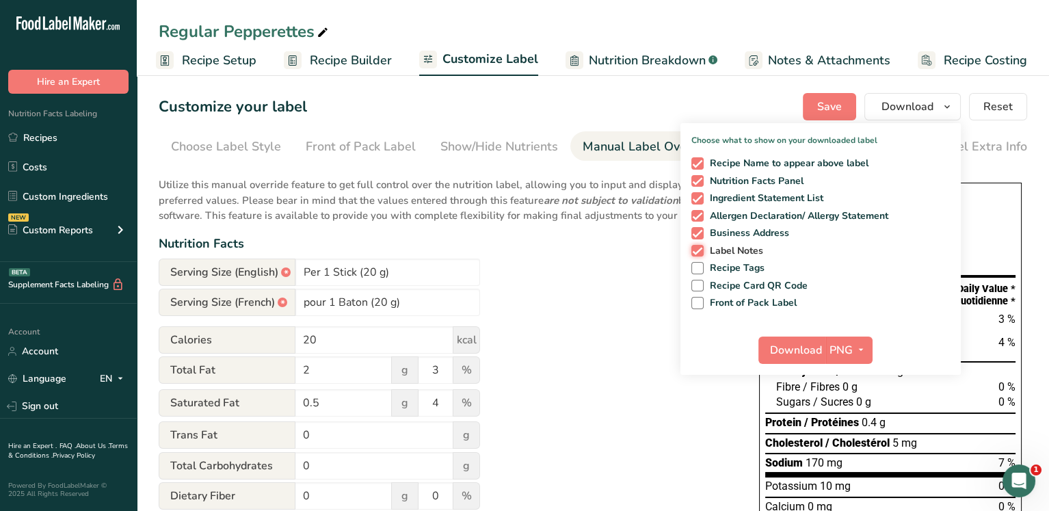
checkbox input "false"
click at [699, 230] on span at bounding box center [697, 233] width 12 height 12
click at [699, 230] on input "Business Address" at bounding box center [695, 232] width 9 height 9
checkbox input "false"
click at [698, 210] on span at bounding box center [697, 216] width 12 height 12
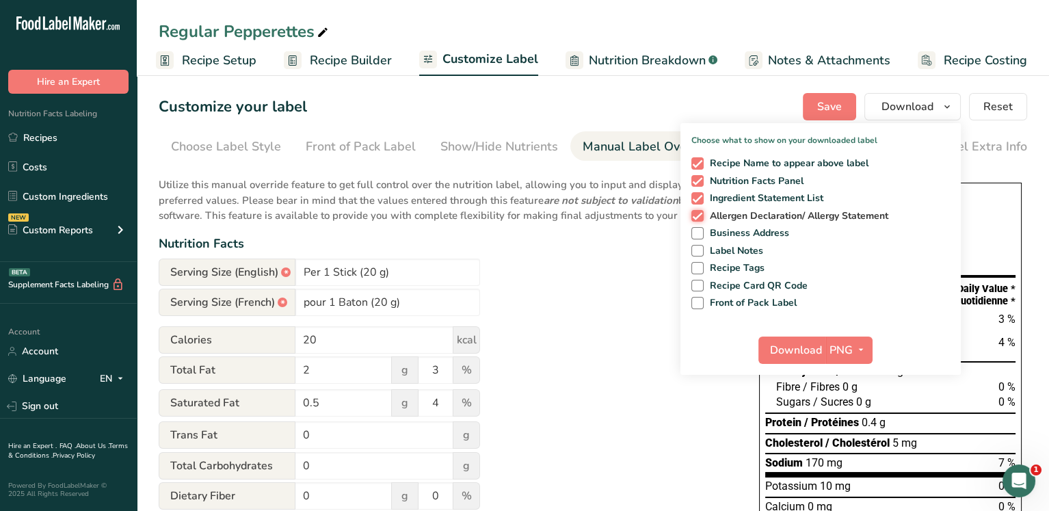
click at [698, 211] on input "Allergen Declaration/ Allergy Statement" at bounding box center [695, 215] width 9 height 9
checkbox input "false"
click at [701, 196] on span at bounding box center [697, 198] width 12 height 12
click at [700, 196] on input "Ingredient Statement List" at bounding box center [695, 197] width 9 height 9
checkbox input "false"
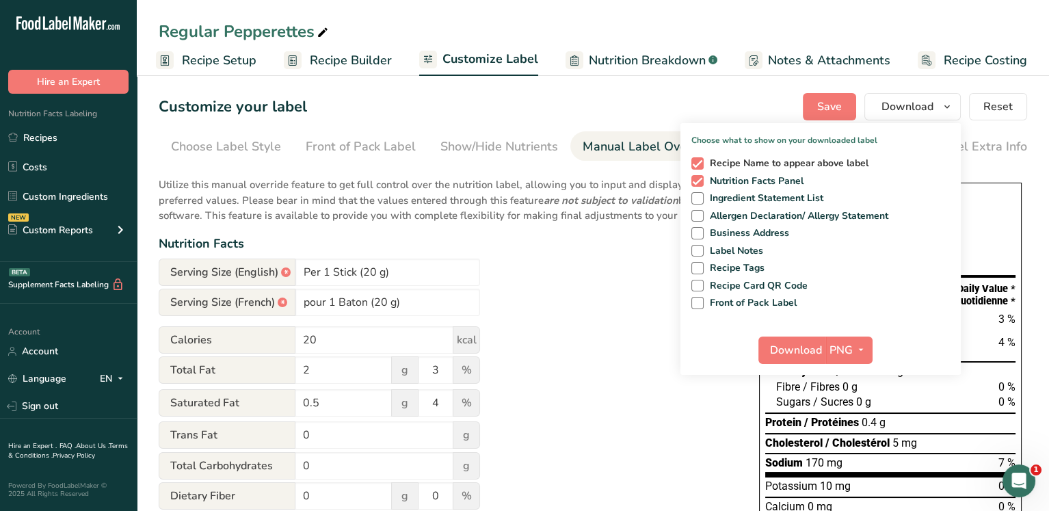
click at [703, 162] on span at bounding box center [697, 163] width 12 height 12
click at [700, 162] on input "Recipe Name to appear above label" at bounding box center [695, 163] width 9 height 9
checkbox input "false"
click at [843, 350] on span "PNG" at bounding box center [840, 350] width 23 height 16
click at [786, 346] on span "Download" at bounding box center [796, 350] width 52 height 16
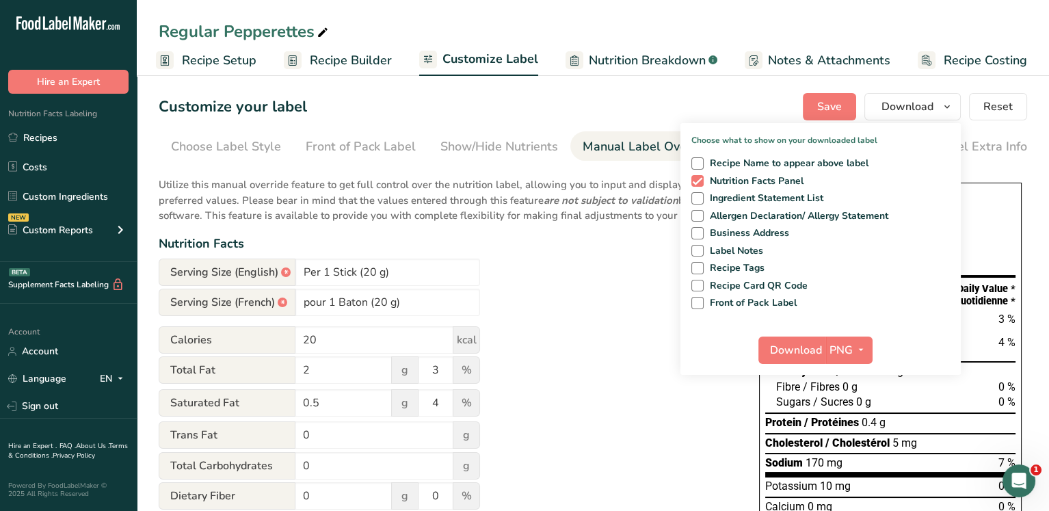
click at [690, 111] on div "Customize your label Save Download Choose what to show on your downloaded label…" at bounding box center [593, 106] width 868 height 27
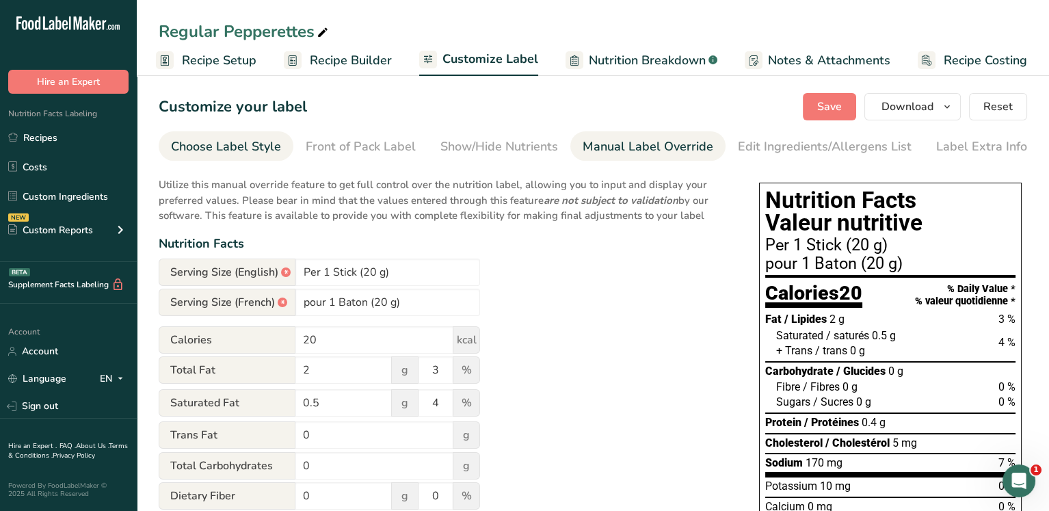
click at [224, 147] on div "Choose Label Style" at bounding box center [226, 146] width 110 height 18
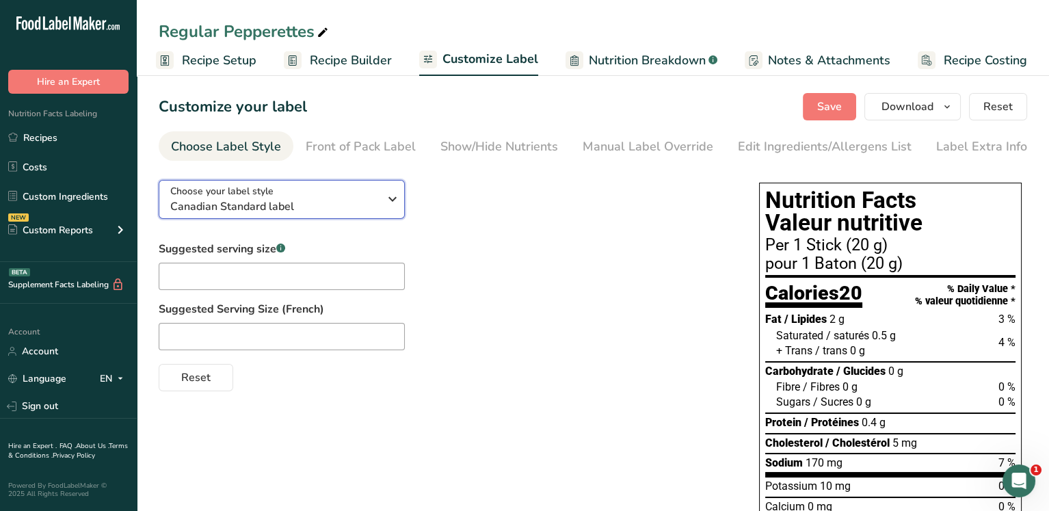
click at [304, 202] on span "Canadian Standard label" at bounding box center [274, 206] width 208 height 16
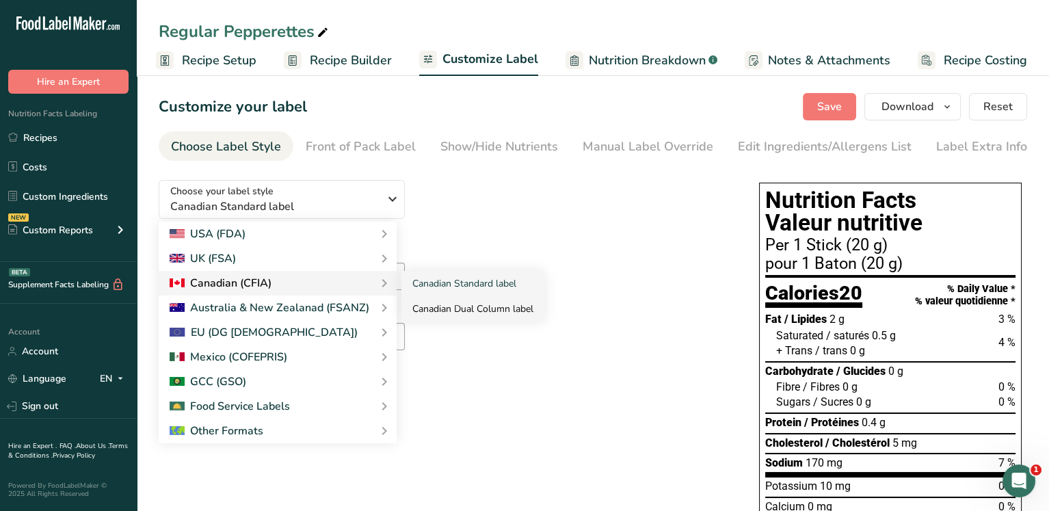
click at [484, 305] on link "Canadian Dual Column label" at bounding box center [472, 308] width 143 height 25
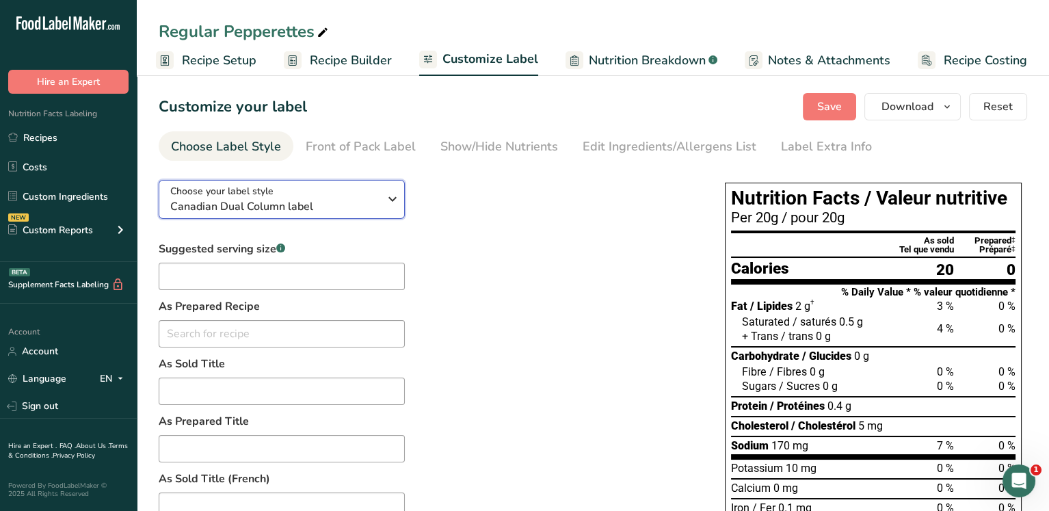
click at [301, 200] on span "Canadian Dual Column label" at bounding box center [274, 206] width 208 height 16
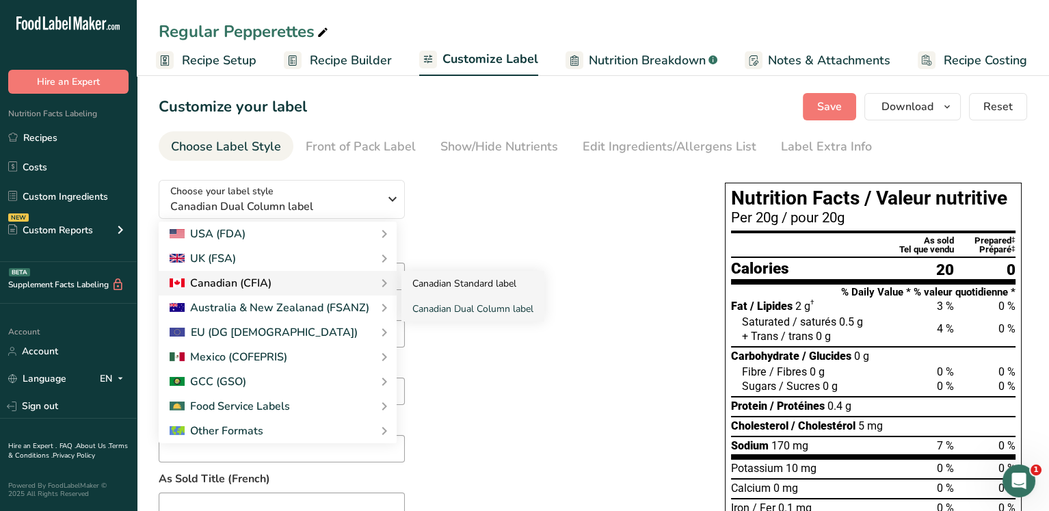
click at [451, 277] on link "Canadian Standard label" at bounding box center [472, 283] width 143 height 25
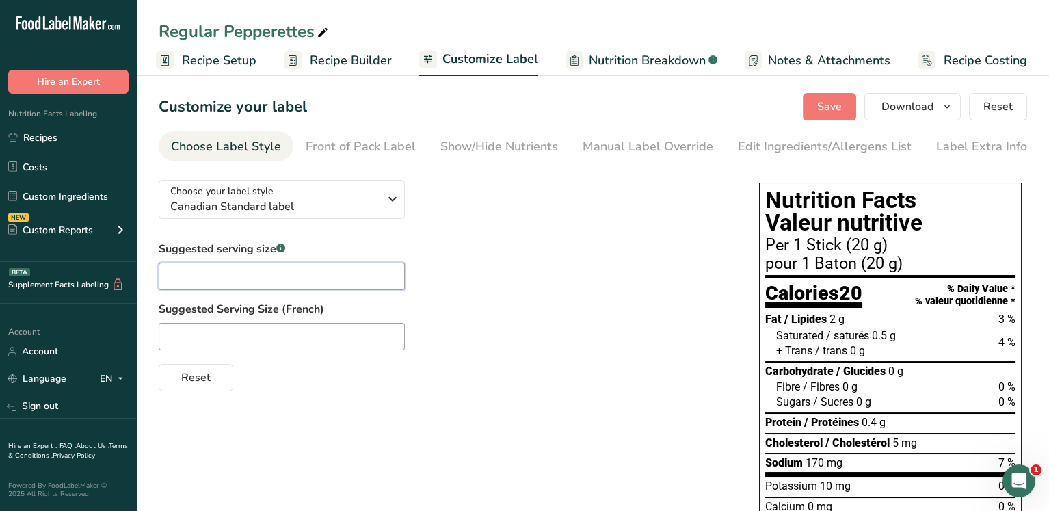
click at [308, 275] on input "text" at bounding box center [282, 275] width 246 height 27
click at [356, 377] on div "Reset" at bounding box center [445, 374] width 573 height 33
click at [905, 108] on span "Download" at bounding box center [907, 106] width 52 height 16
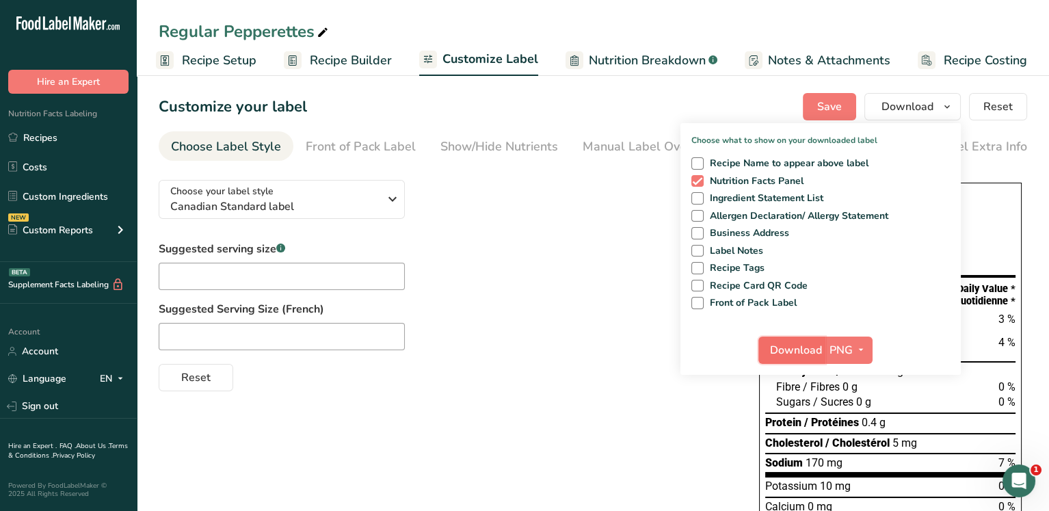
click at [792, 348] on span "Download" at bounding box center [796, 350] width 52 height 16
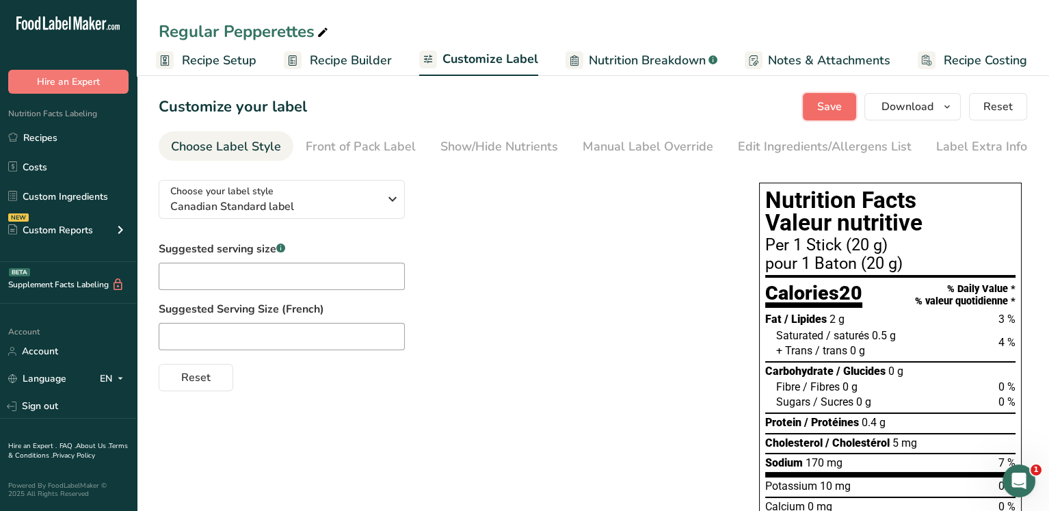
click at [834, 108] on span "Save" at bounding box center [829, 106] width 25 height 16
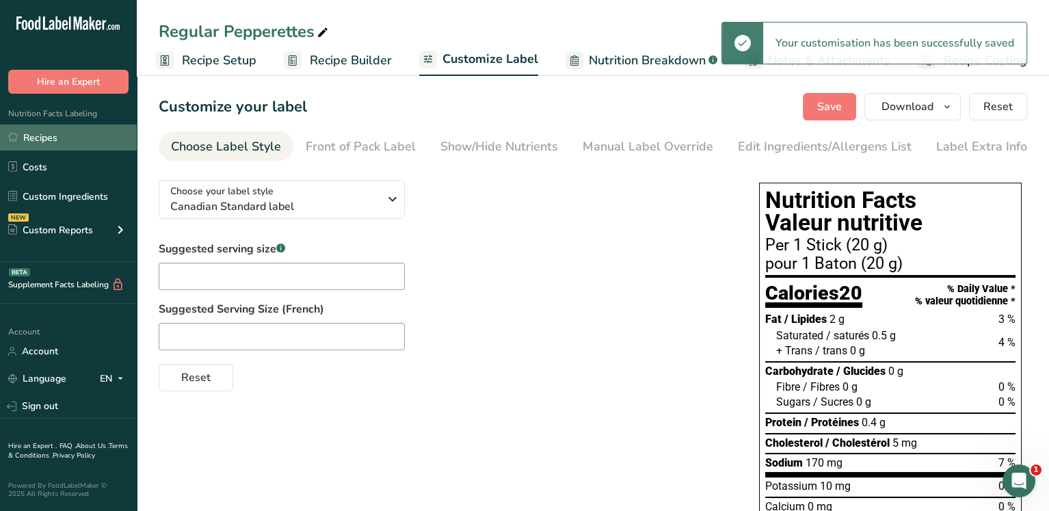
click at [55, 137] on link "Recipes" at bounding box center [68, 137] width 137 height 26
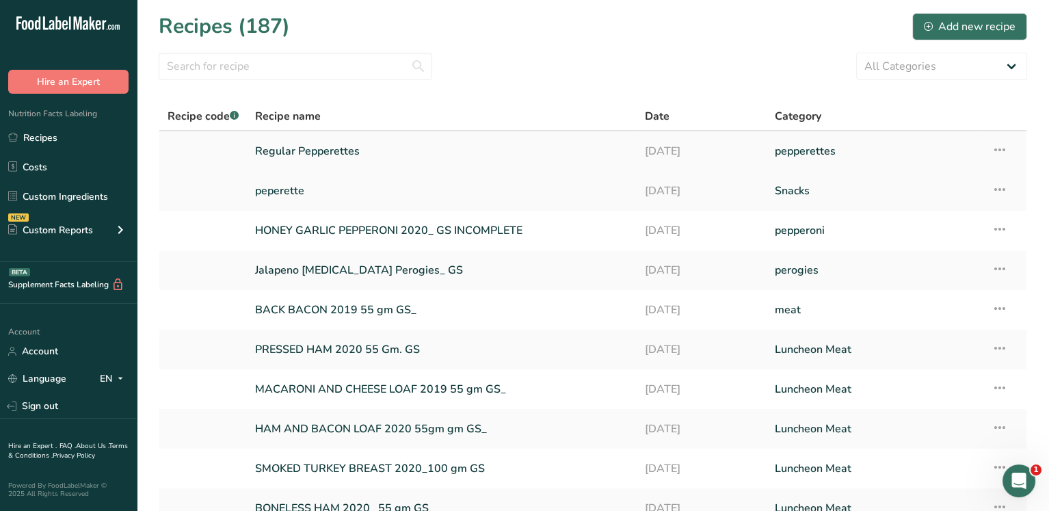
drag, startPoint x: 305, startPoint y: 148, endPoint x: 284, endPoint y: 154, distance: 21.2
click at [284, 154] on link "Regular Pepperettes" at bounding box center [441, 151] width 373 height 29
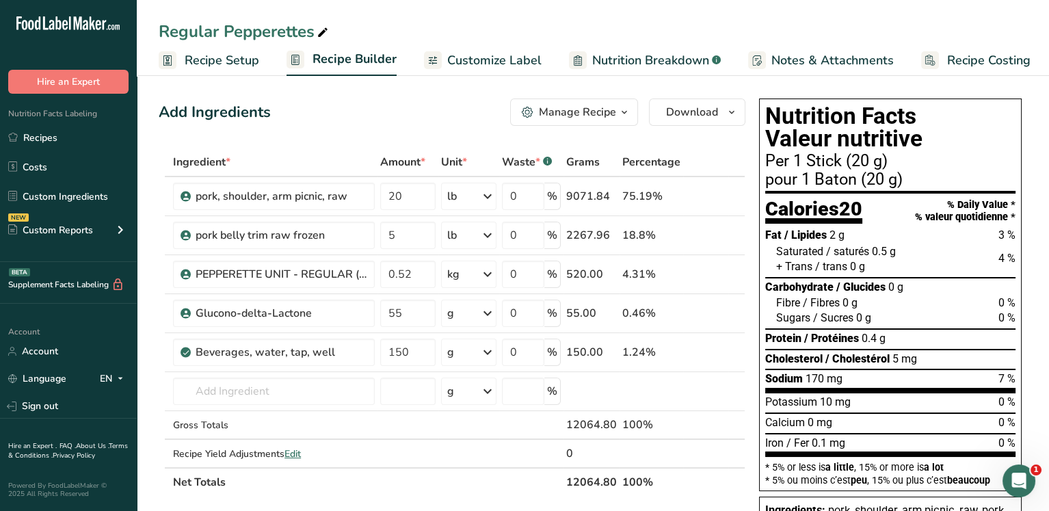
click at [571, 112] on div "Manage Recipe" at bounding box center [577, 112] width 77 height 16
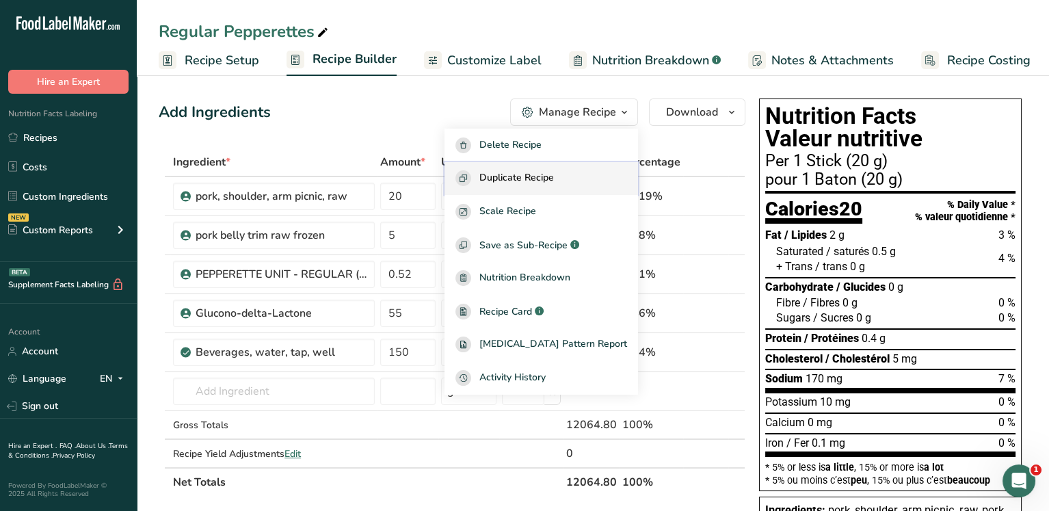
click at [554, 176] on span "Duplicate Recipe" at bounding box center [516, 178] width 75 height 16
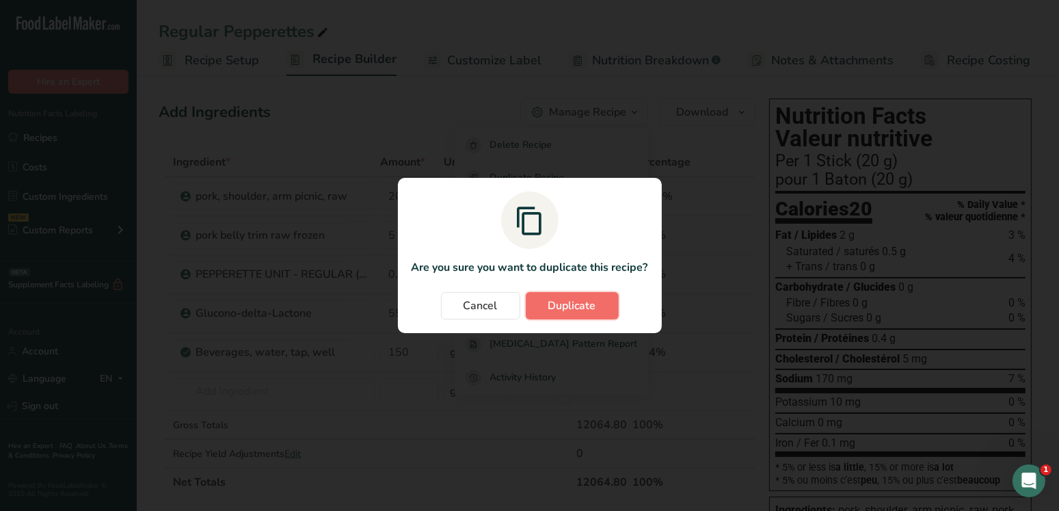
click at [568, 305] on span "Duplicate" at bounding box center [572, 305] width 48 height 16
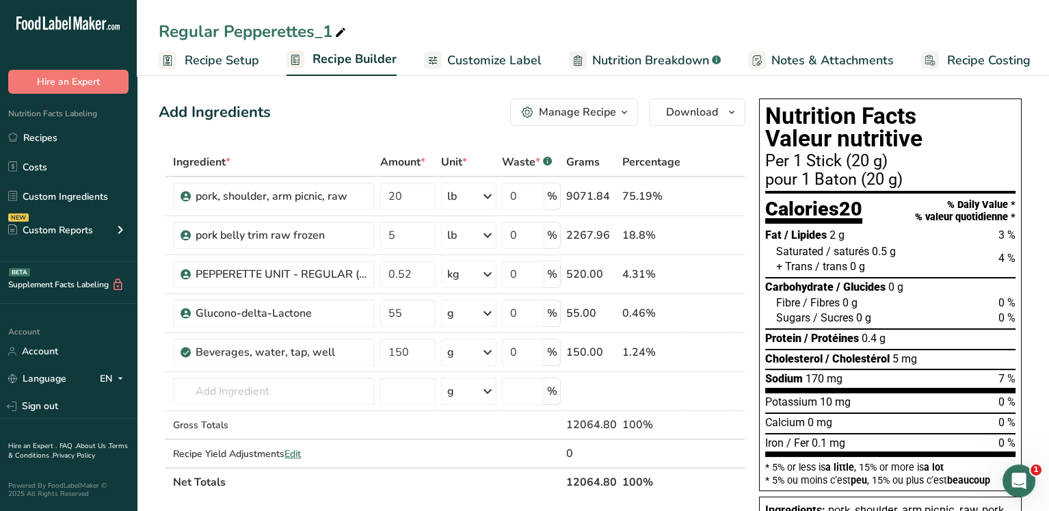
click at [336, 31] on icon at bounding box center [340, 32] width 12 height 19
click at [216, 31] on input "Regular Pepperettes_1" at bounding box center [593, 31] width 868 height 25
click at [316, 33] on input "Hot Pepperettes_1" at bounding box center [593, 31] width 868 height 25
type input "Hot Pepperettes_"
click at [421, 271] on input "0.52" at bounding box center [407, 273] width 55 height 27
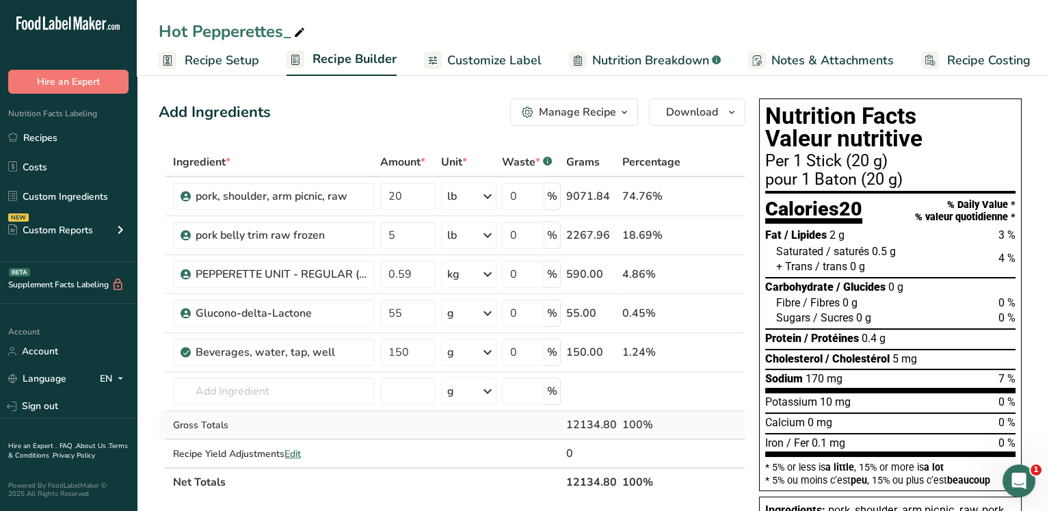
click at [421, 422] on div "Ingredient * Amount * Unit * Waste * .a-a{fill:#347362;}.b-a{fill:#fff;} Grams …" at bounding box center [452, 322] width 587 height 349
click at [618, 111] on span "button" at bounding box center [624, 112] width 16 height 16
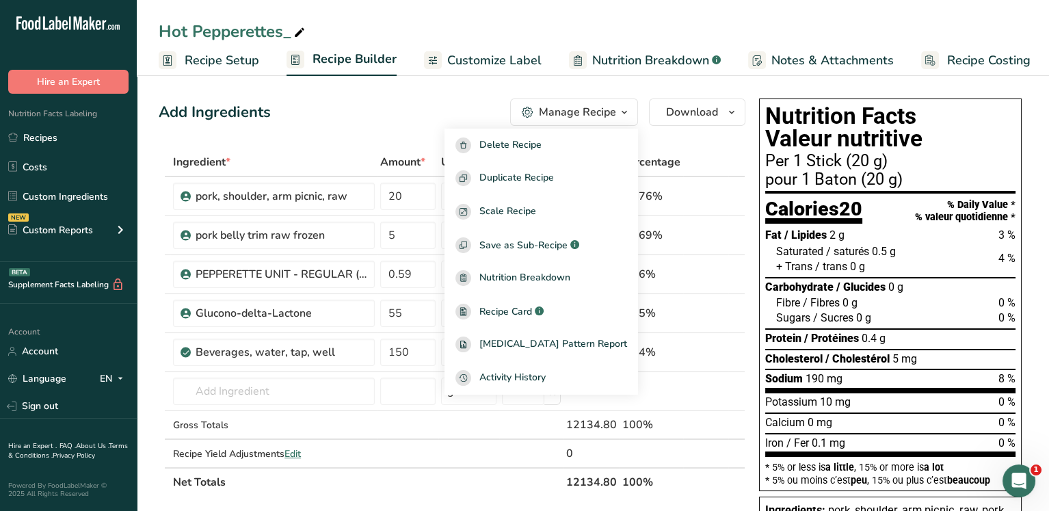
click at [461, 105] on div "Add Ingredients Manage Recipe Delete Recipe Duplicate Recipe Scale Recipe Save …" at bounding box center [452, 111] width 587 height 27
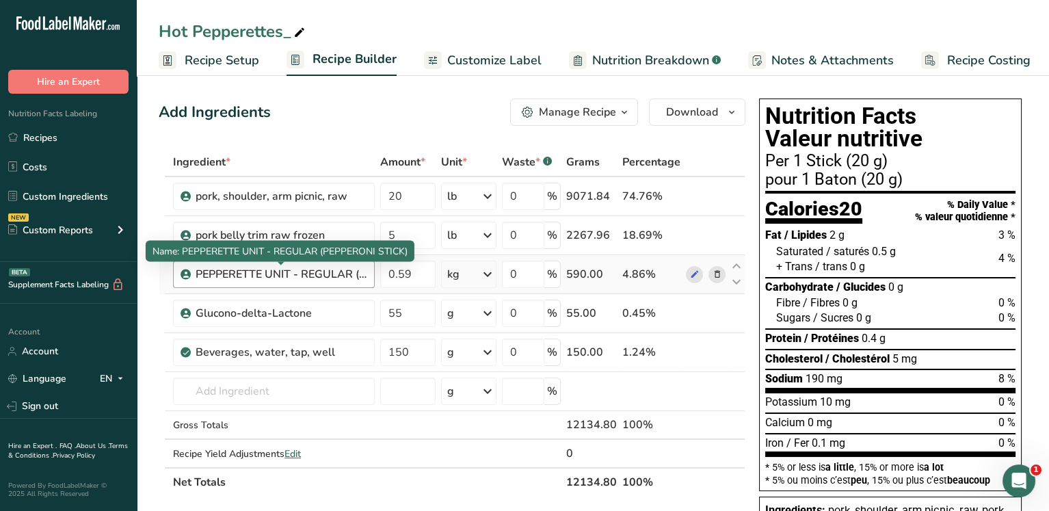
click at [341, 274] on div "PEPPERETTE UNIT - REGULAR (PEPPERONI STICK)" at bounding box center [281, 274] width 171 height 16
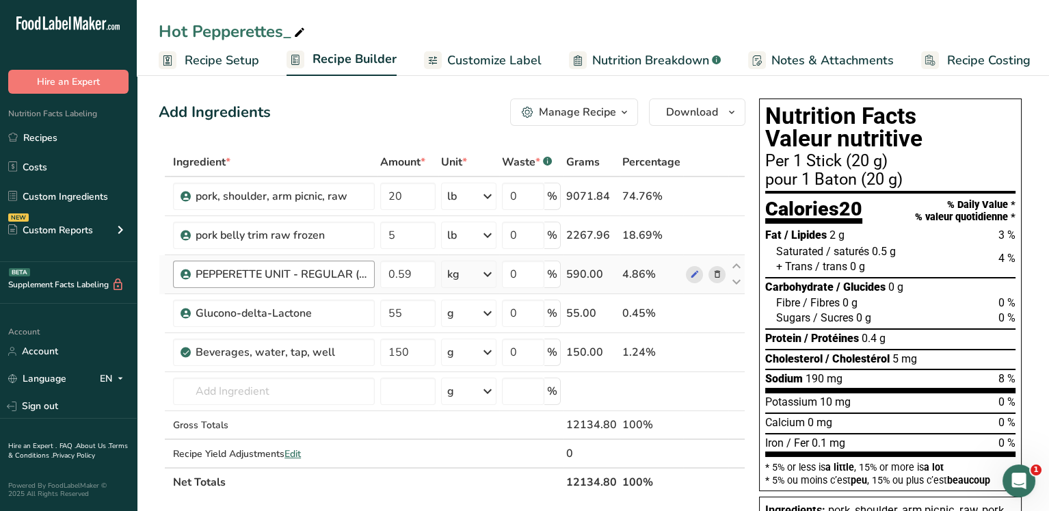
click at [362, 269] on div "PEPPERETTE UNIT - REGULAR (PEPPERONI STICK)" at bounding box center [281, 274] width 171 height 16
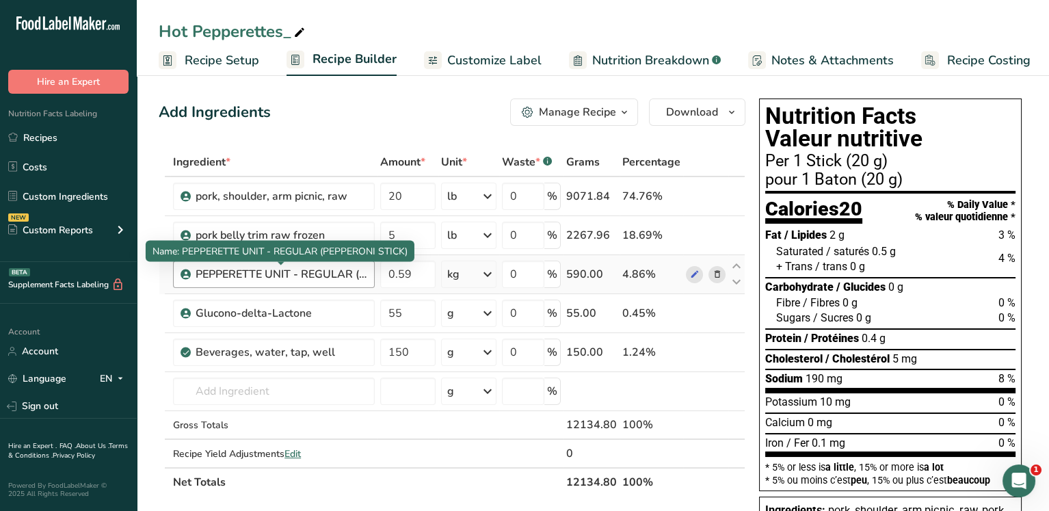
click at [312, 275] on div "PEPPERETTE UNIT - REGULAR (PEPPERONI STICK)" at bounding box center [281, 274] width 171 height 16
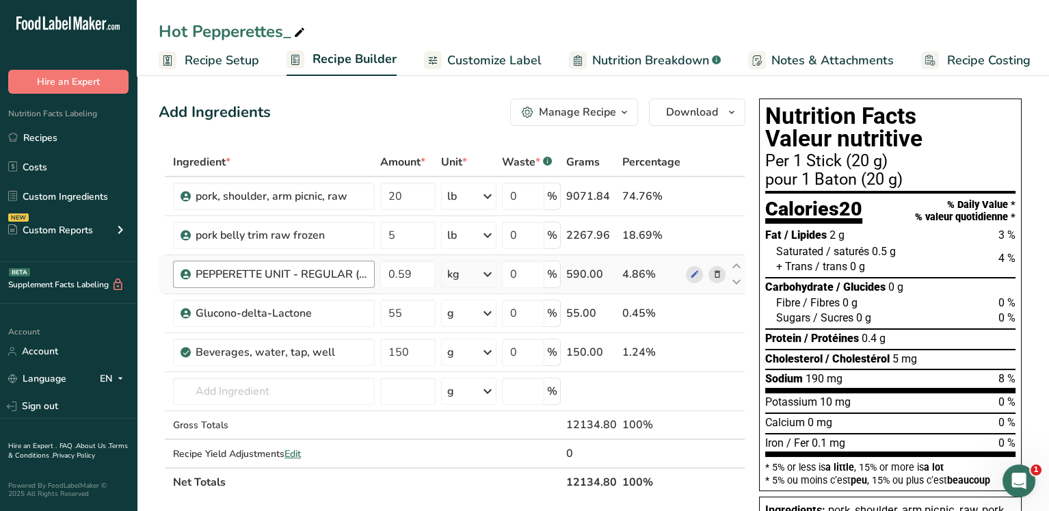
click at [325, 275] on div "PEPPERETTE UNIT - REGULAR (PEPPERONI STICK)" at bounding box center [281, 274] width 171 height 16
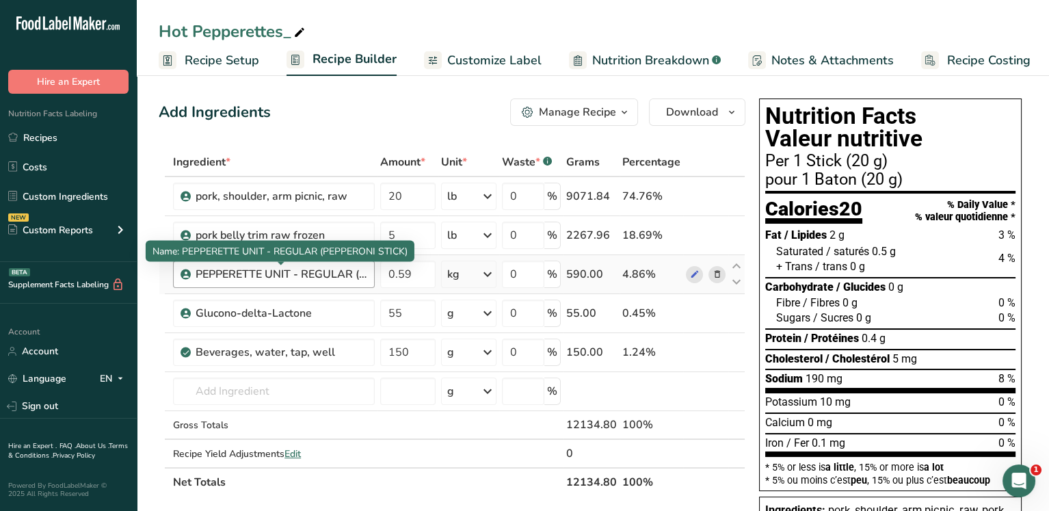
click at [325, 275] on div "PEPPERETTE UNIT - REGULAR (PEPPERONI STICK)" at bounding box center [281, 274] width 171 height 16
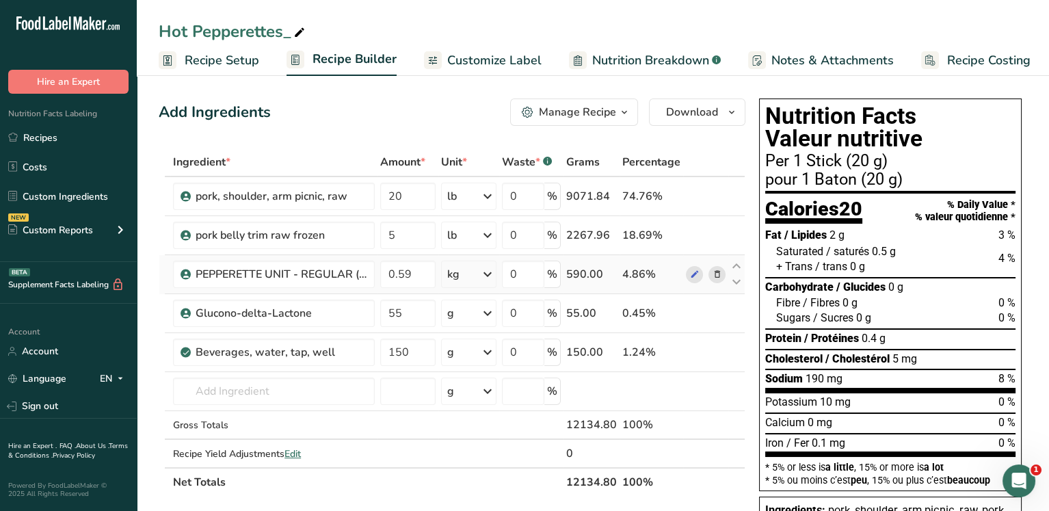
click at [718, 272] on icon at bounding box center [717, 274] width 10 height 14
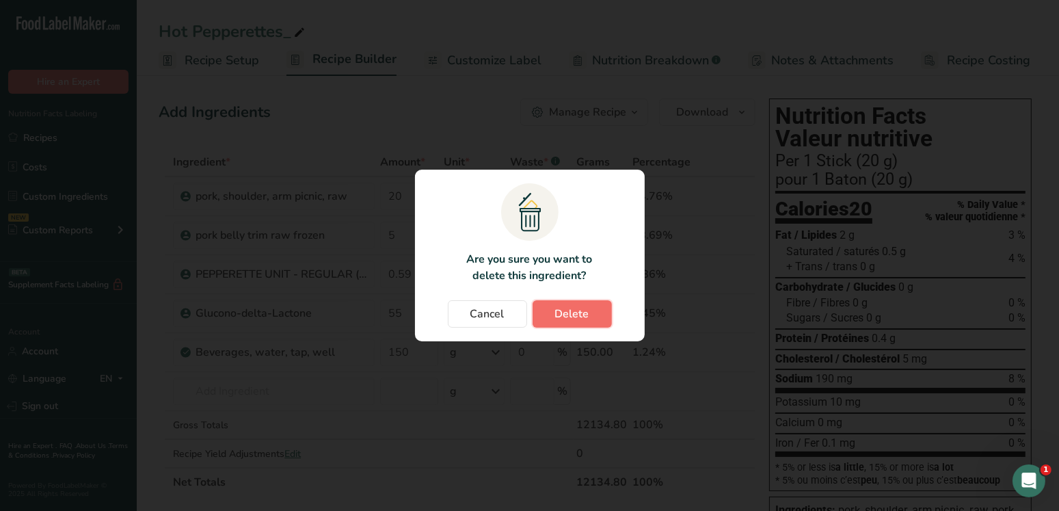
click at [576, 316] on span "Delete" at bounding box center [572, 314] width 34 height 16
type input "55"
type input "150"
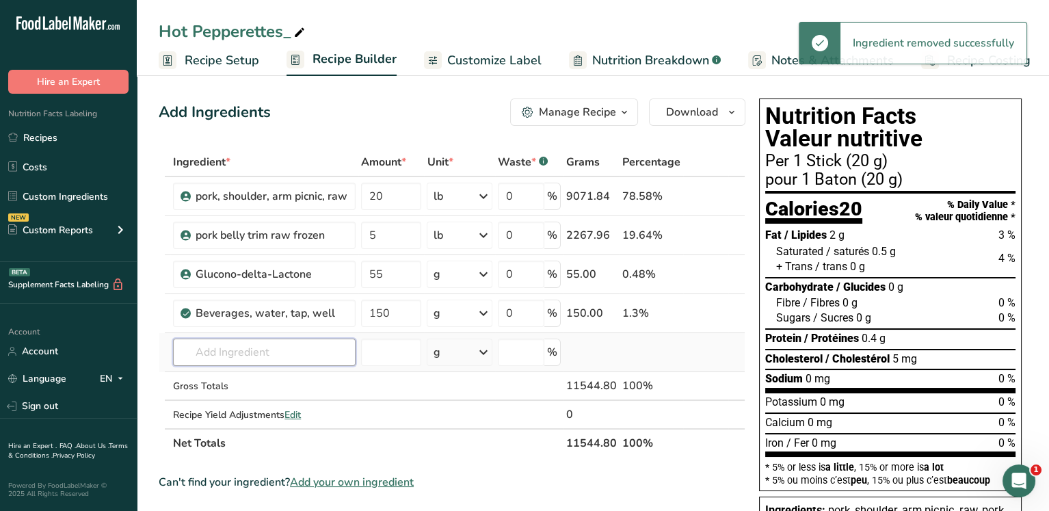
click at [233, 359] on input "text" at bounding box center [264, 351] width 183 height 27
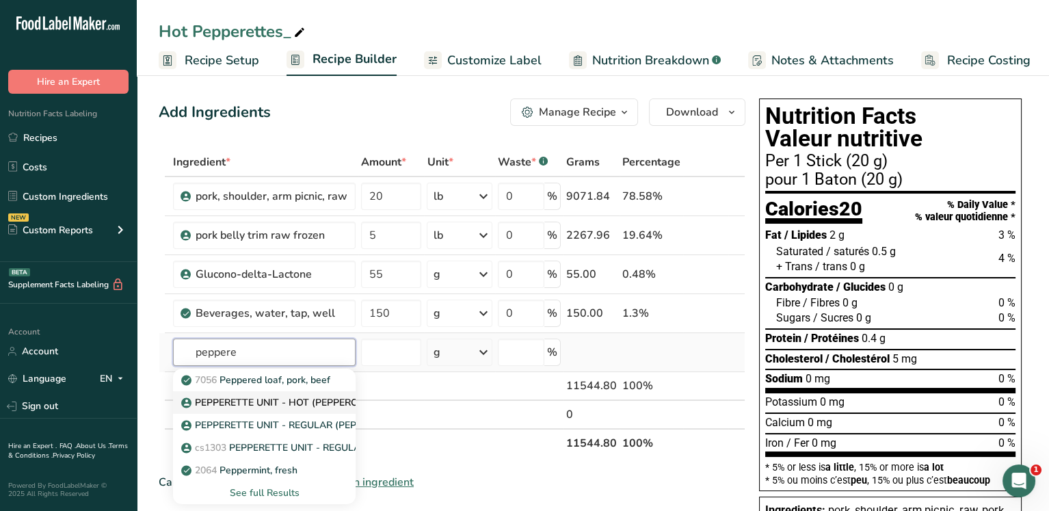
type input "peppere"
click at [282, 405] on p "PEPPERETTE UNIT - HOT (PEPPERONI STICK)" at bounding box center [292, 402] width 217 height 14
type input "PEPPERETTE UNIT - HOT (PEPPERONI STICK)"
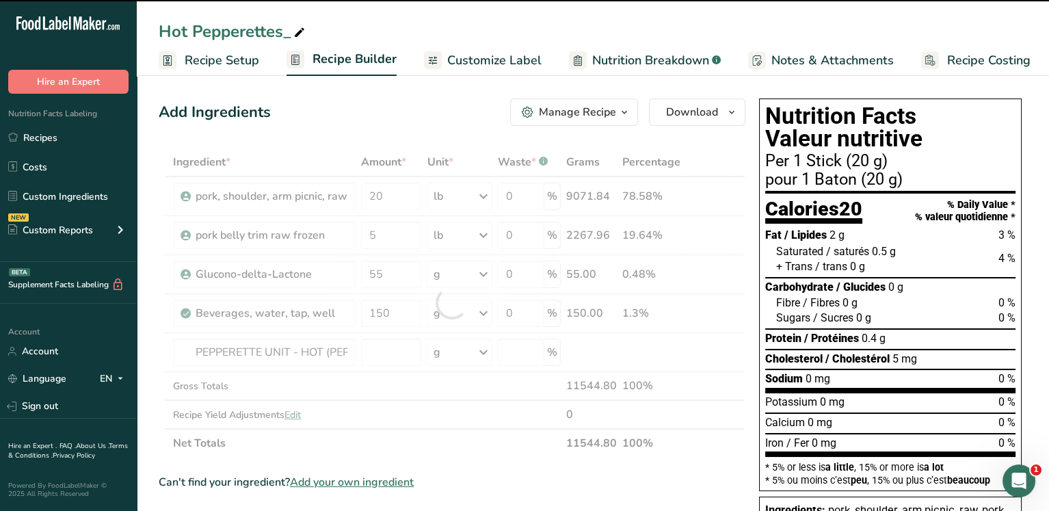
type input "0"
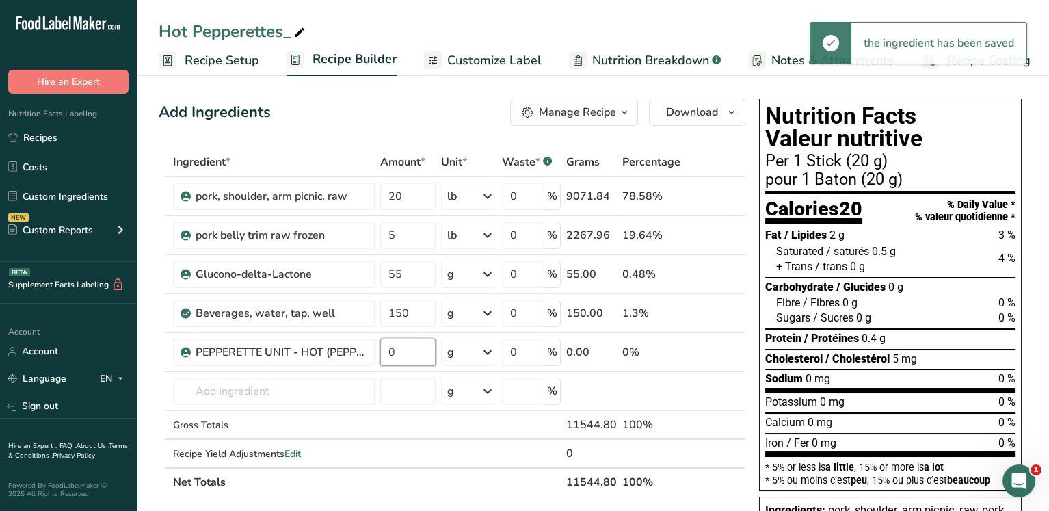
click at [406, 353] on input "0" at bounding box center [407, 351] width 55 height 27
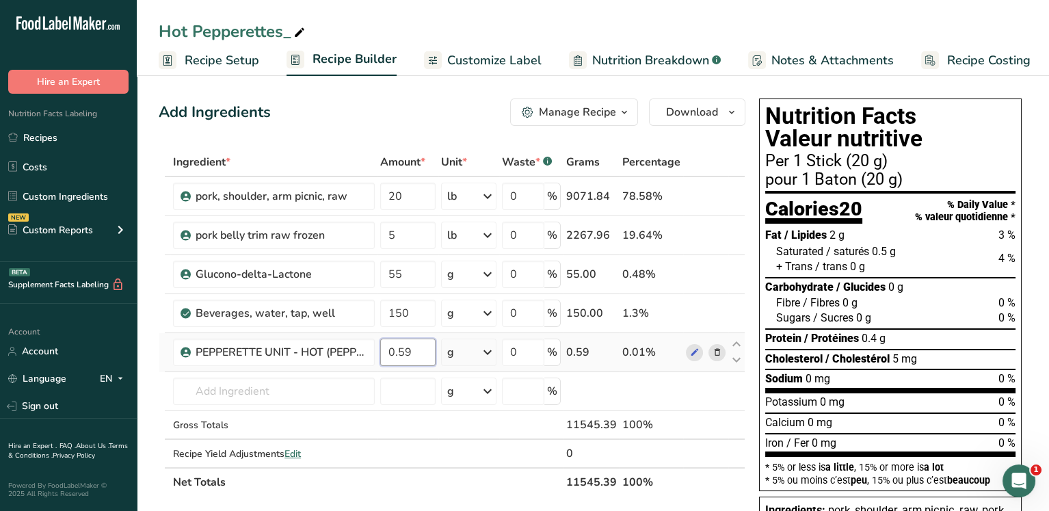
type input "0.59"
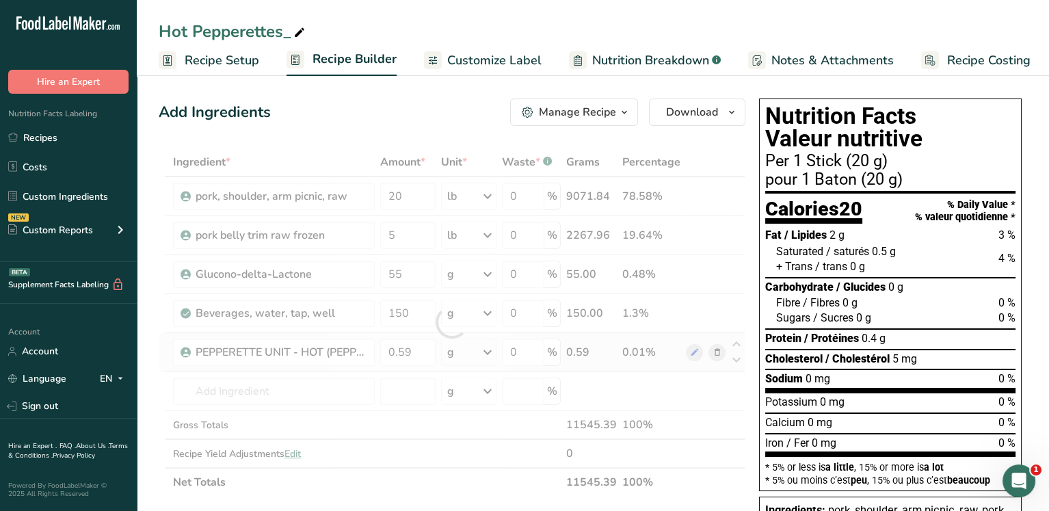
click at [477, 352] on div "Ingredient * Amount * Unit * Waste * .a-a{fill:#347362;}.b-a{fill:#fff;} Grams …" at bounding box center [452, 322] width 587 height 349
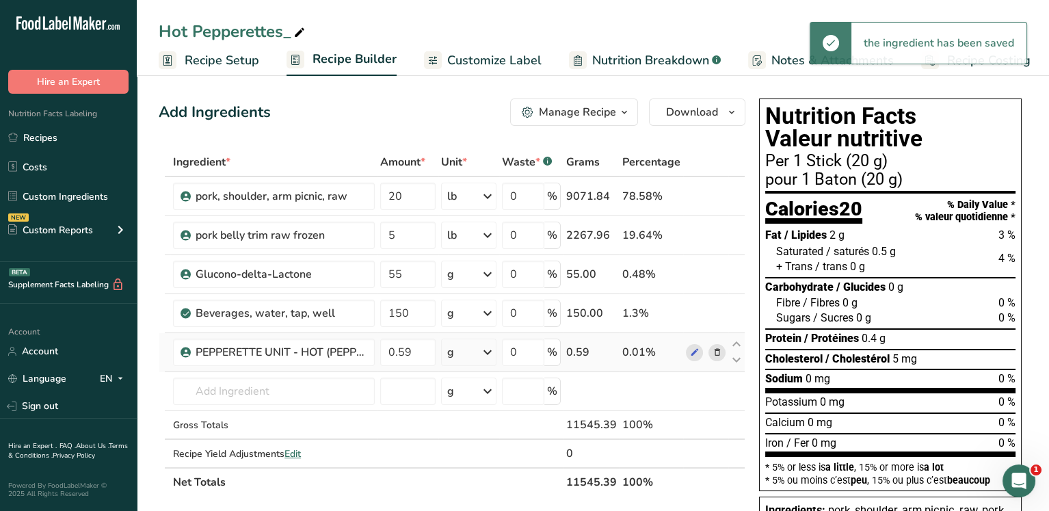
click at [477, 352] on div "g" at bounding box center [468, 351] width 55 height 27
click at [466, 423] on div "kg" at bounding box center [506, 424] width 115 height 20
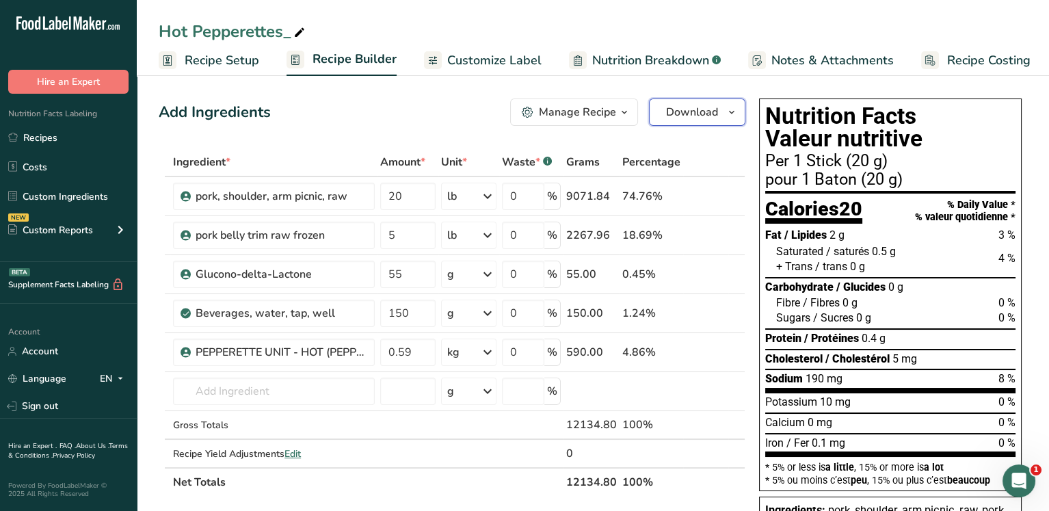
click at [676, 107] on span "Download" at bounding box center [692, 112] width 52 height 16
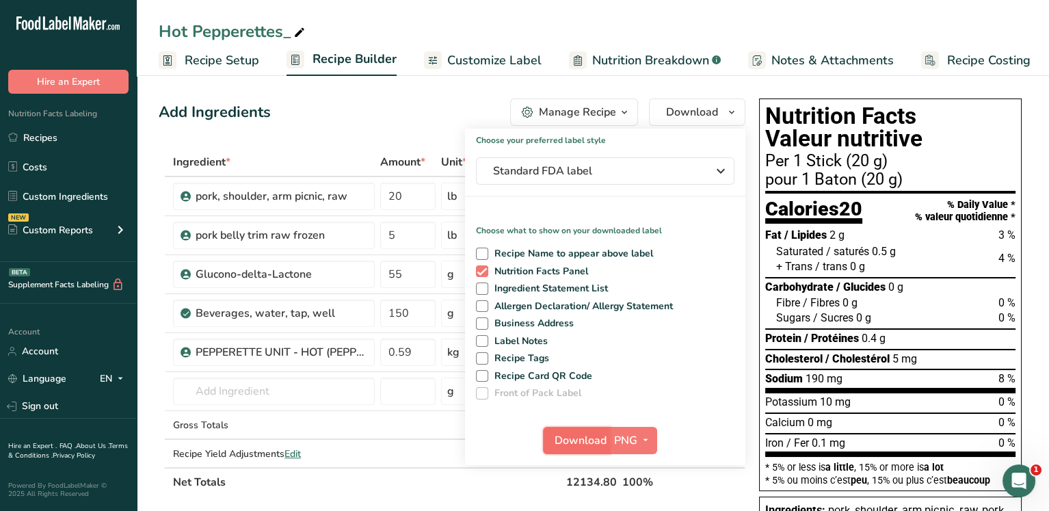
click at [581, 438] on span "Download" at bounding box center [580, 440] width 52 height 16
click at [676, 2] on div "Hot Pepperettes_ Recipe Setup Recipe Builder Customize Label Nutrition Breakdow…" at bounding box center [593, 38] width 912 height 76
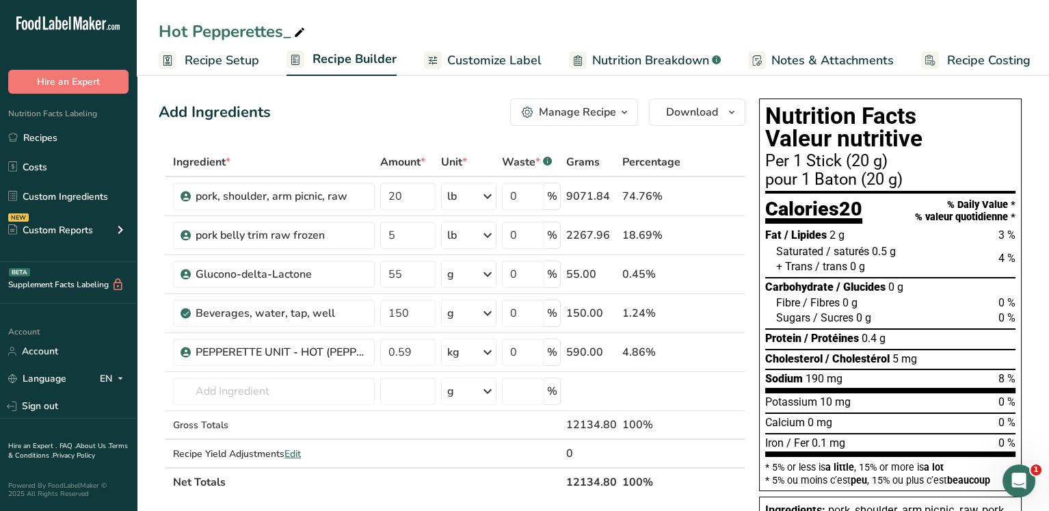
click at [504, 62] on span "Customize Label" at bounding box center [494, 60] width 94 height 18
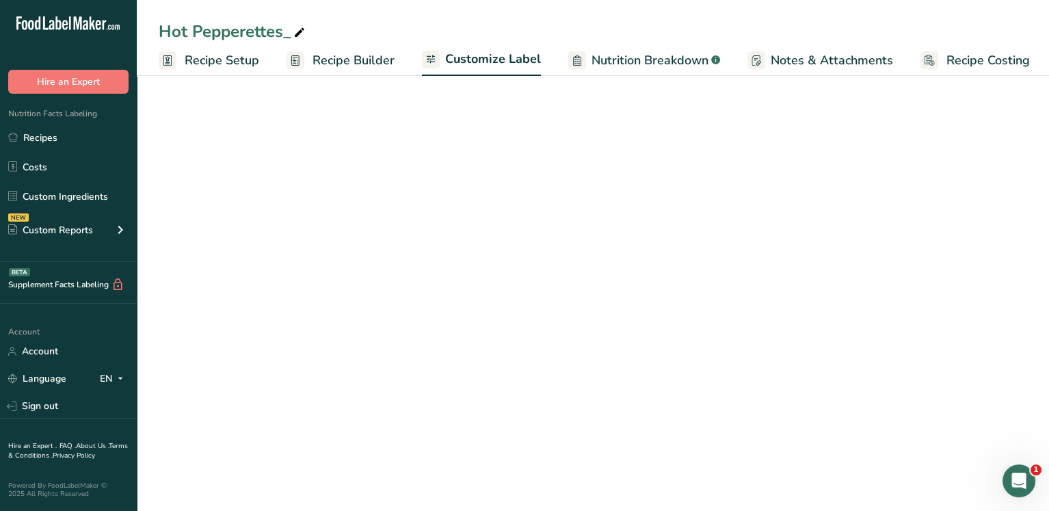
scroll to position [0, 3]
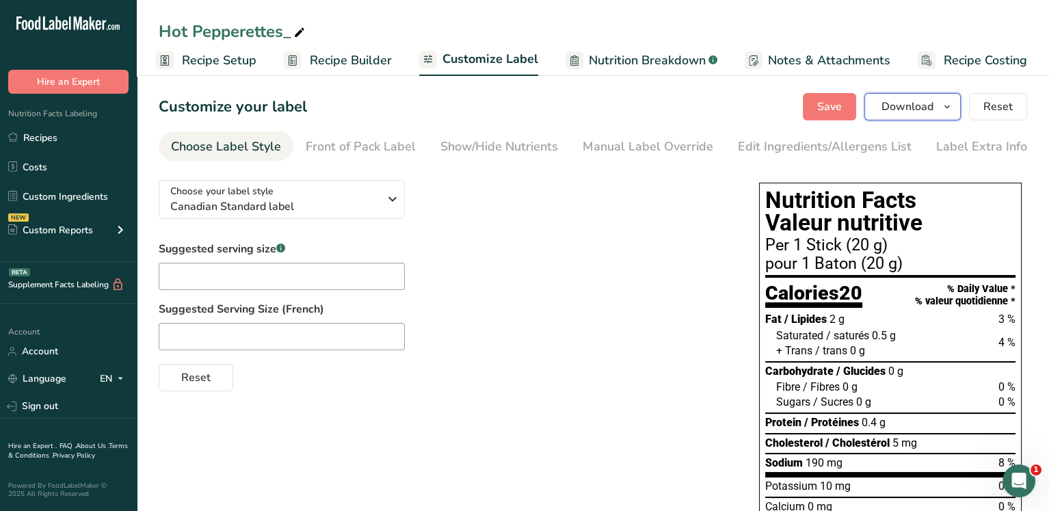
click at [893, 109] on span "Download" at bounding box center [907, 106] width 52 height 16
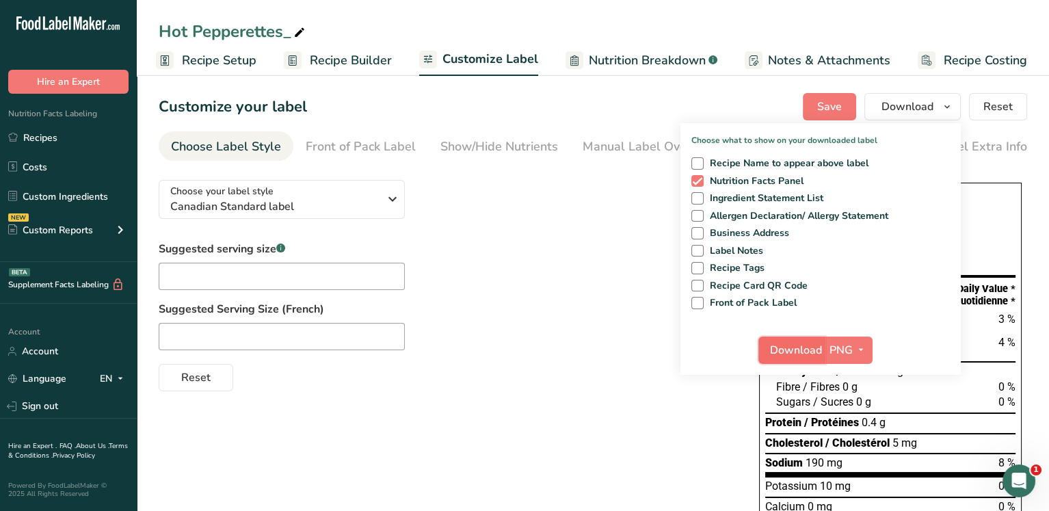
click at [801, 351] on span "Download" at bounding box center [796, 350] width 52 height 16
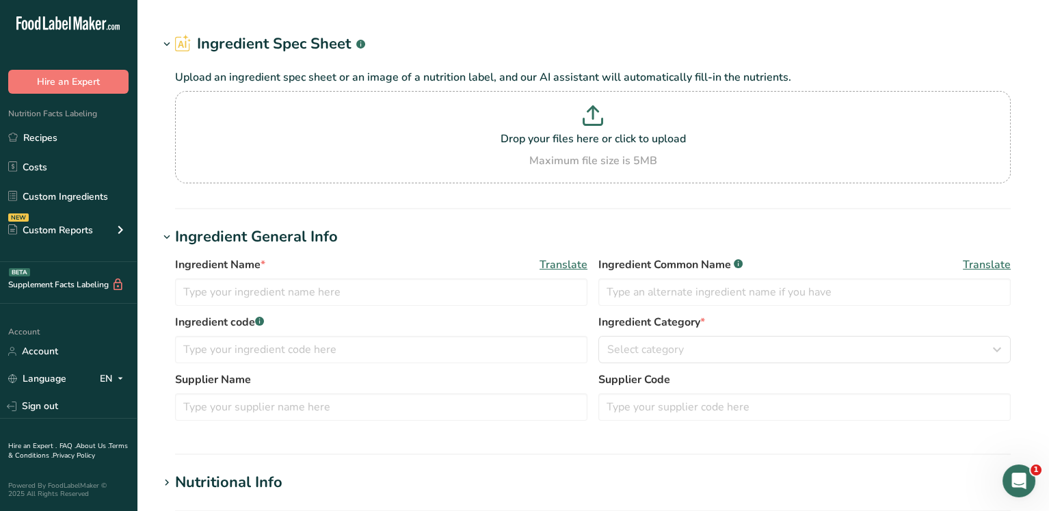
type input "pork belly trim raw frozen"
type input "maple leaf"
type input "100"
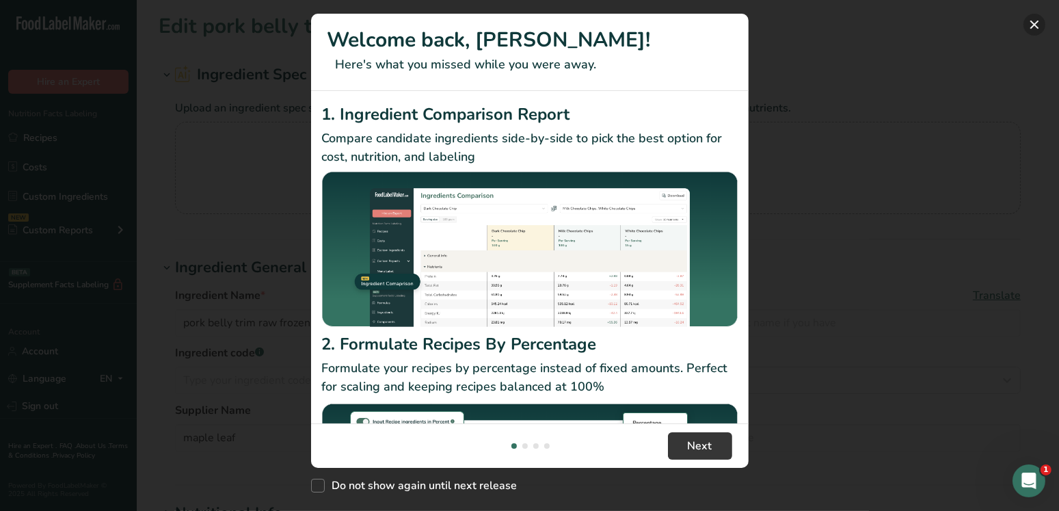
click at [1030, 25] on button "New Features" at bounding box center [1034, 25] width 22 height 22
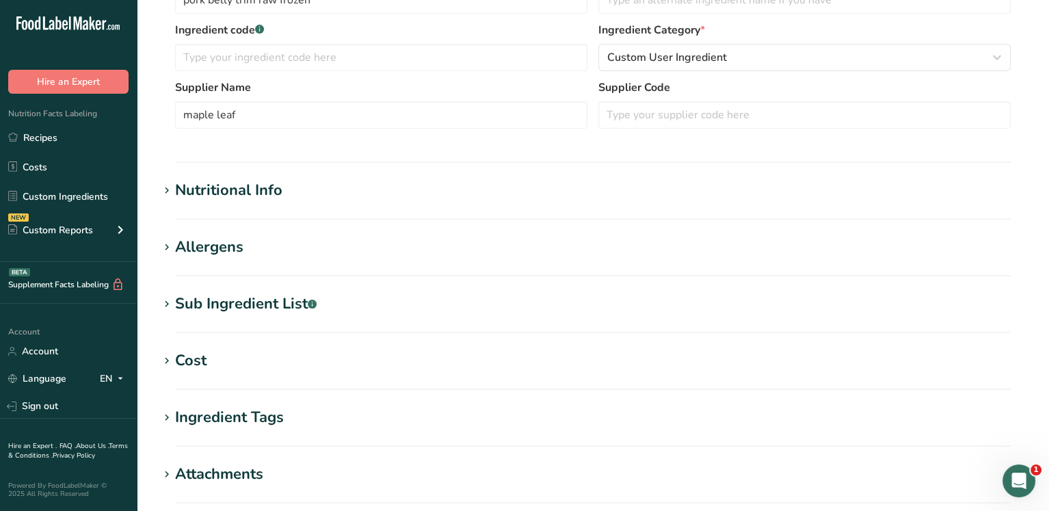
scroll to position [263, 0]
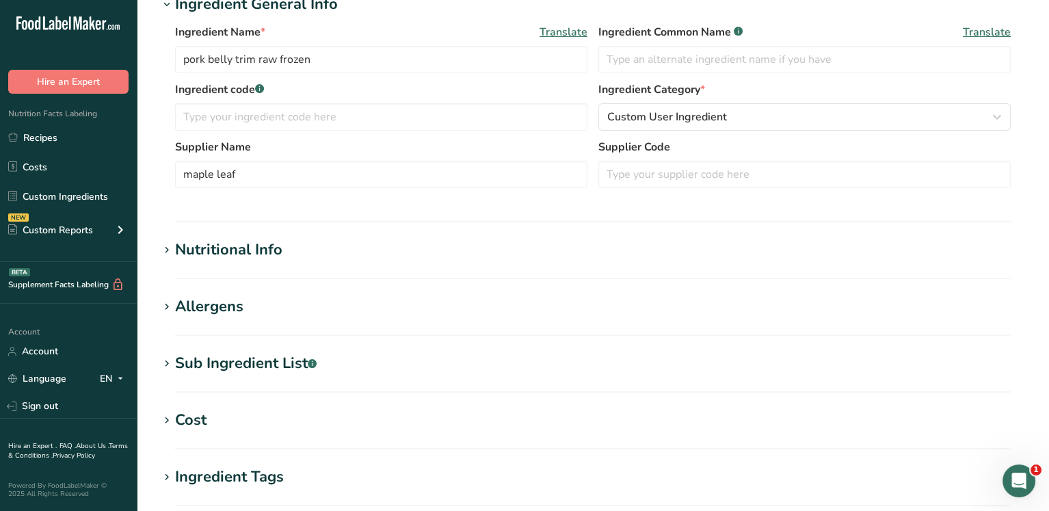
click at [223, 256] on div "Nutritional Info" at bounding box center [228, 250] width 107 height 23
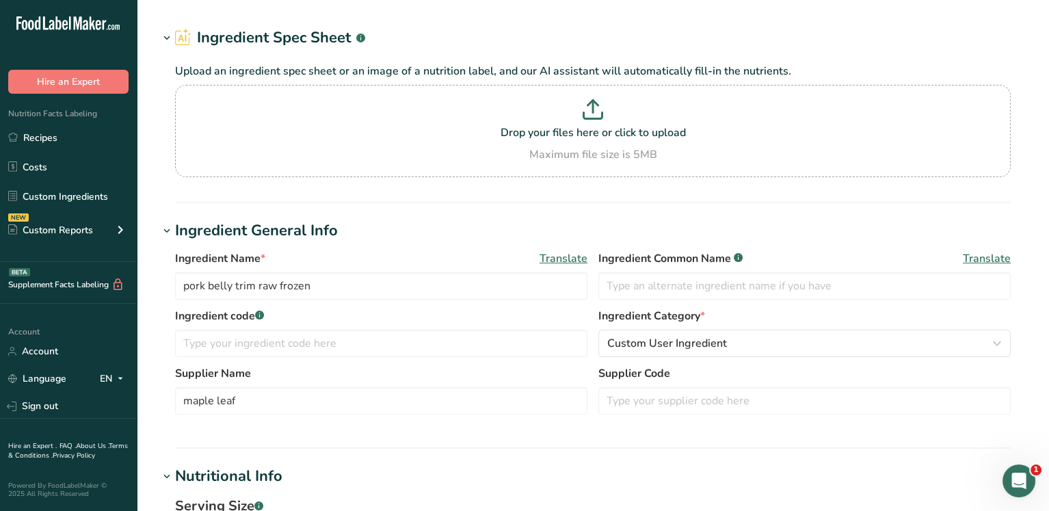
scroll to position [0, 0]
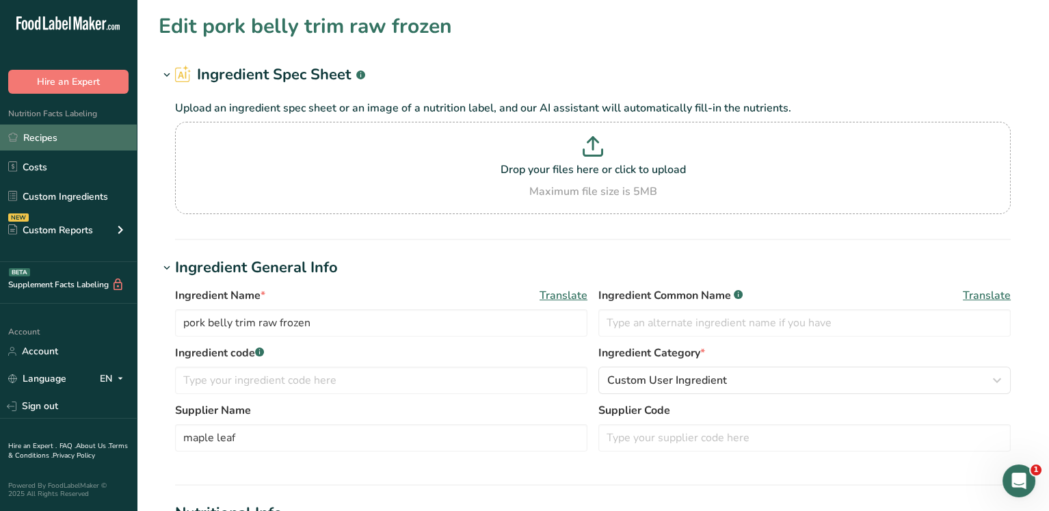
click at [51, 137] on link "Recipes" at bounding box center [68, 137] width 137 height 26
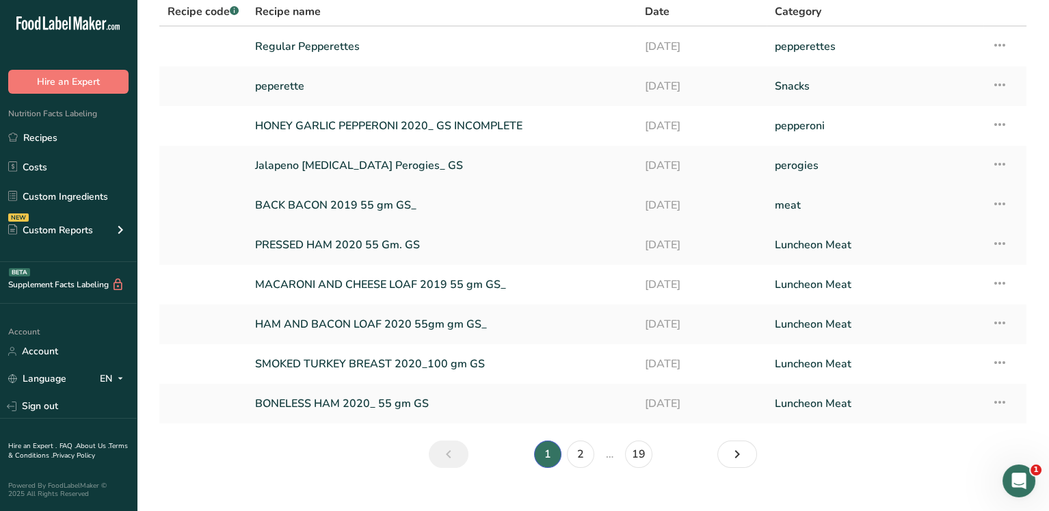
scroll to position [126, 0]
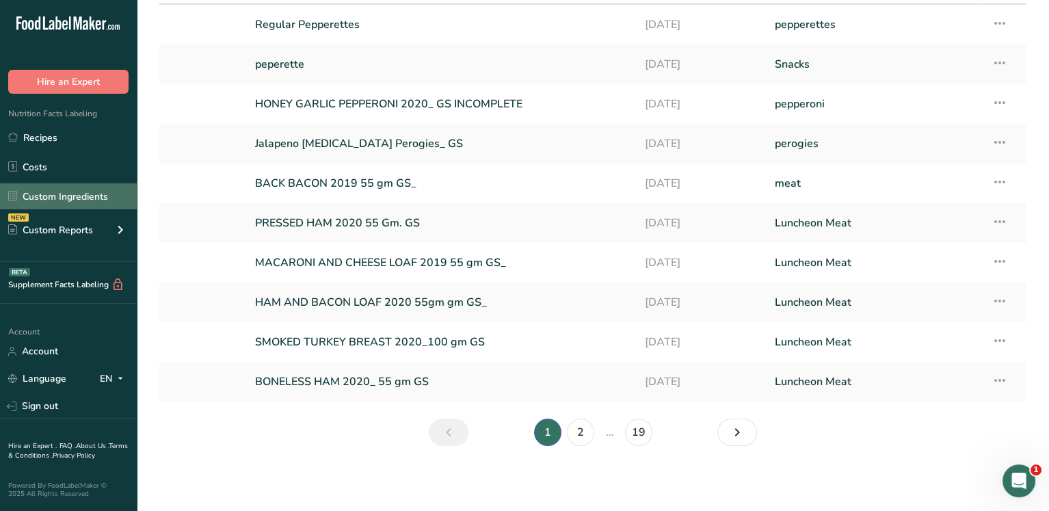
click at [62, 189] on link "Custom Ingredients" at bounding box center [68, 196] width 137 height 26
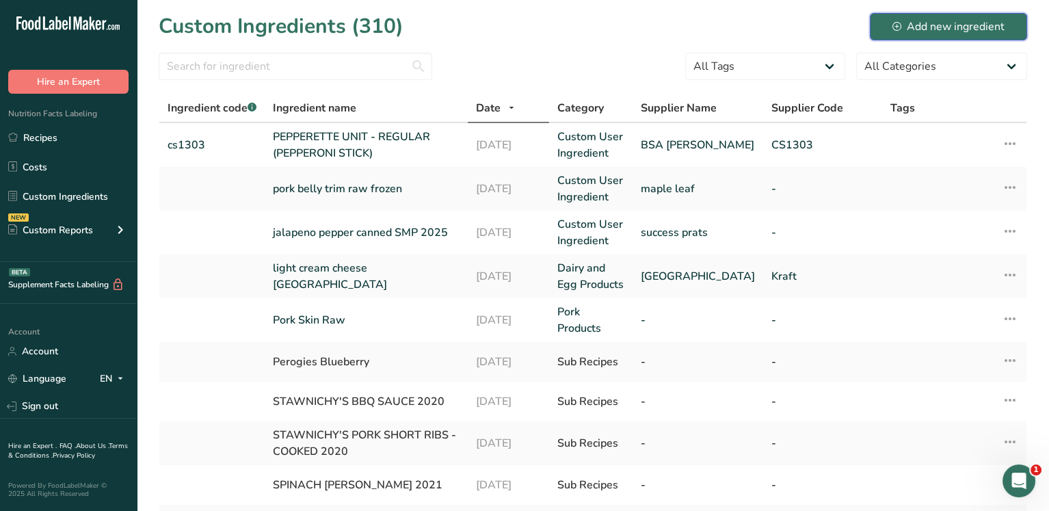
click at [926, 20] on div "Add new ingredient" at bounding box center [948, 26] width 112 height 16
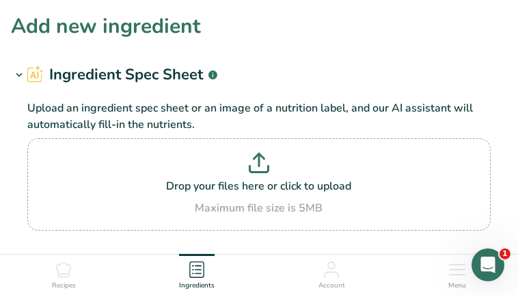
click at [262, 292] on nav "Recipes Ingredients Account Menu" at bounding box center [259, 274] width 518 height 41
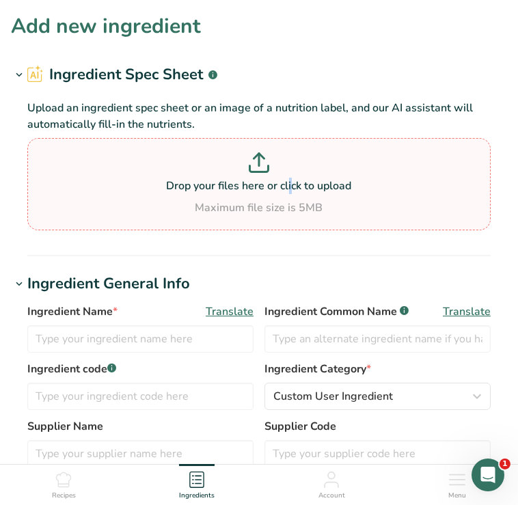
drag, startPoint x: 239, startPoint y: 180, endPoint x: 217, endPoint y: 183, distance: 22.8
click at [217, 183] on p "Drop your files here or click to upload" at bounding box center [259, 186] width 457 height 16
click at [217, 183] on input "Drop your files here or click to upload Maximum file size is 5MB" at bounding box center [258, 184] width 463 height 92
type input "C:\fakepath\CS1303- PEPPERETTE UNIT - REGULAR (PEPPERONI STICK).pdf"
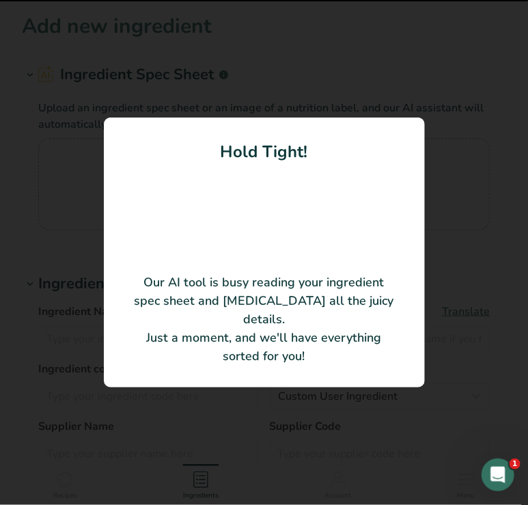
type input "PEPPERETTE UNIT - REGULAR (PEPPERONI STICK)"
type input "Wiberg"
type input "CS1303"
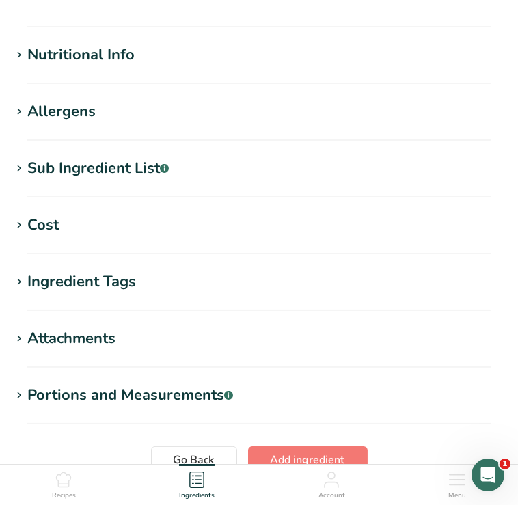
scroll to position [122, 0]
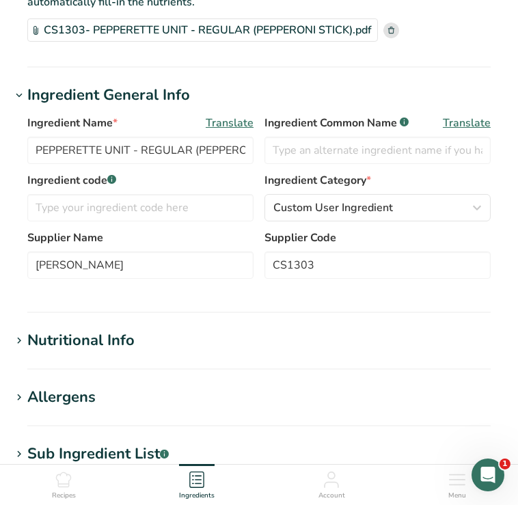
click at [111, 345] on div "Nutritional Info" at bounding box center [80, 340] width 107 height 23
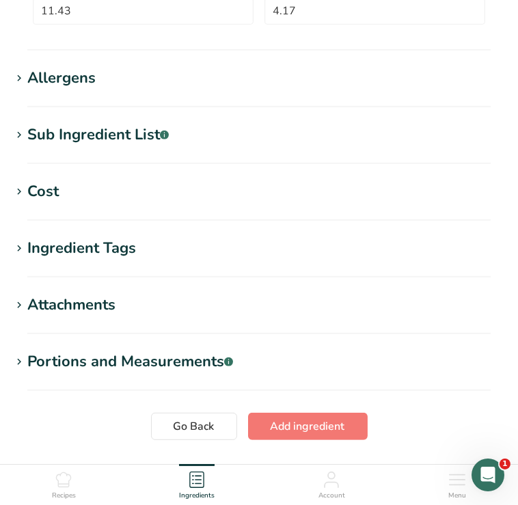
scroll to position [1019, 0]
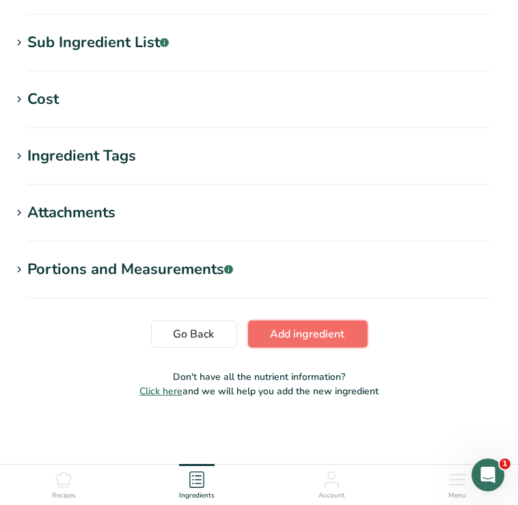
click at [287, 333] on span "Add ingredient" at bounding box center [308, 334] width 75 height 16
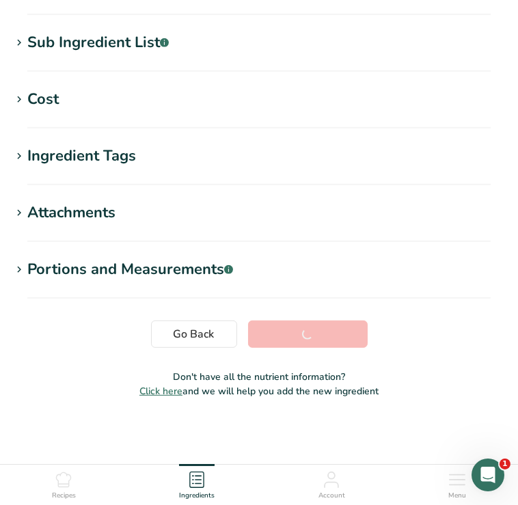
scroll to position [258, 0]
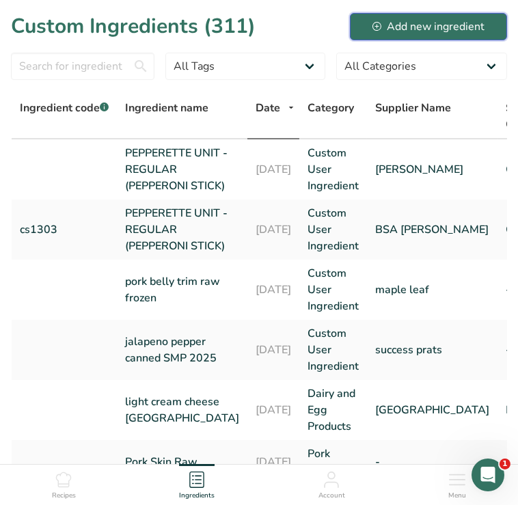
click at [373, 22] on icon at bounding box center [377, 26] width 9 height 9
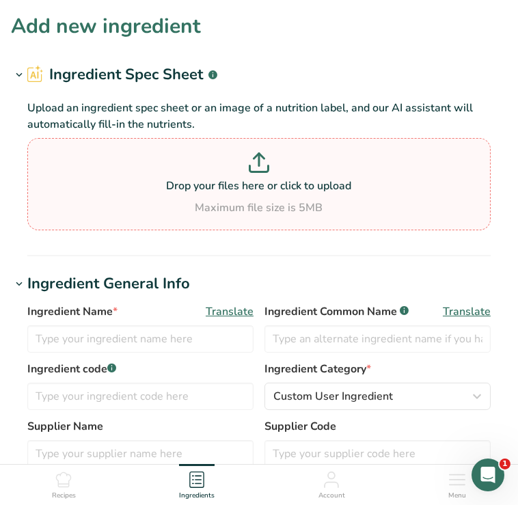
click at [256, 172] on icon at bounding box center [259, 169] width 18 height 6
click at [256, 172] on input "Drop your files here or click to upload Maximum file size is 5MB" at bounding box center [258, 184] width 463 height 92
type input "C:\fakepath\CS1304- PEPPERETTE UNIT - HOT (PEPPERONI STICK).pdf"
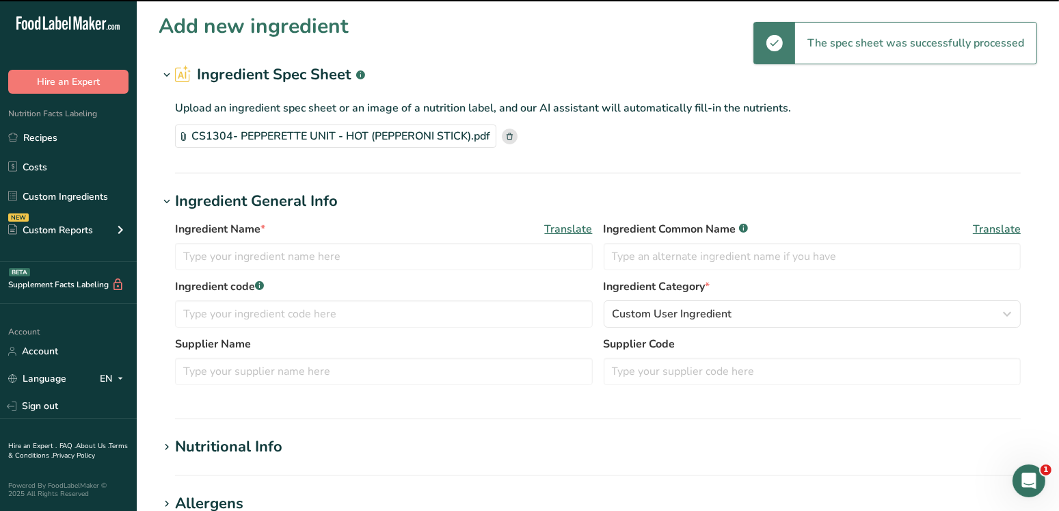
type input "PEPPERETTE UNIT - HOT (PEPPERONI STICK)"
type input "Wiberg"
type input "CS1304"
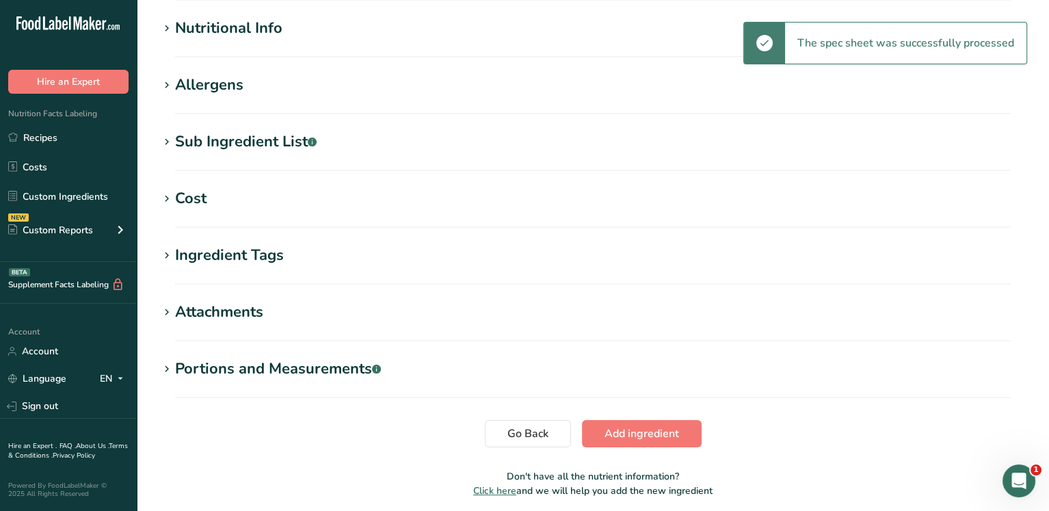
scroll to position [470, 0]
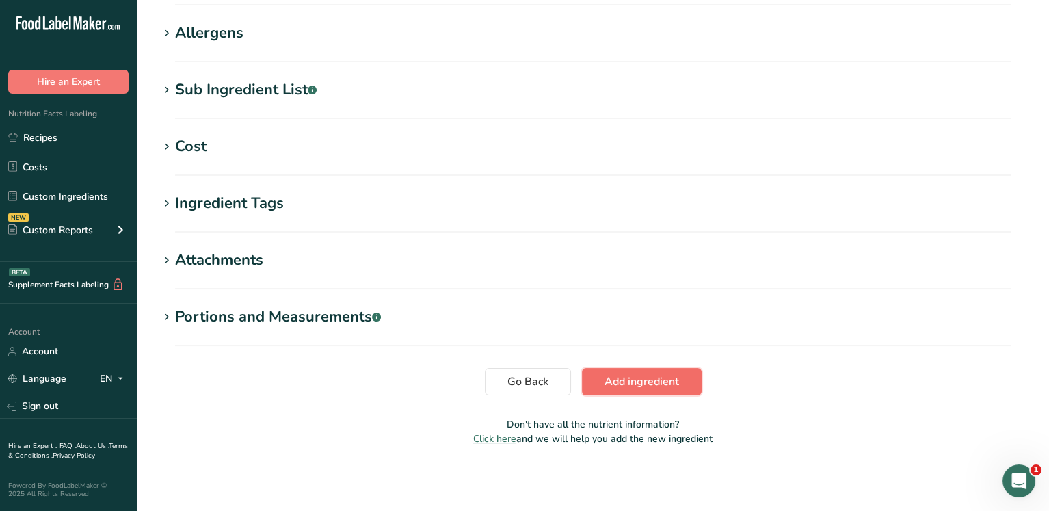
click at [645, 383] on span "Add ingredient" at bounding box center [641, 381] width 75 height 16
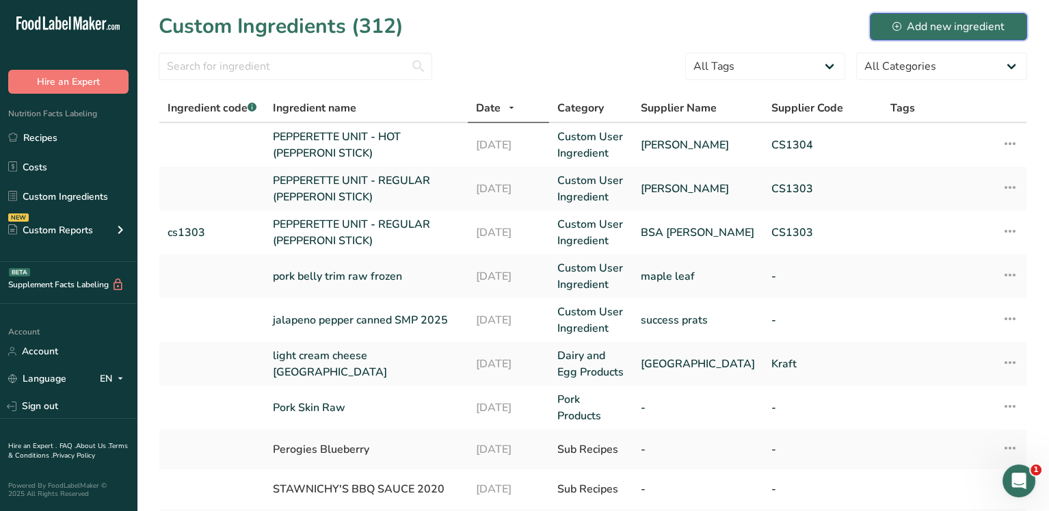
click at [935, 21] on div "Add new ingredient" at bounding box center [948, 26] width 112 height 16
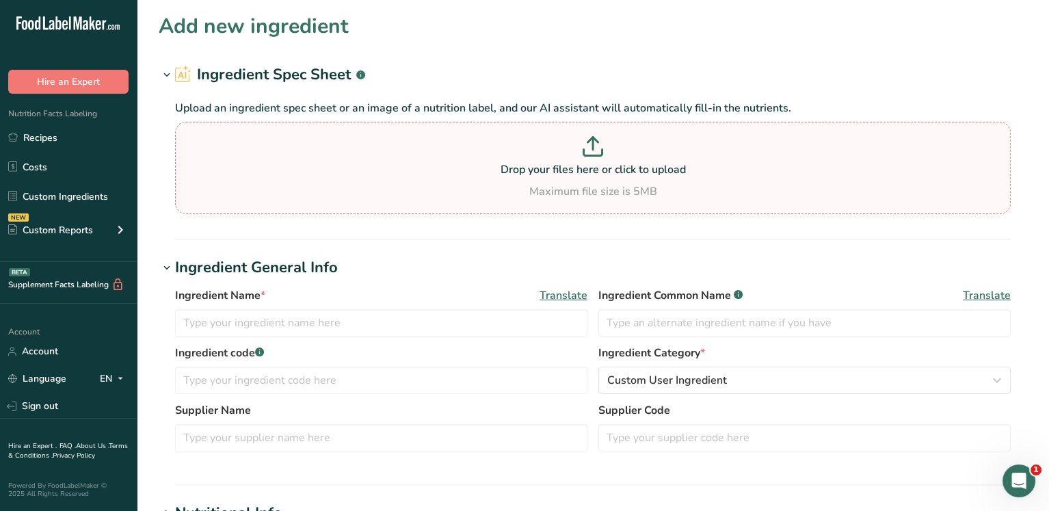
click at [522, 160] on p at bounding box center [592, 148] width 828 height 25
click at [522, 160] on input "Drop your files here or click to upload Maximum file size is 5MB" at bounding box center [592, 168] width 835 height 92
type input "C:\fakepath\E330 GLUCONO-DELTA-LACTONE FCC-EU F5010 - nutritionals.pdf"
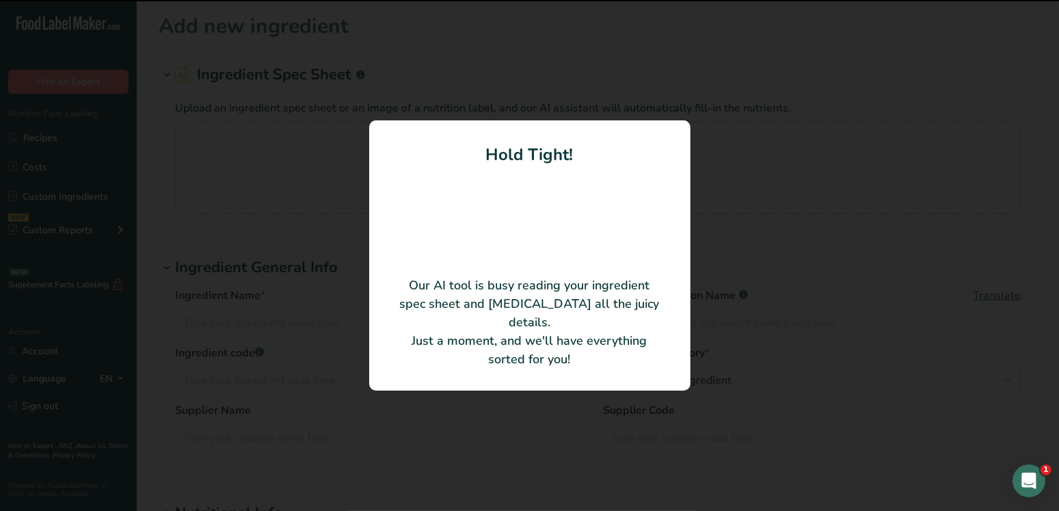
type input "Glucono-delta-Lactone"
type input "Jungbunzlauer, Inc."
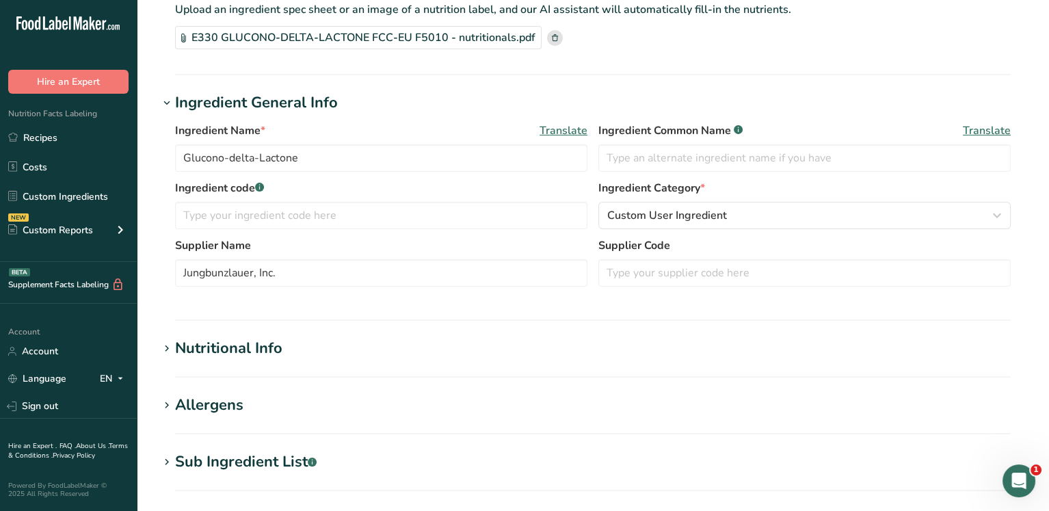
scroll to position [470, 0]
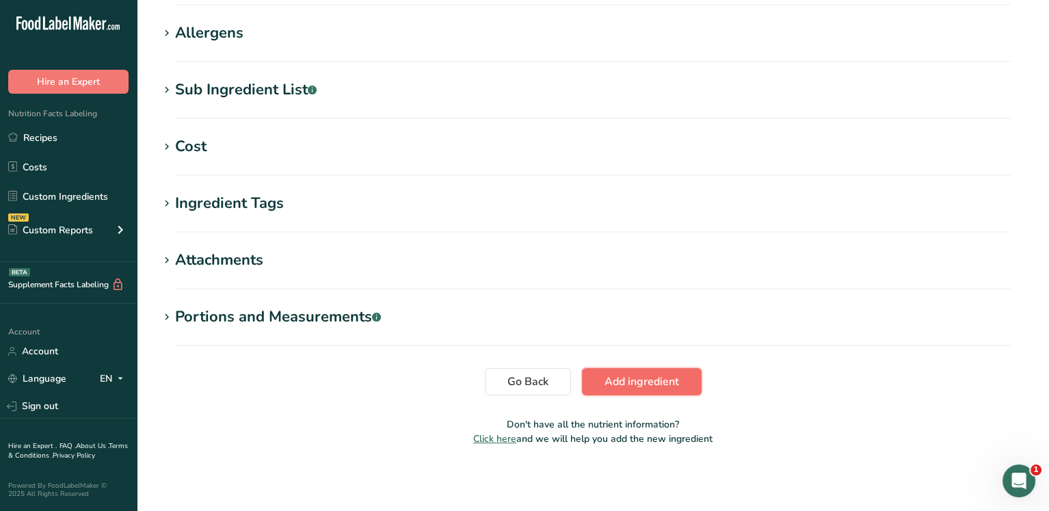
click at [652, 385] on span "Add ingredient" at bounding box center [641, 381] width 75 height 16
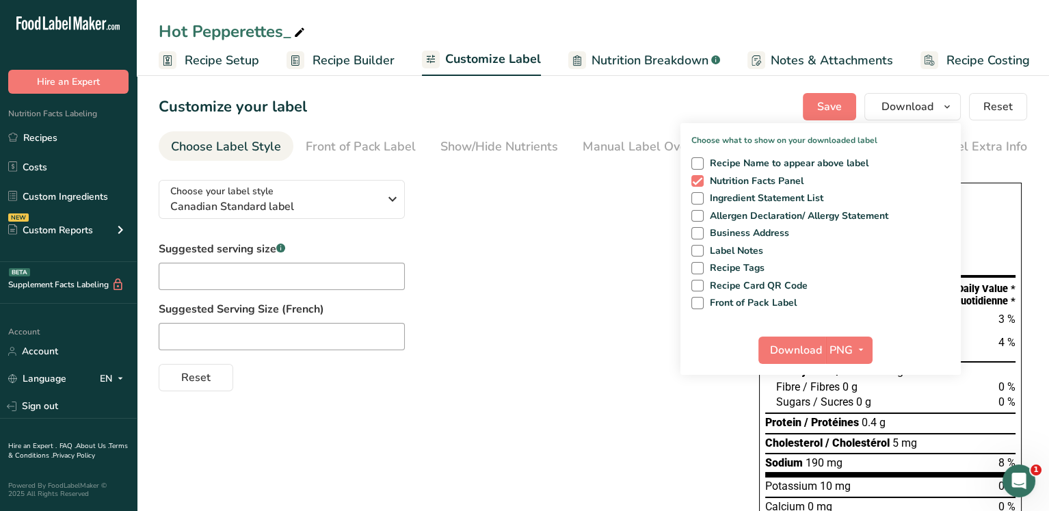
scroll to position [0, 3]
